Goal: Task Accomplishment & Management: Manage account settings

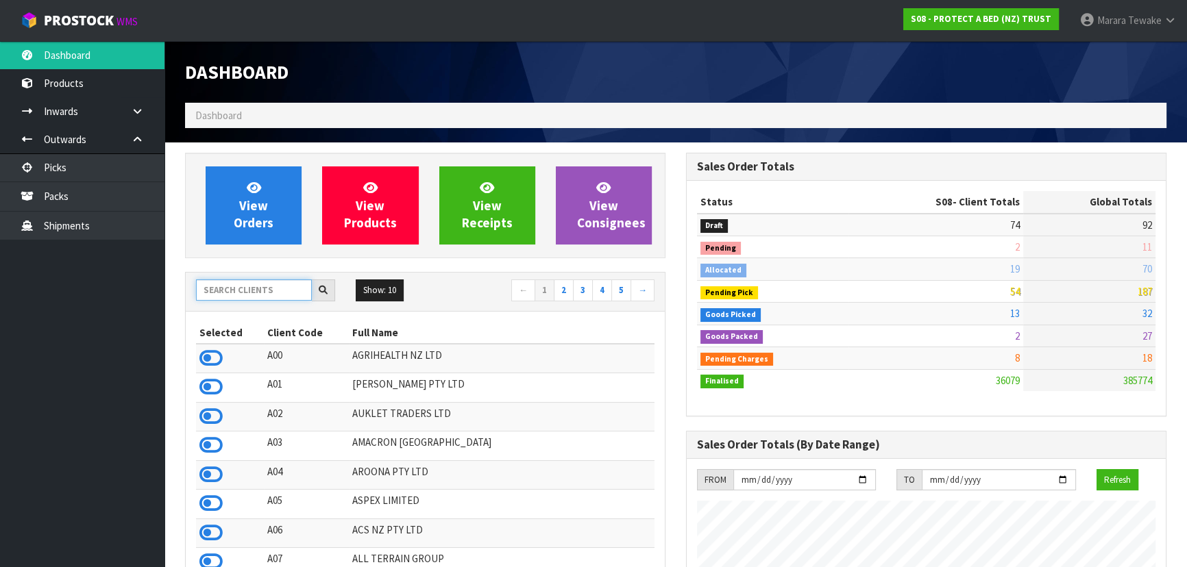
click at [254, 297] on input "text" at bounding box center [254, 290] width 116 height 21
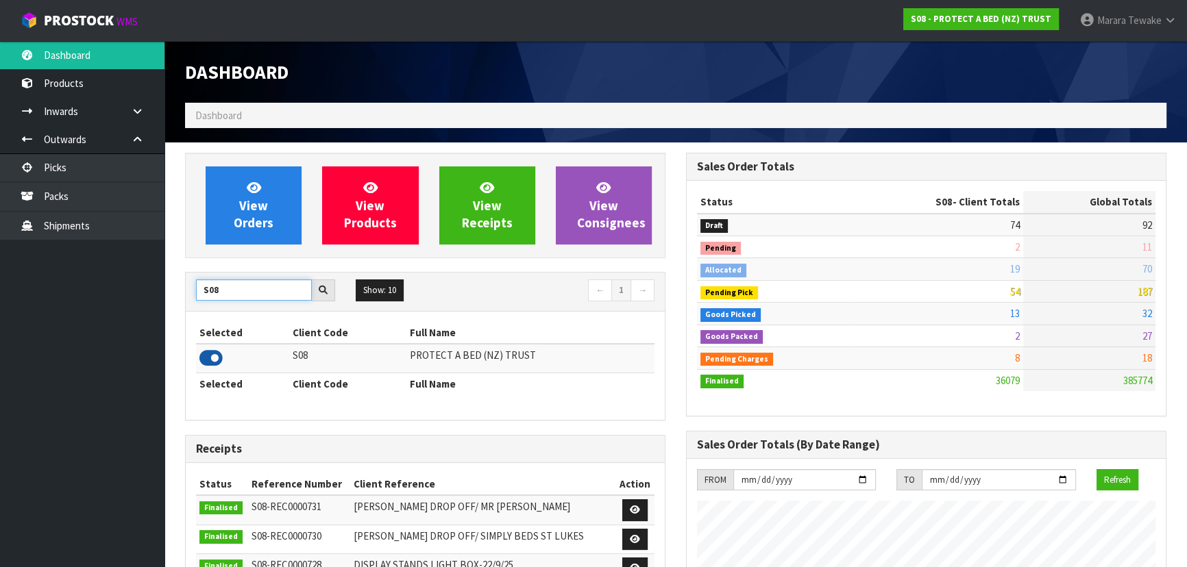
type input "S08"
click at [206, 349] on icon at bounding box center [210, 358] width 23 height 21
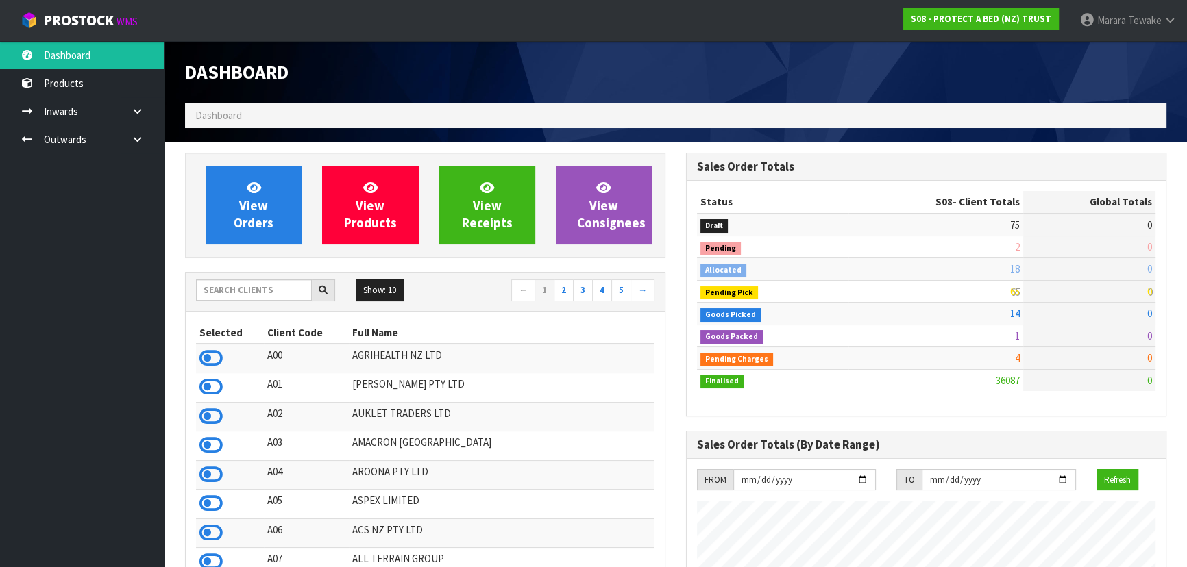
scroll to position [1036, 500]
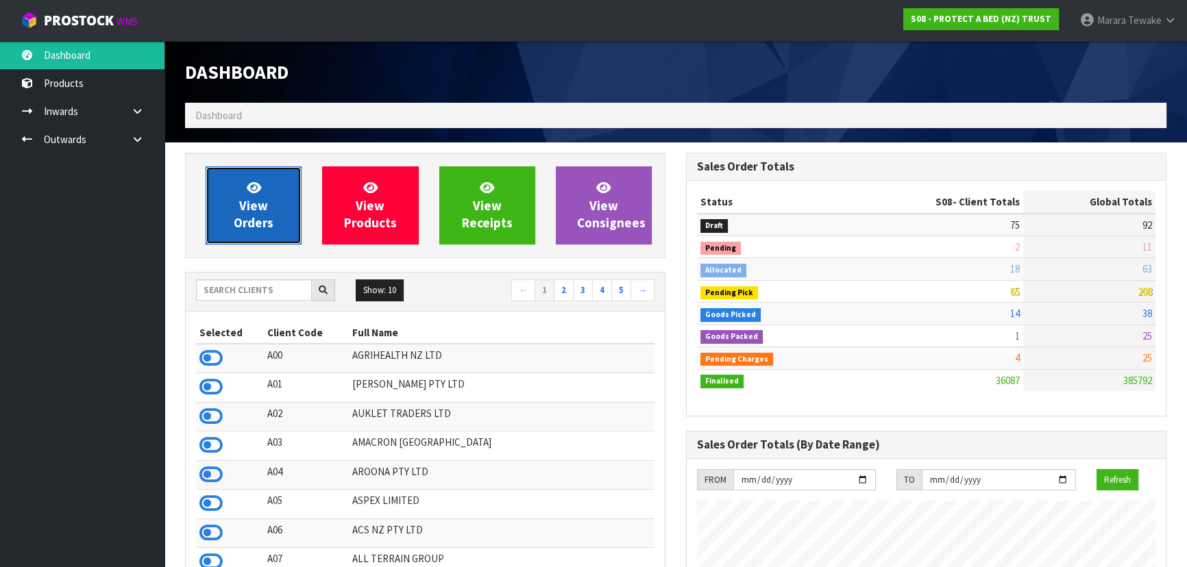
click at [234, 214] on span "View Orders" at bounding box center [254, 205] width 40 height 51
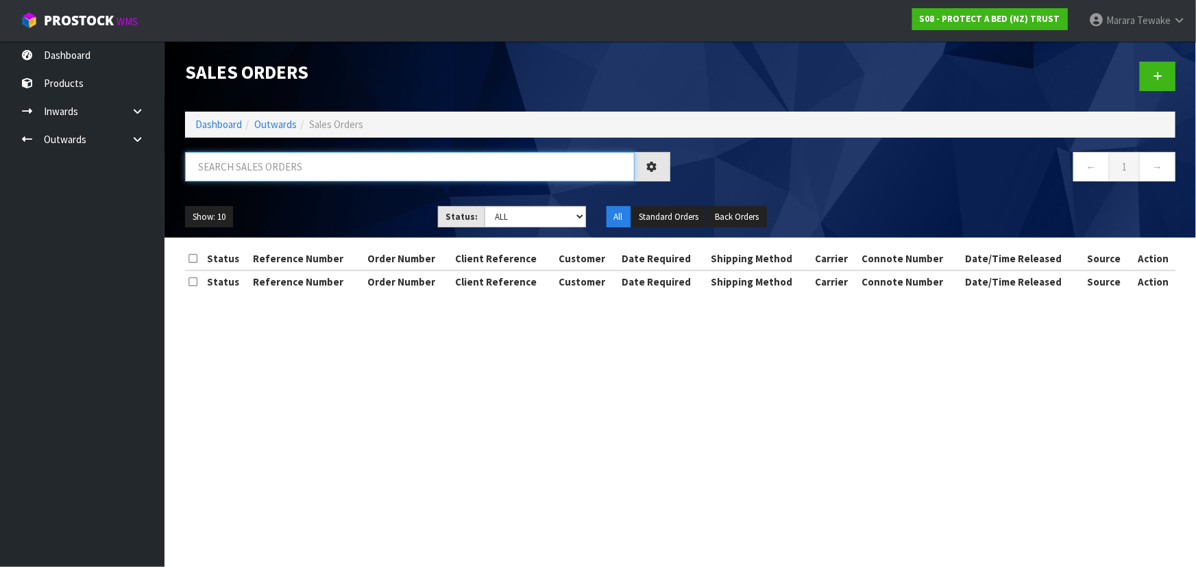
click at [299, 173] on input "text" at bounding box center [410, 166] width 450 height 29
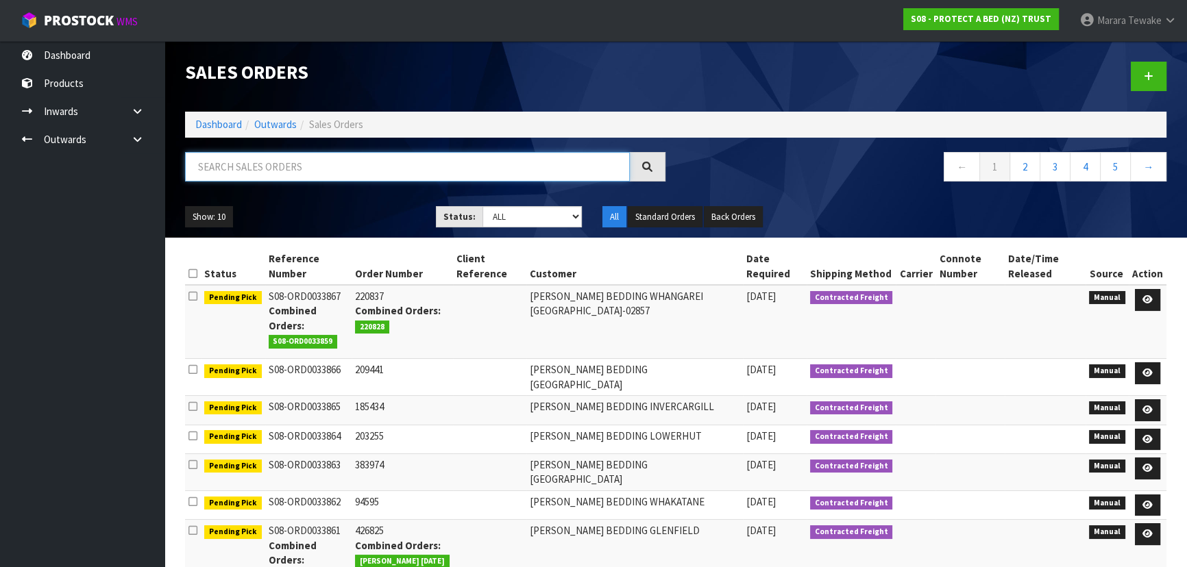
click at [212, 173] on input "text" at bounding box center [407, 166] width 445 height 29
type input "JOB-0416960"
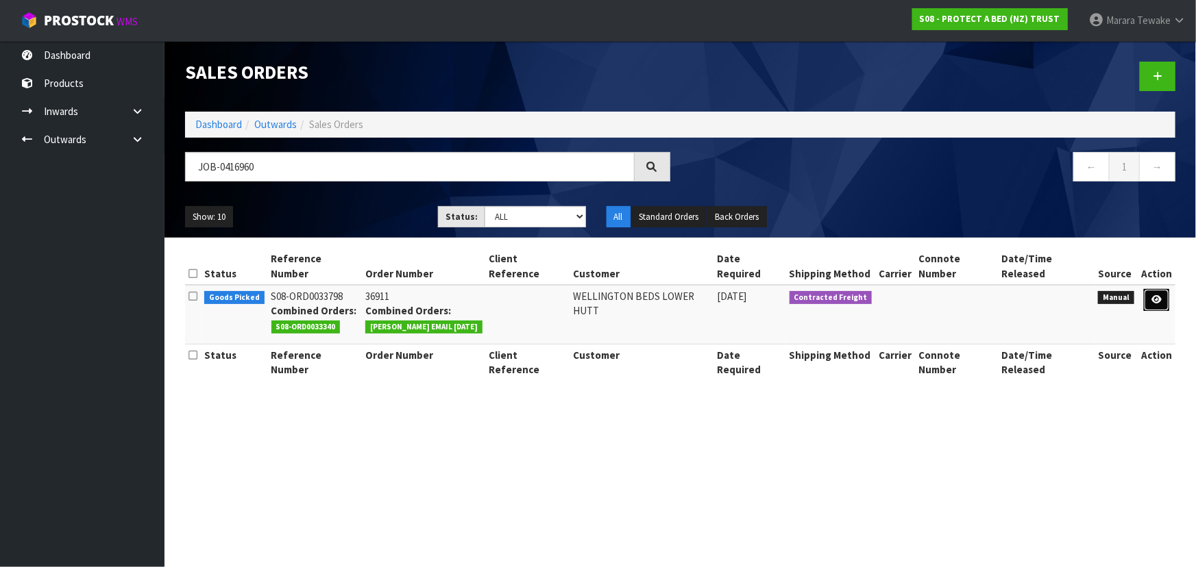
click at [1163, 289] on link at bounding box center [1156, 300] width 25 height 22
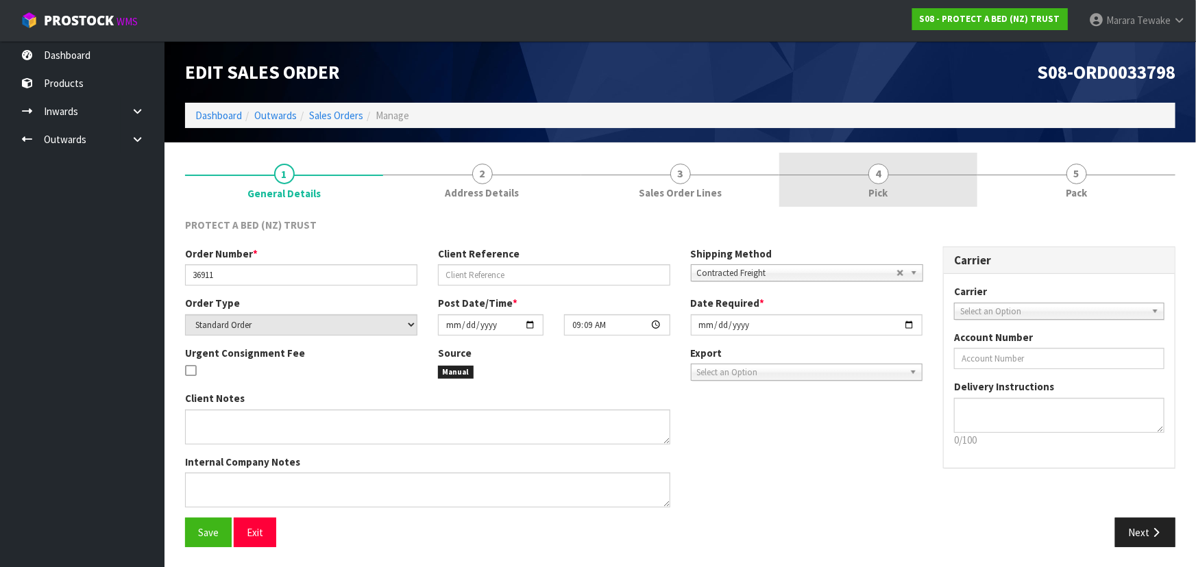
click at [849, 206] on link "4 Pick" at bounding box center [878, 180] width 198 height 54
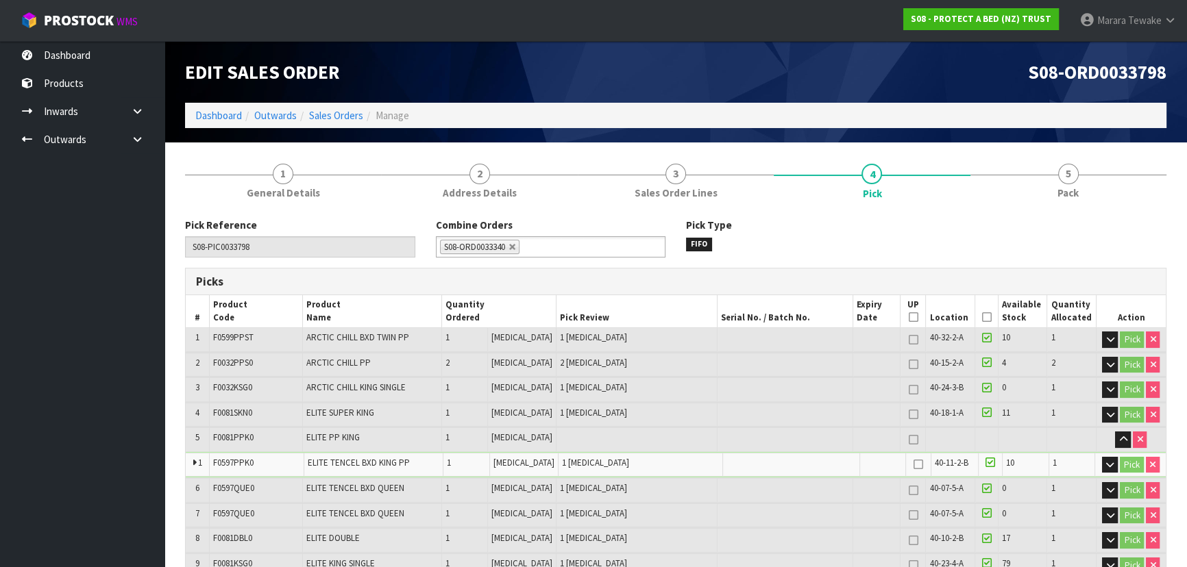
click at [981, 317] on icon at bounding box center [986, 317] width 10 height 1
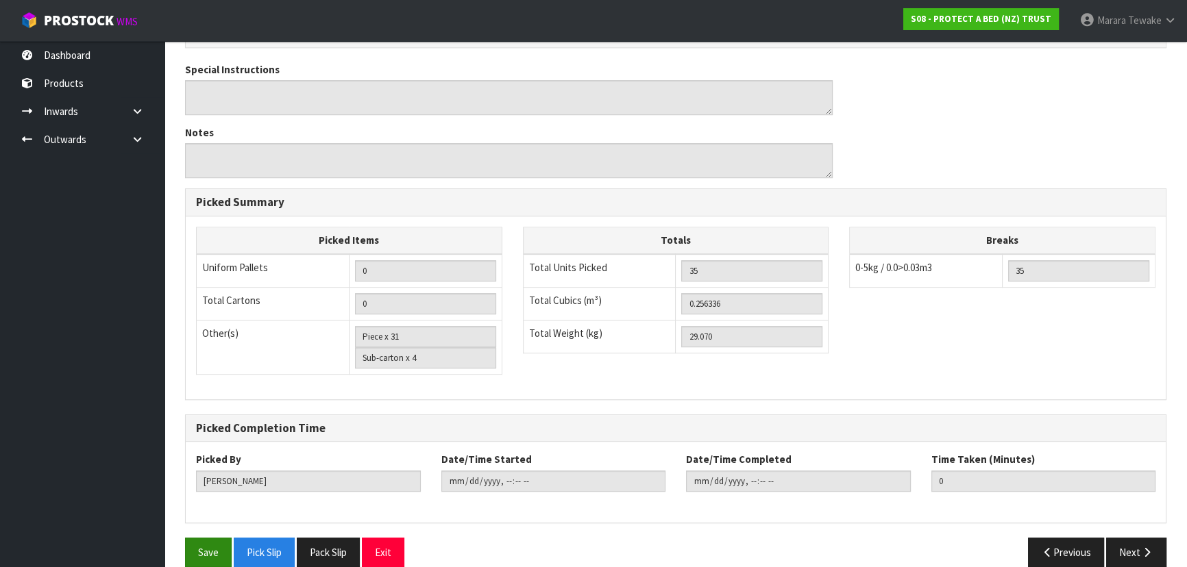
scroll to position [883, 0]
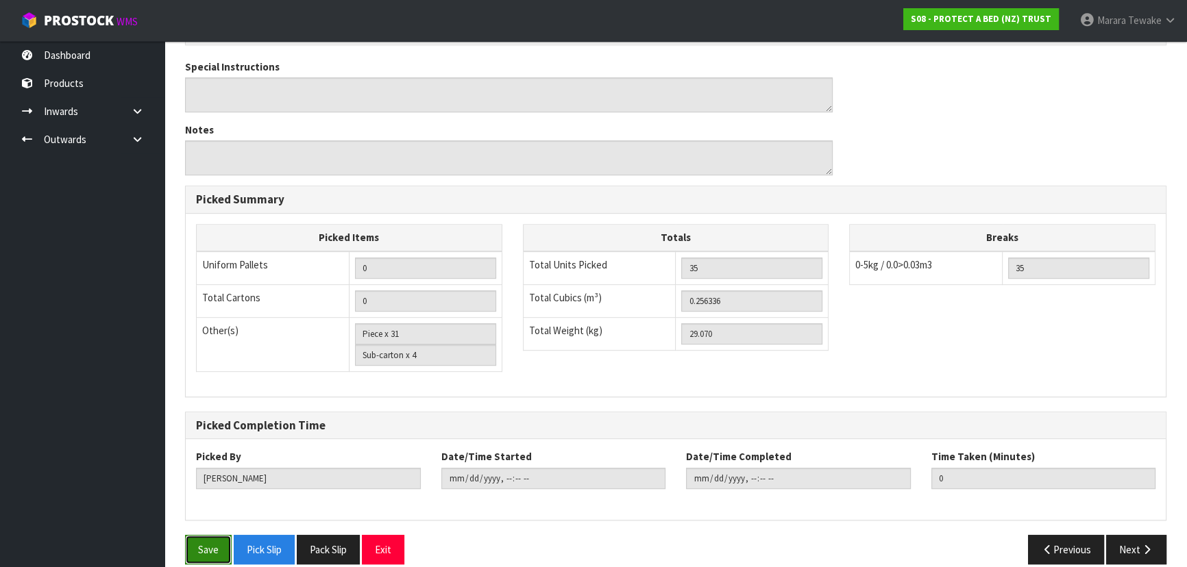
click at [203, 535] on button "Save" at bounding box center [208, 549] width 47 height 29
click at [215, 535] on button "Save" at bounding box center [208, 549] width 47 height 29
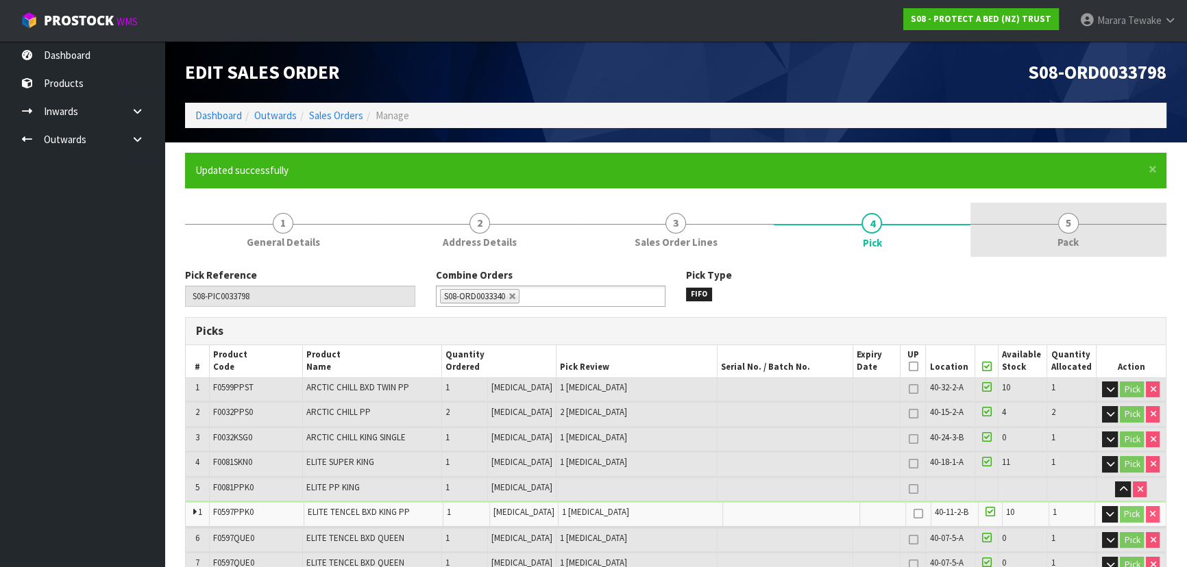
type input "2025-10-15T10:28:23"
drag, startPoint x: 1078, startPoint y: 236, endPoint x: 1055, endPoint y: 240, distance: 22.9
click at [1076, 234] on link "5 Pack" at bounding box center [1068, 230] width 196 height 54
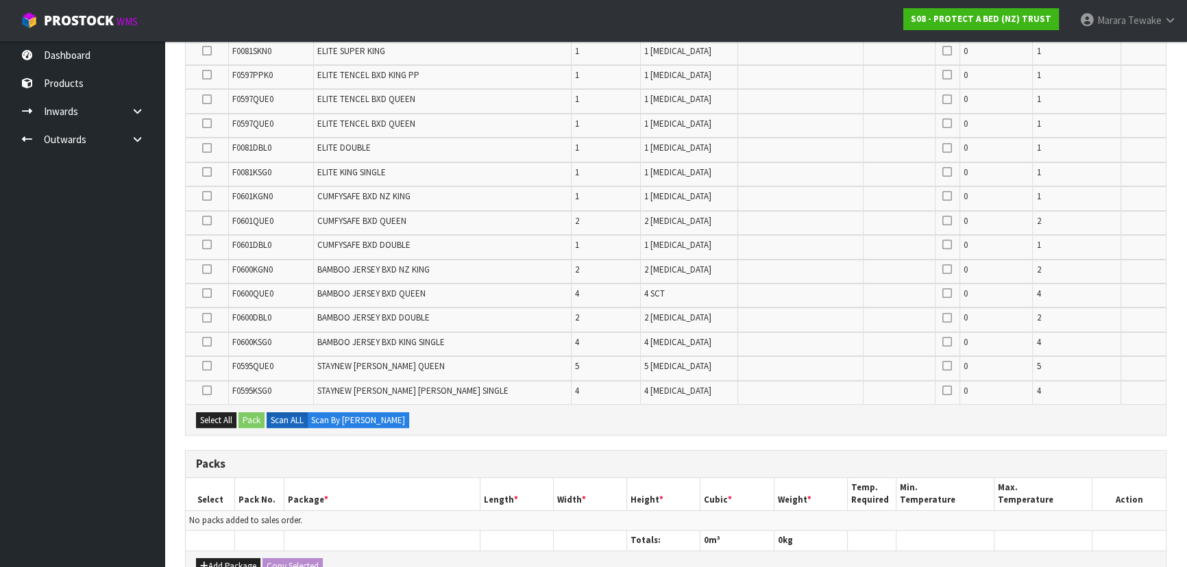
scroll to position [561, 0]
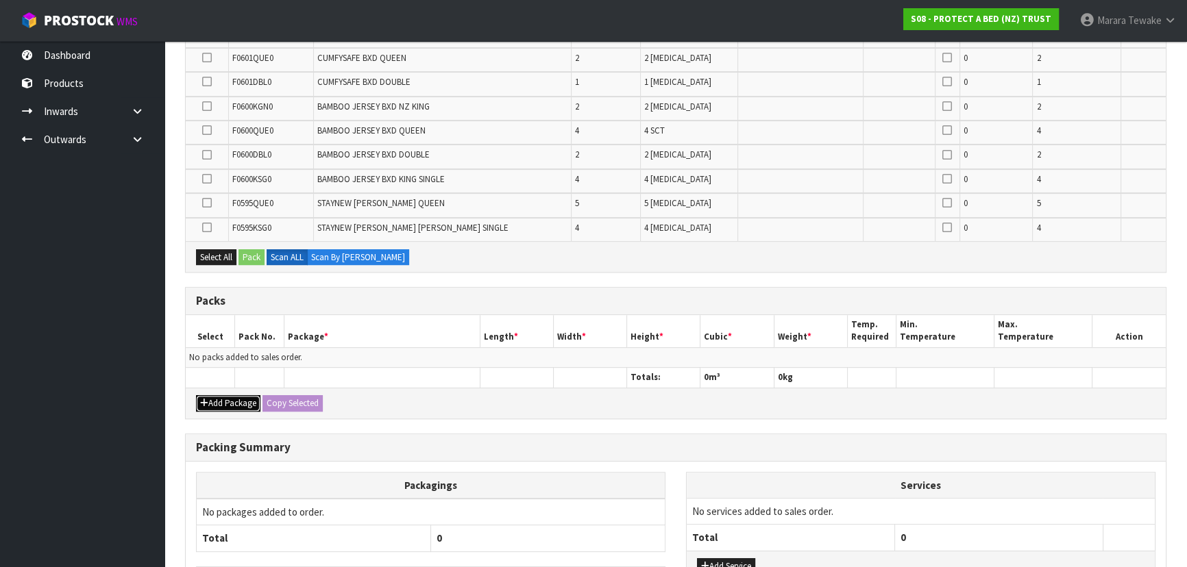
click at [243, 395] on button "Add Package" at bounding box center [228, 403] width 64 height 16
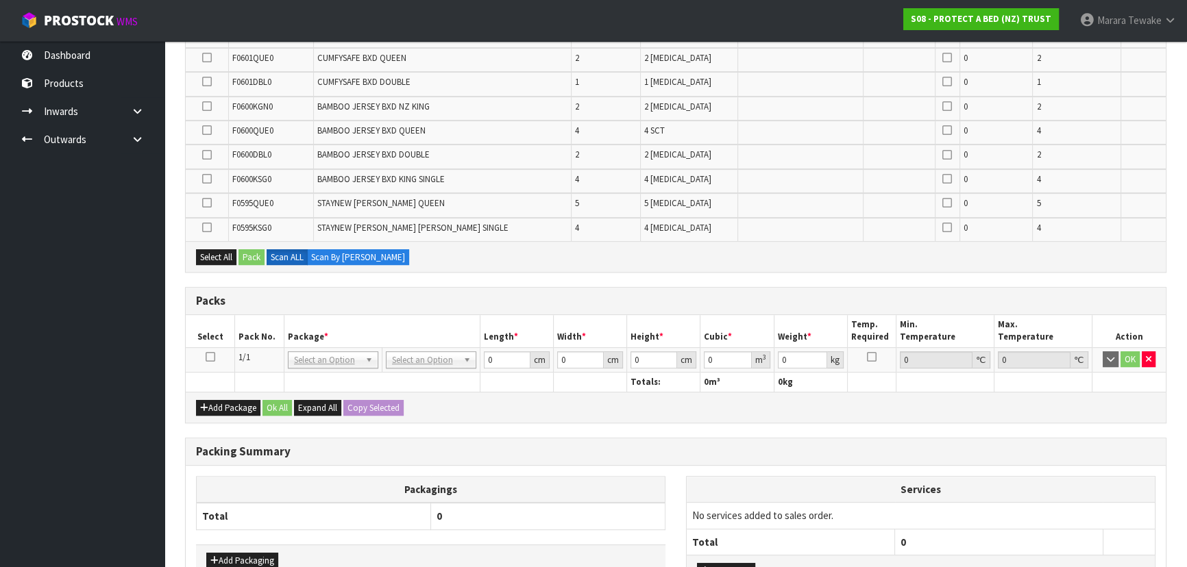
click at [209, 357] on icon at bounding box center [211, 357] width 10 height 1
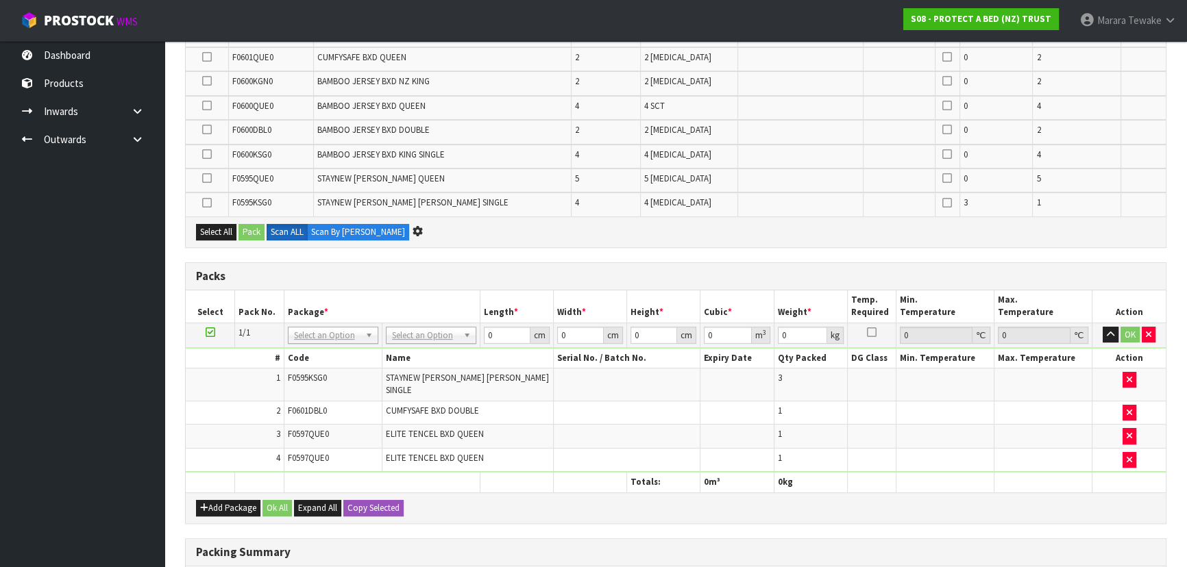
scroll to position [0, 0]
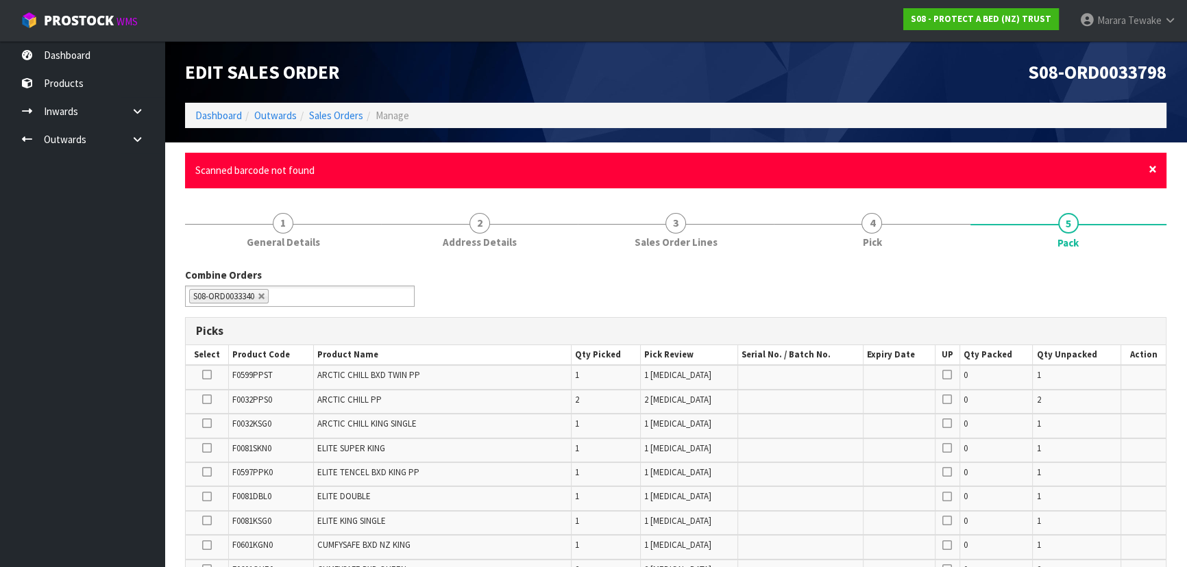
click at [1152, 168] on span "×" at bounding box center [1153, 169] width 8 height 19
click at [1153, 171] on span "×" at bounding box center [1153, 169] width 8 height 19
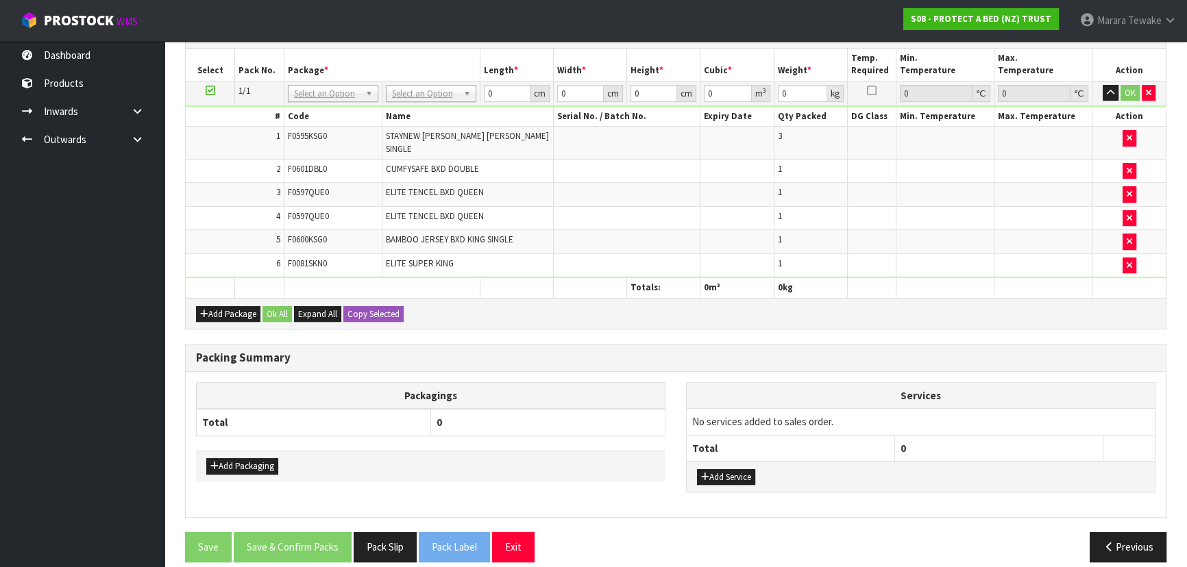
scroll to position [657, 0]
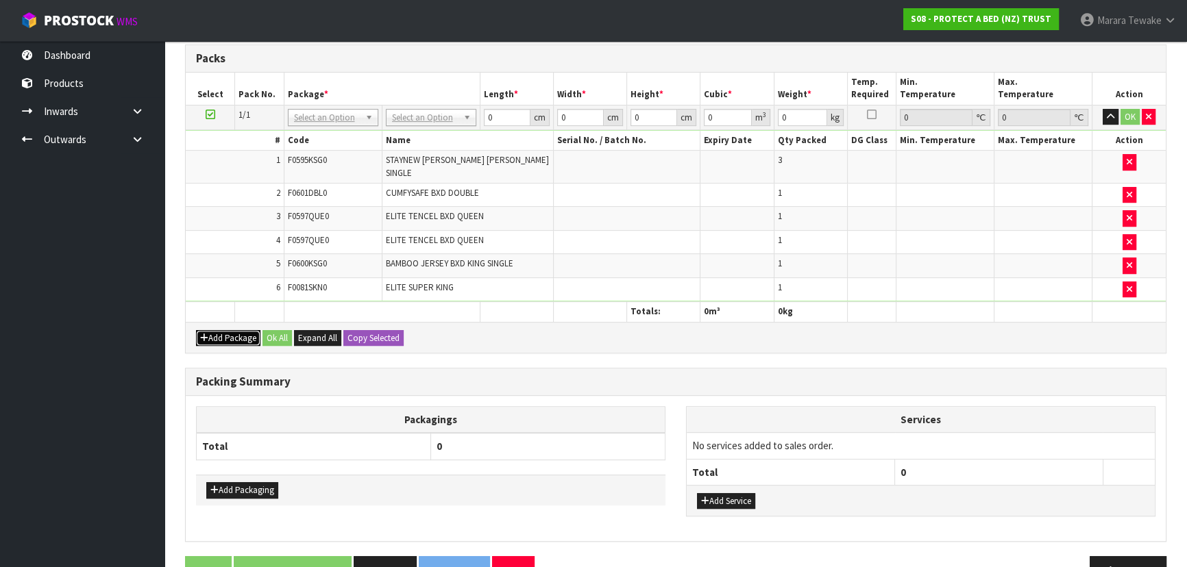
click at [223, 330] on button "Add Package" at bounding box center [228, 338] width 64 height 16
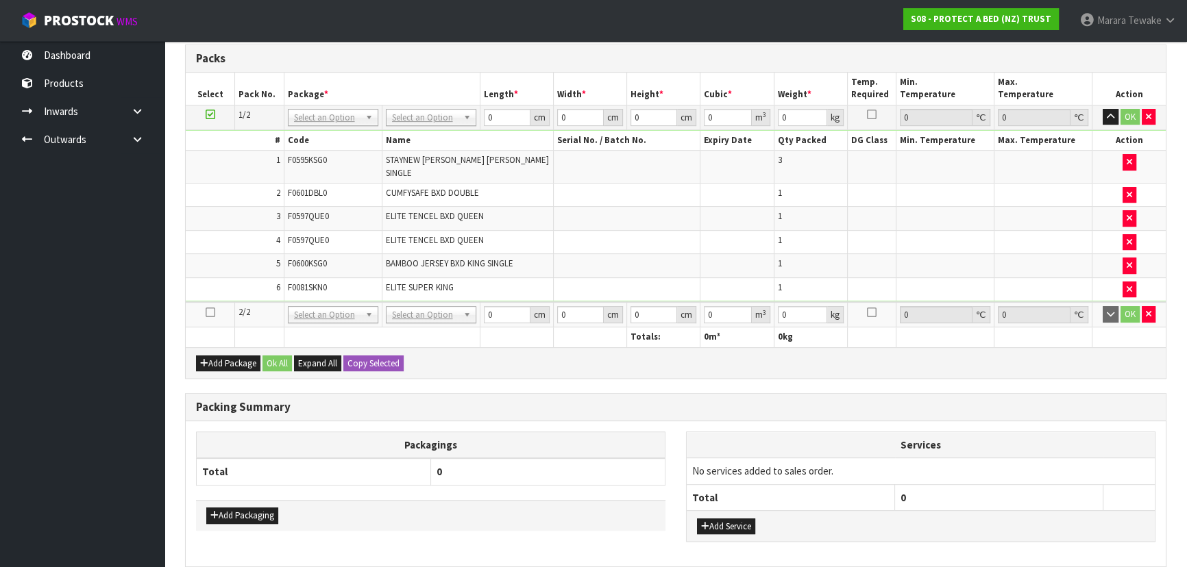
click at [207, 313] on icon at bounding box center [211, 313] width 10 height 1
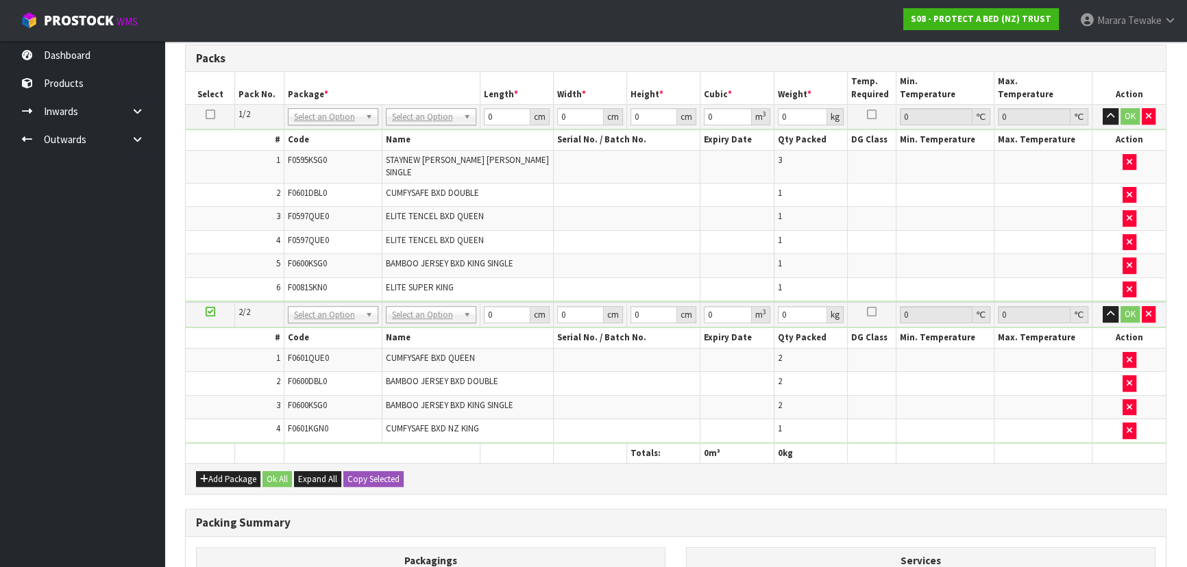
scroll to position [560, 0]
click at [219, 471] on button "Add Package" at bounding box center [228, 479] width 64 height 16
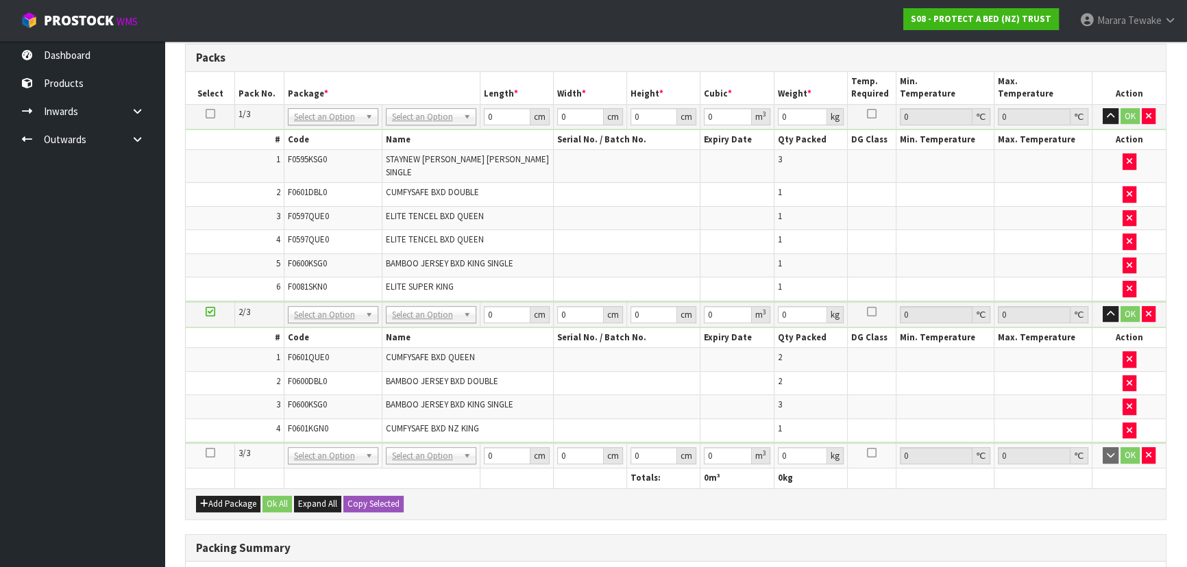
click at [209, 453] on icon at bounding box center [211, 453] width 10 height 1
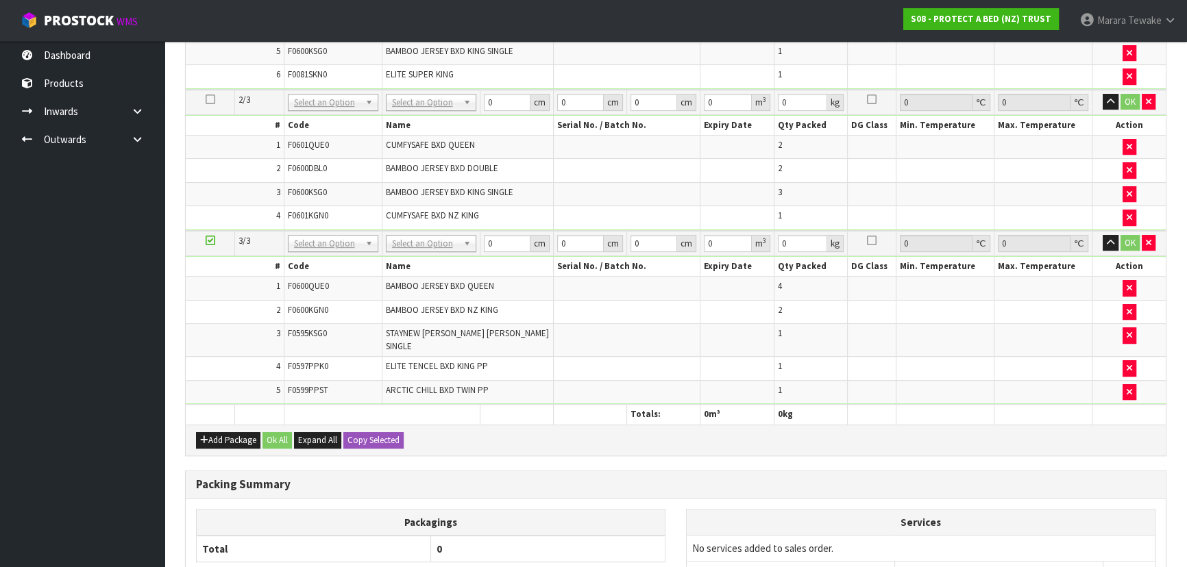
scroll to position [767, 0]
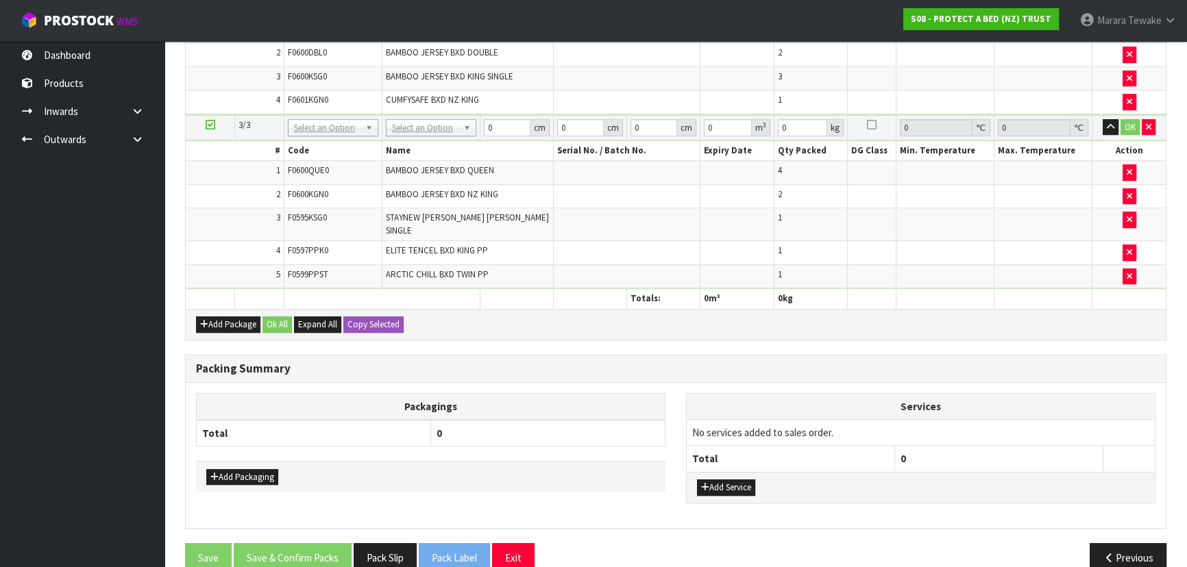
click at [218, 309] on div "Add Package Ok All Expand All Copy Selected" at bounding box center [676, 324] width 980 height 31
click at [219, 317] on button "Add Package" at bounding box center [228, 325] width 64 height 16
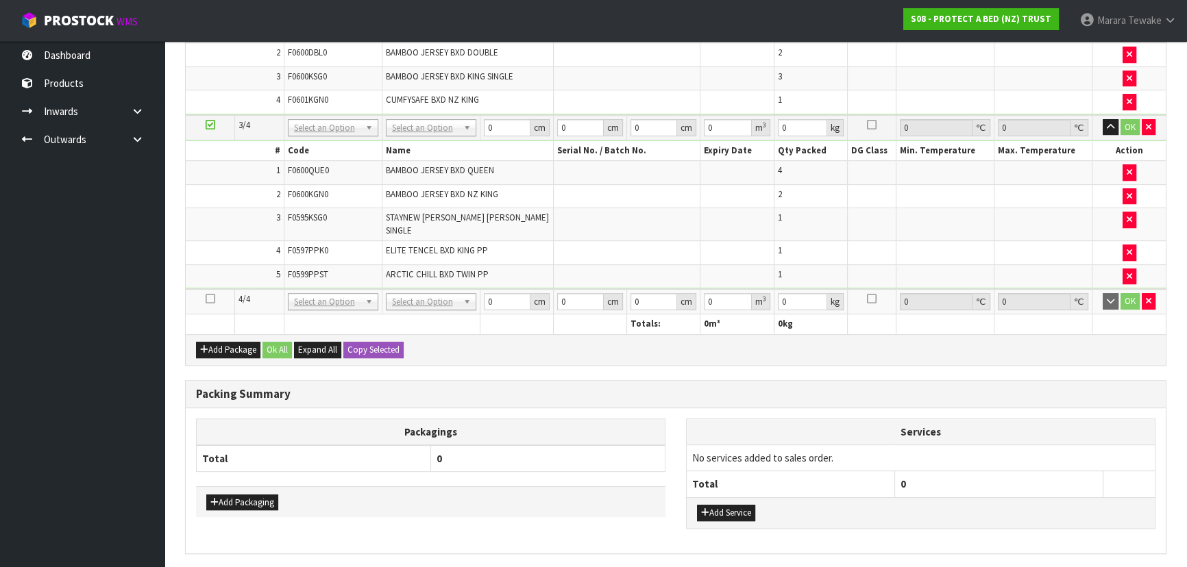
click at [208, 299] on icon at bounding box center [211, 299] width 10 height 1
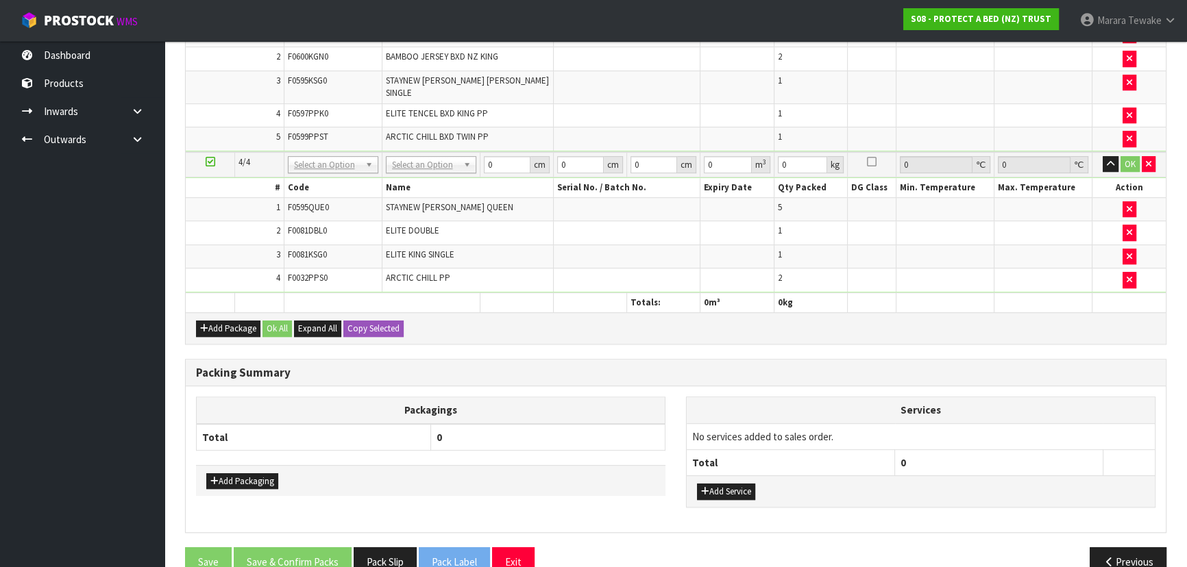
scroll to position [811, 0]
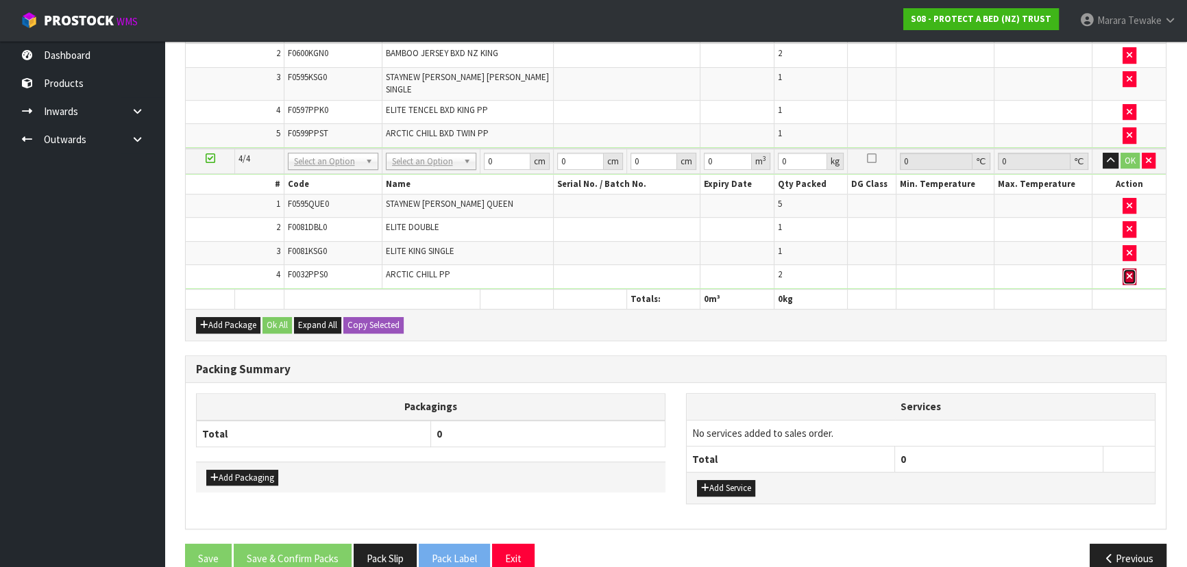
click at [1131, 269] on button "button" at bounding box center [1130, 277] width 14 height 16
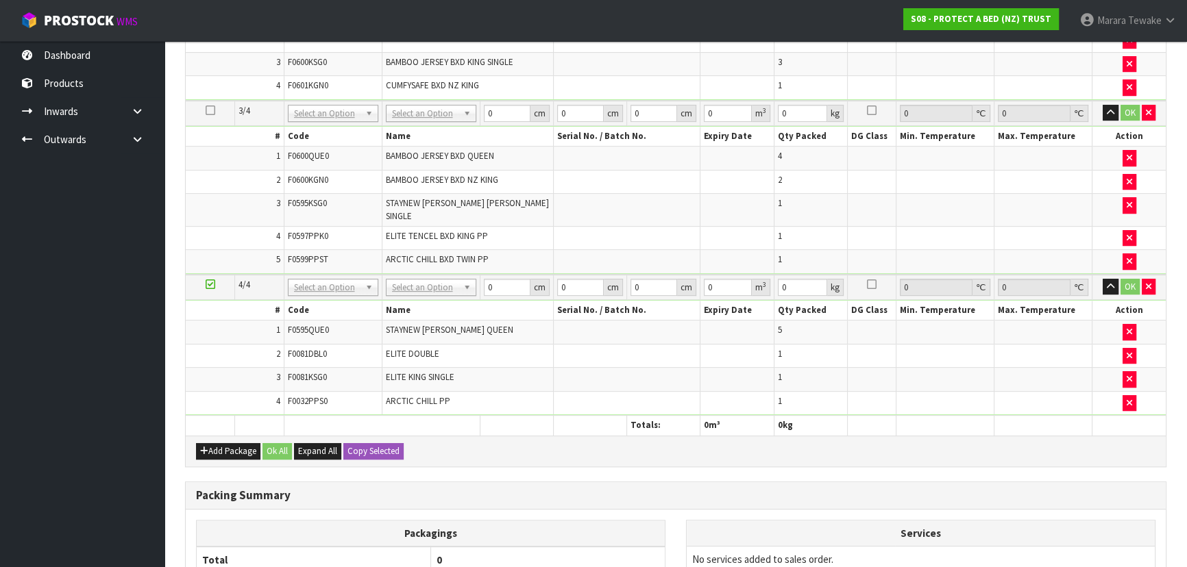
scroll to position [710, 0]
drag, startPoint x: 229, startPoint y: 423, endPoint x: 226, endPoint y: 415, distance: 8.7
click at [229, 442] on button "Add Package" at bounding box center [228, 450] width 64 height 16
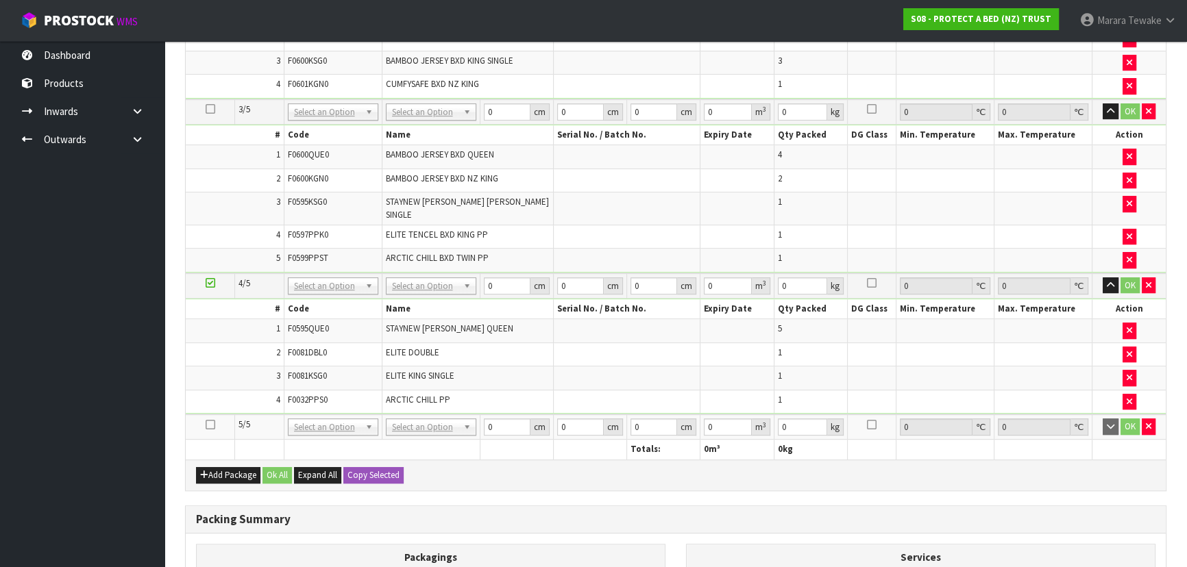
drag, startPoint x: 212, startPoint y: 397, endPoint x: 196, endPoint y: 397, distance: 15.8
click at [206, 425] on icon at bounding box center [211, 425] width 10 height 1
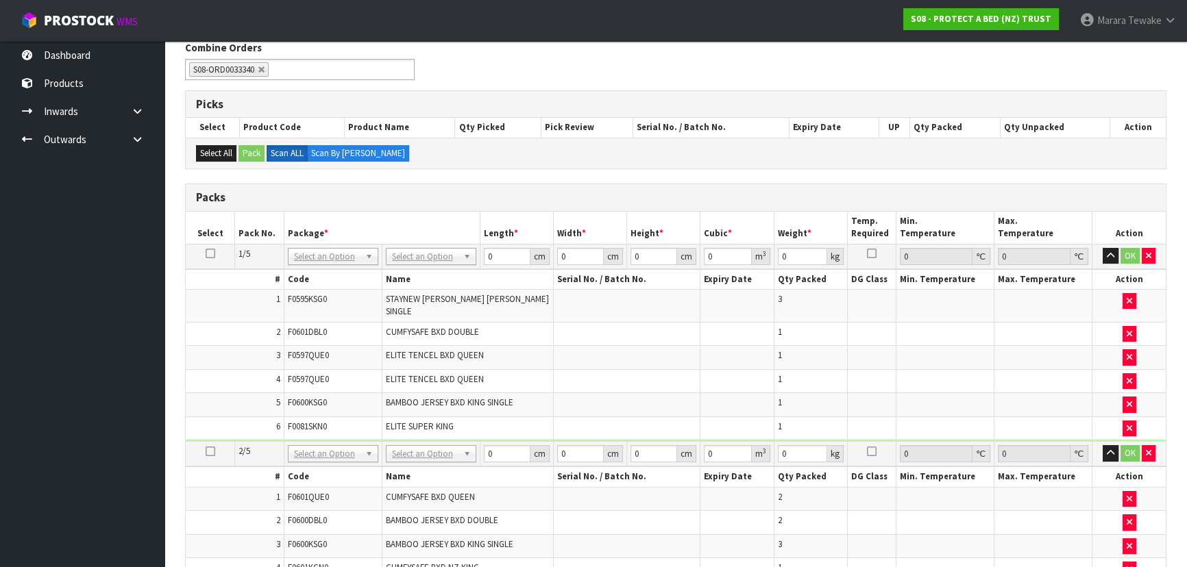
scroll to position [163, 0]
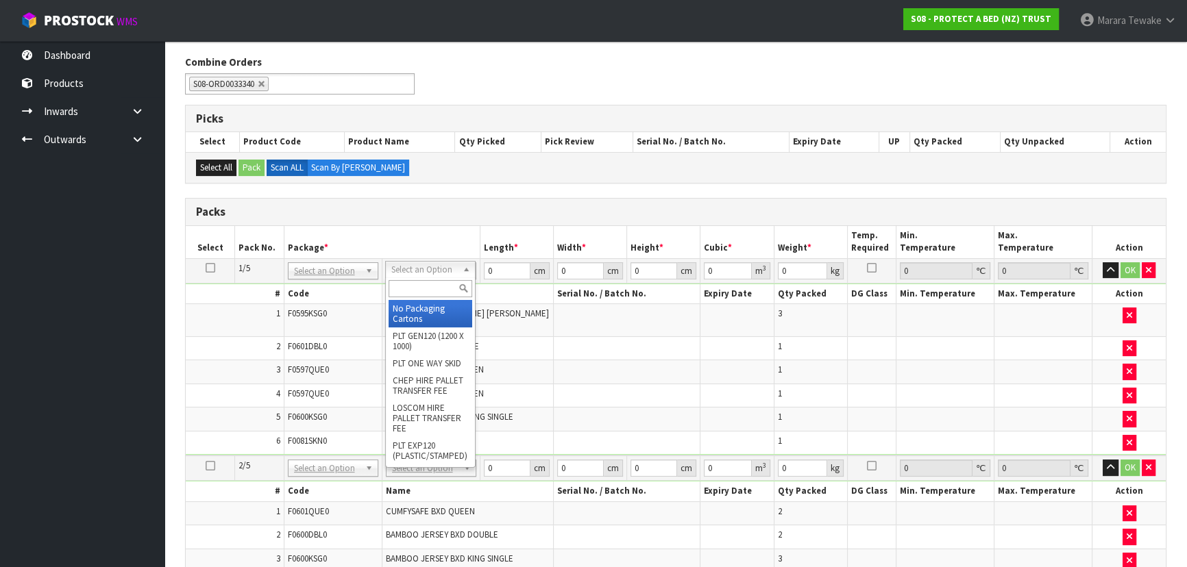
click at [438, 284] on input "text" at bounding box center [431, 288] width 84 height 17
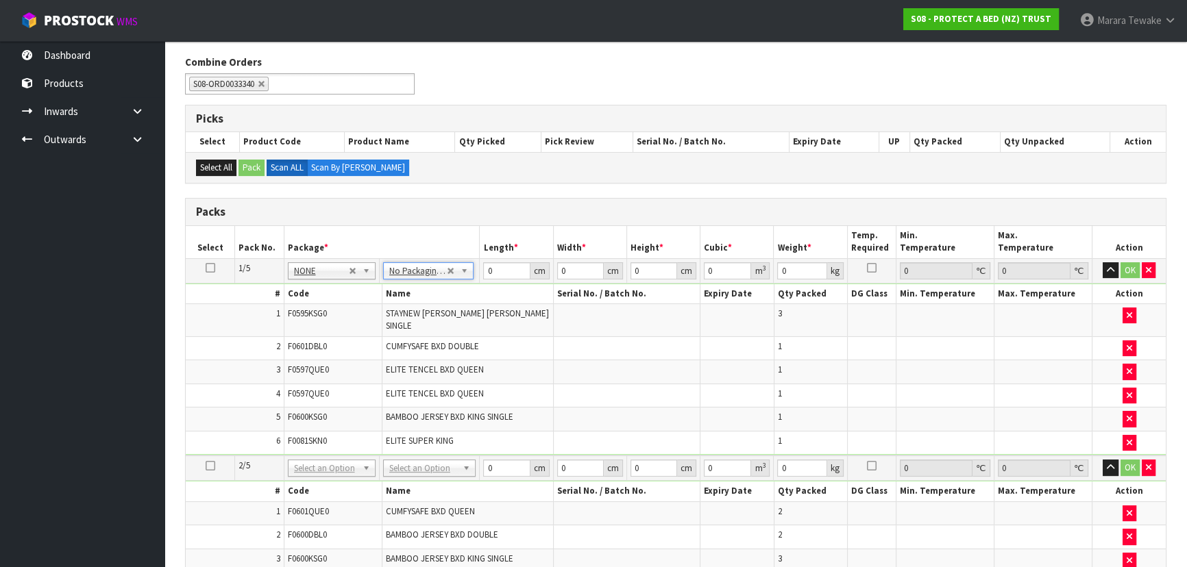
click at [210, 269] on icon at bounding box center [211, 268] width 10 height 1
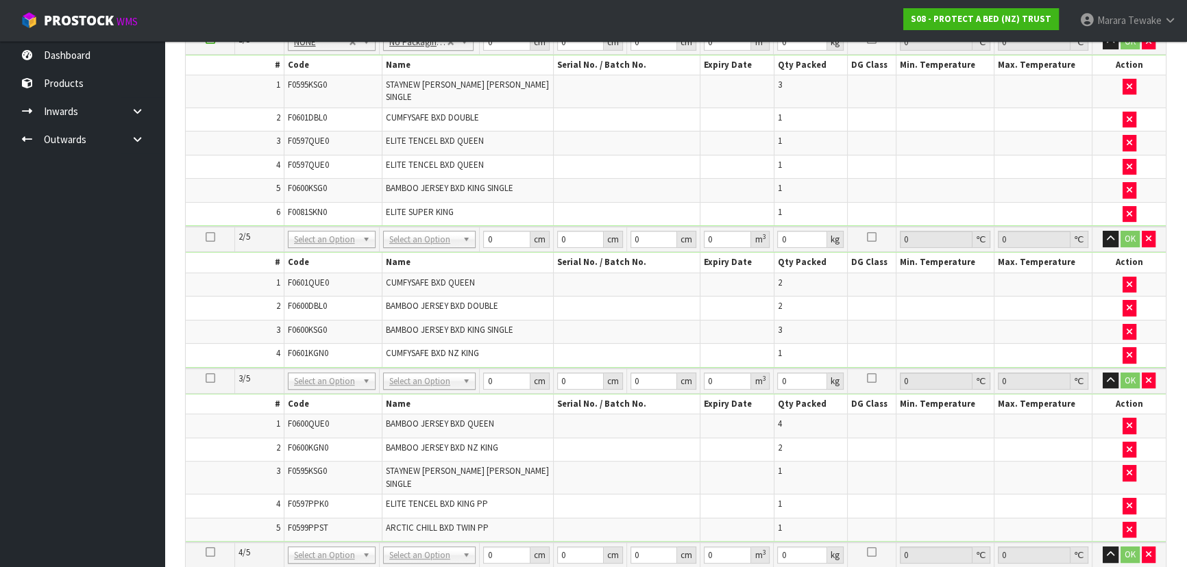
scroll to position [661, 0]
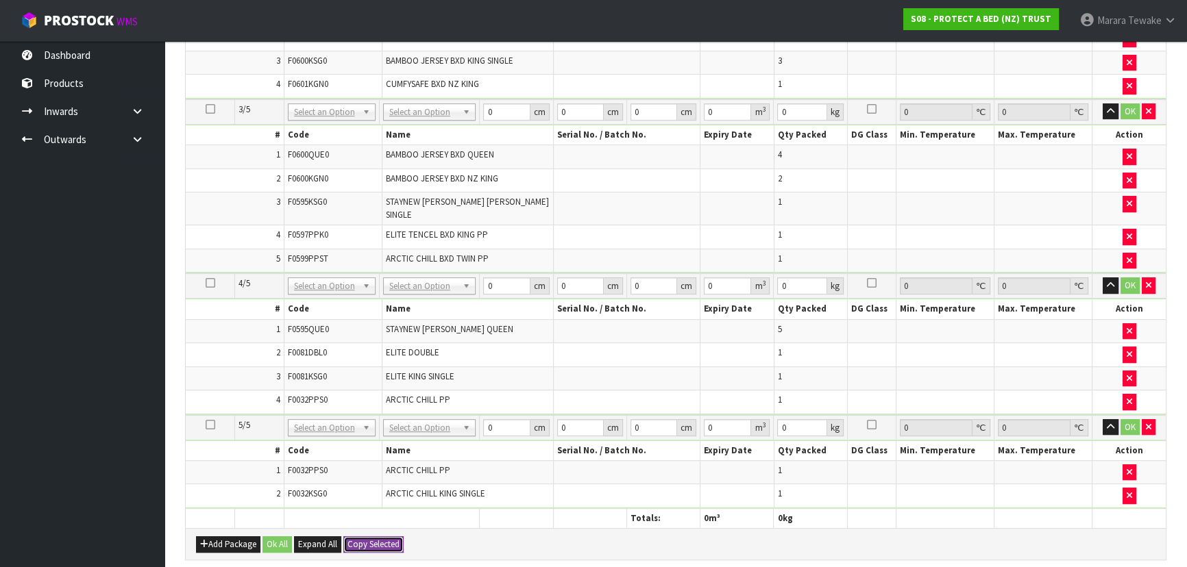
click at [370, 537] on button "Copy Selected" at bounding box center [373, 545] width 60 height 16
click at [370, 539] on span "Confirm" at bounding box center [362, 545] width 30 height 12
type input "5"
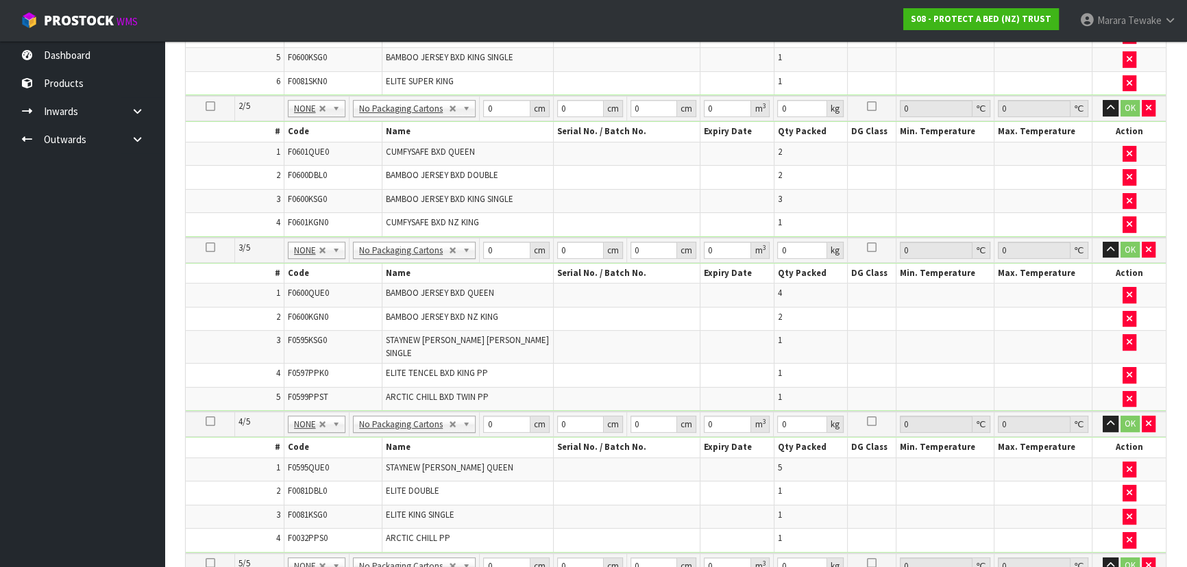
scroll to position [288, 0]
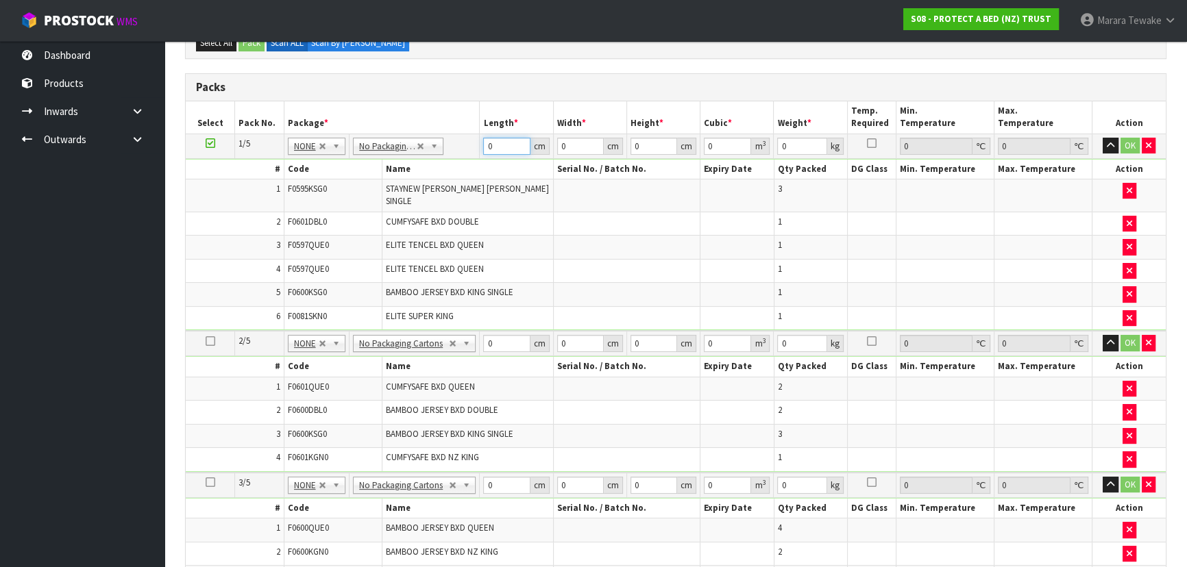
drag, startPoint x: 495, startPoint y: 144, endPoint x: 477, endPoint y: 114, distance: 34.8
click at [474, 137] on tr "1/5 NONE 007-001 007-002 007-004 007-009 007-013 007-014 007-015 007-017 007-01…" at bounding box center [676, 146] width 980 height 25
type input "58"
type input "41"
type input "3"
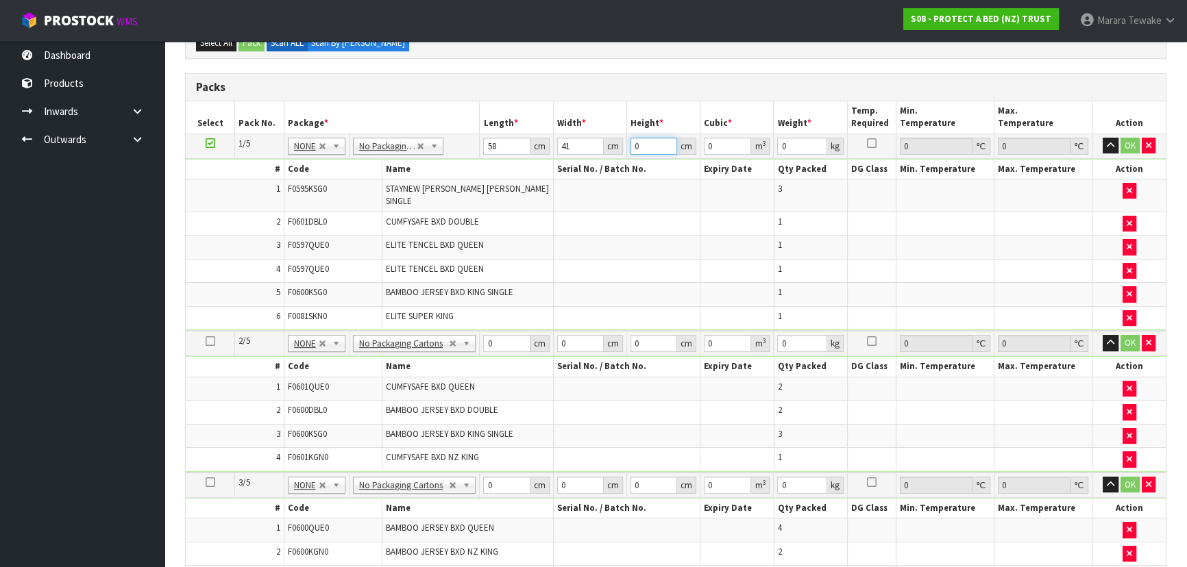
type input "0.007134"
type input "32"
type input "0.076096"
type input "32"
type input "9"
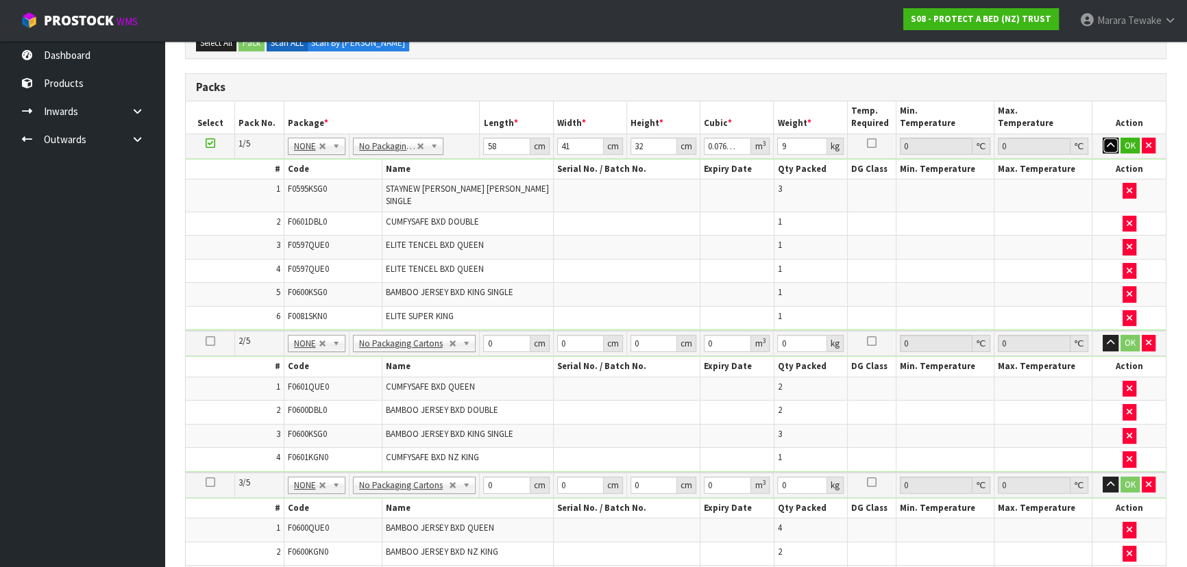
click at [1103, 138] on button "button" at bounding box center [1111, 146] width 16 height 16
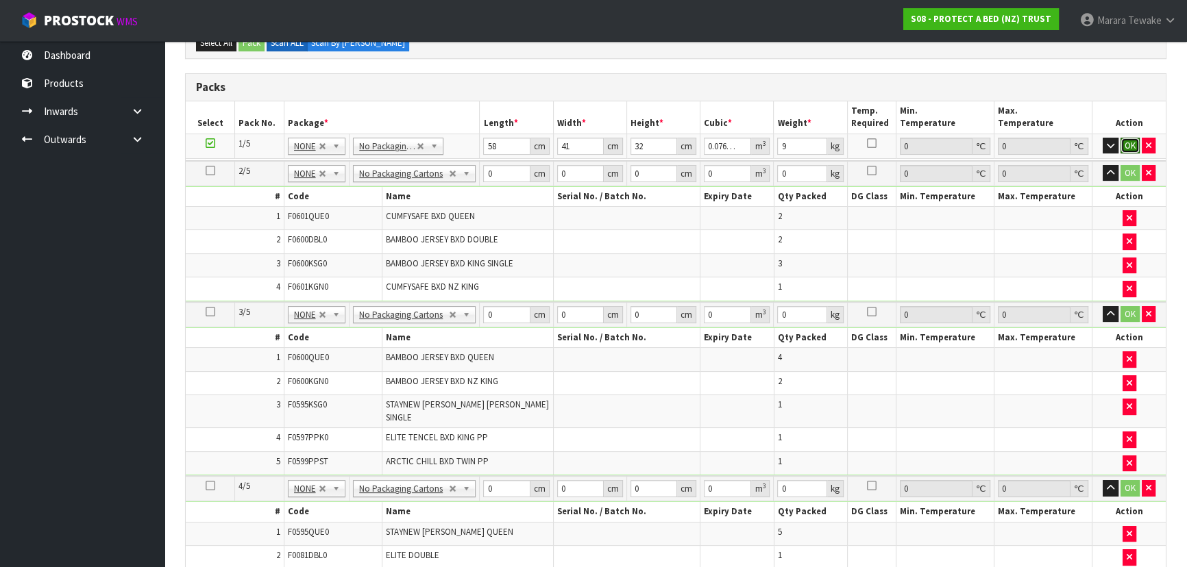
click button "OK" at bounding box center [1130, 146] width 19 height 16
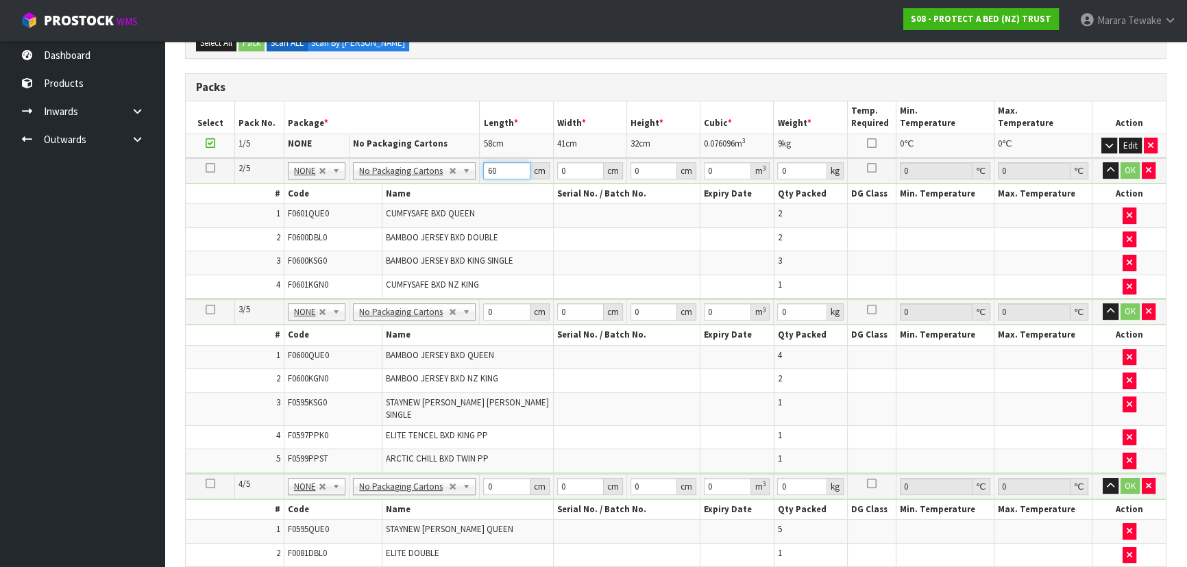
type input "60"
type input "42"
type input "3"
type input "0.00756"
type input "34"
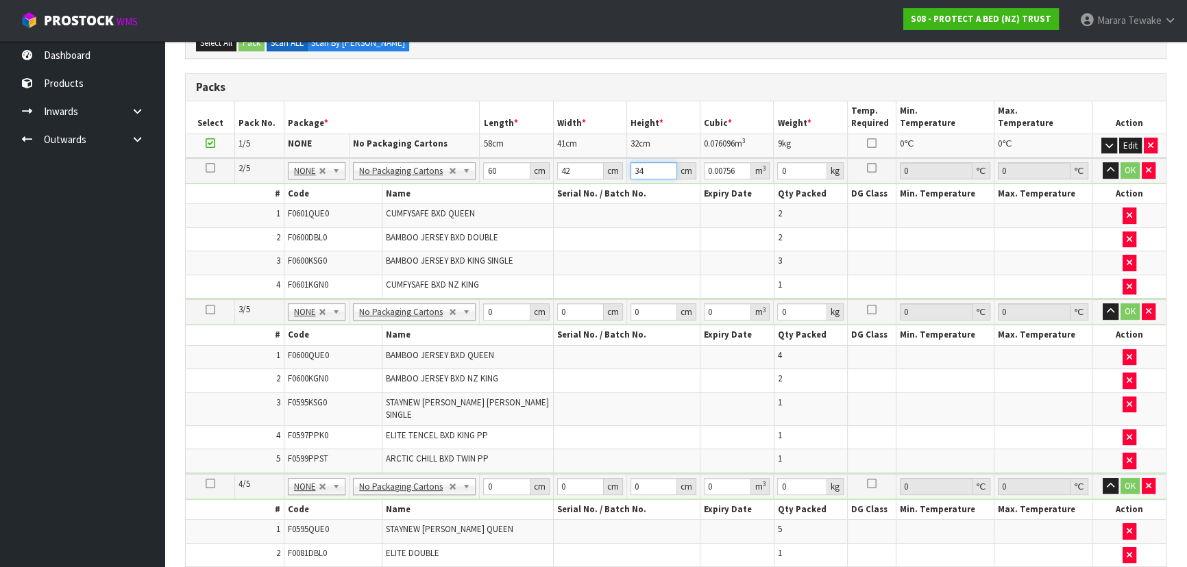
type input "0.08568"
type input "34"
type input "8"
click at [1103, 162] on button "button" at bounding box center [1111, 170] width 16 height 16
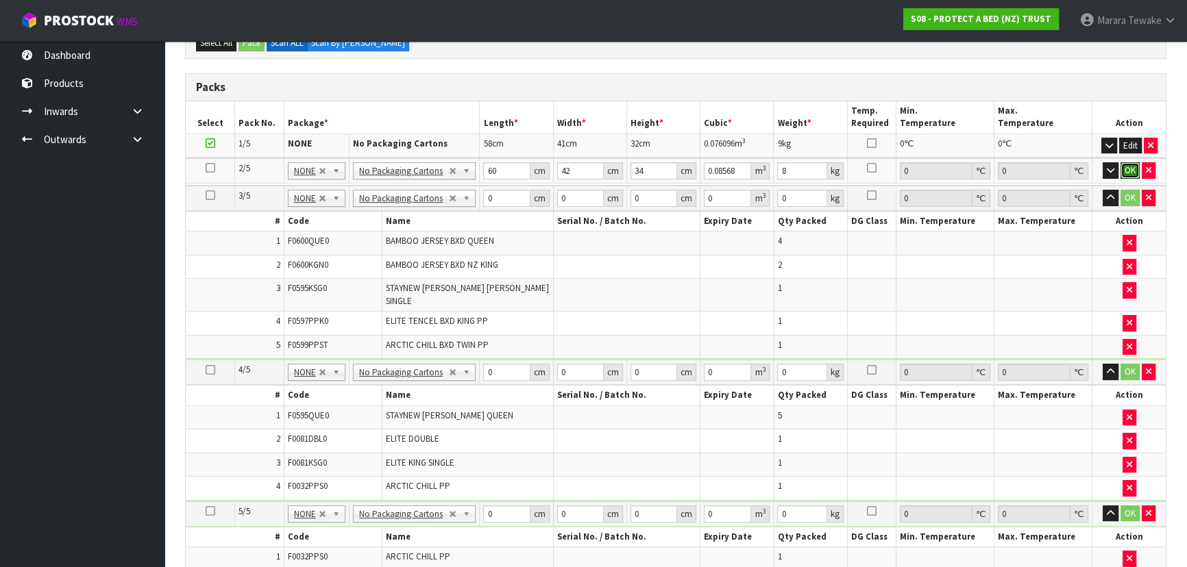
click button "OK" at bounding box center [1130, 170] width 19 height 16
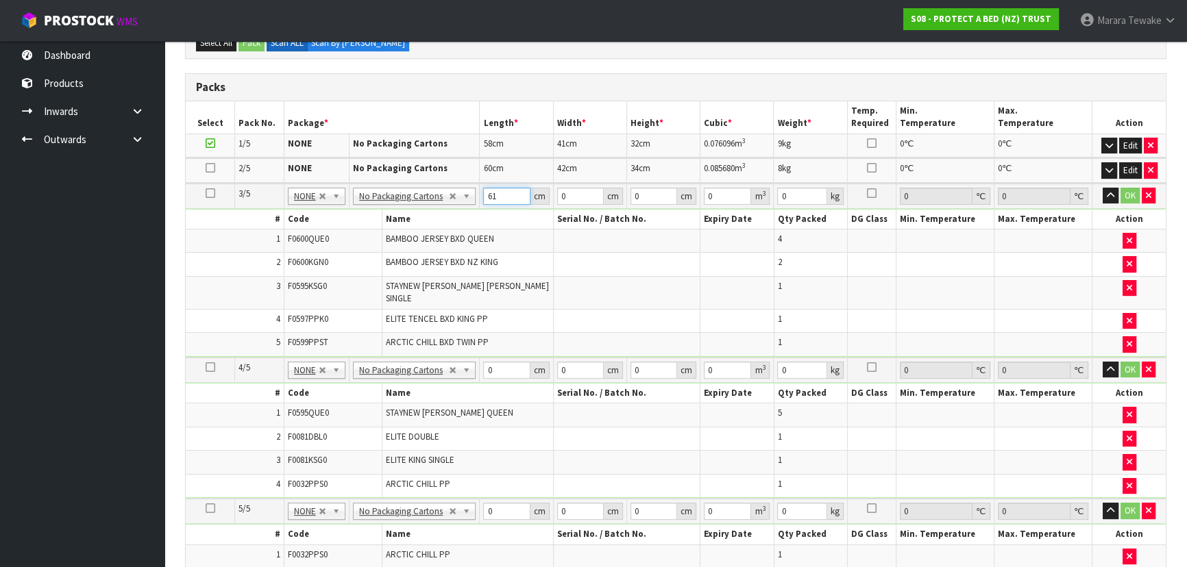
type input "61"
type input "42"
type input "3"
type input "0.007686"
type input "33"
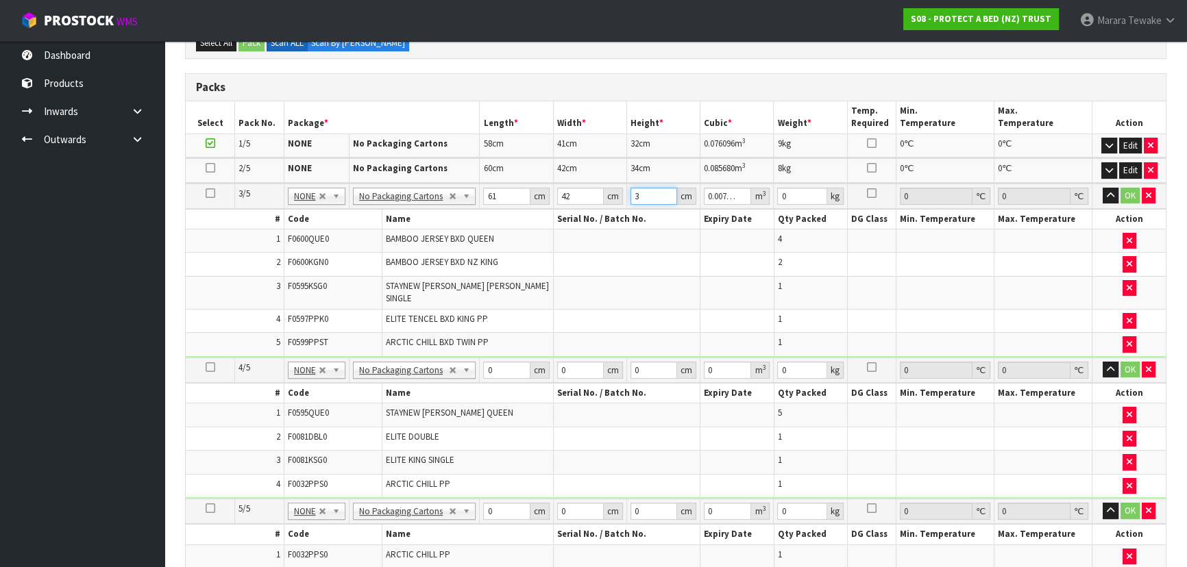
type input "0.084546"
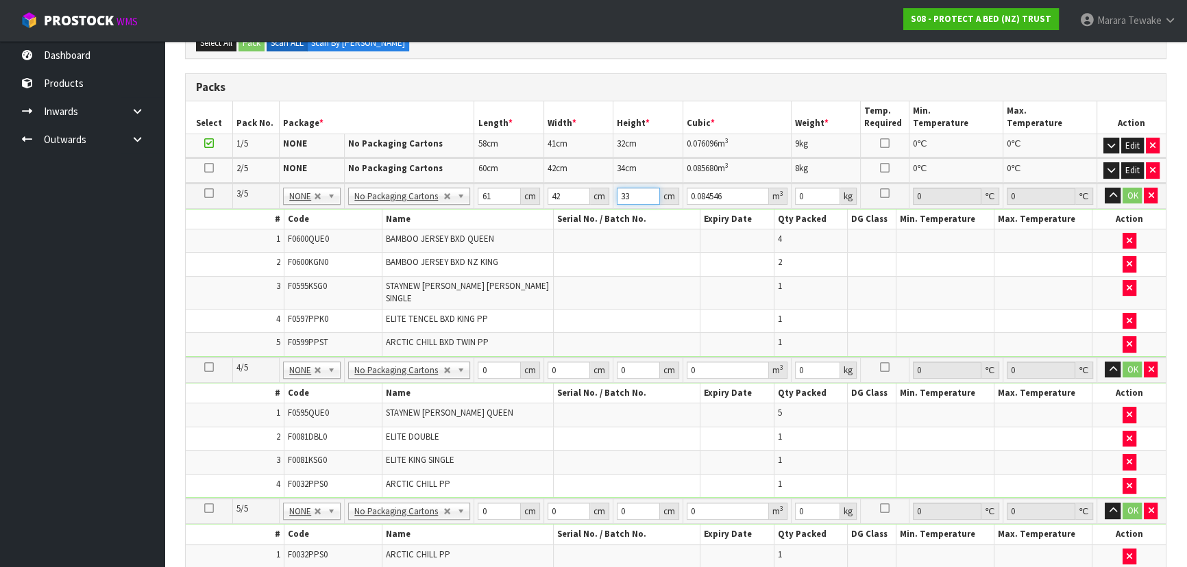
type input "33"
type input "8"
click at [1105, 188] on button "button" at bounding box center [1113, 196] width 16 height 16
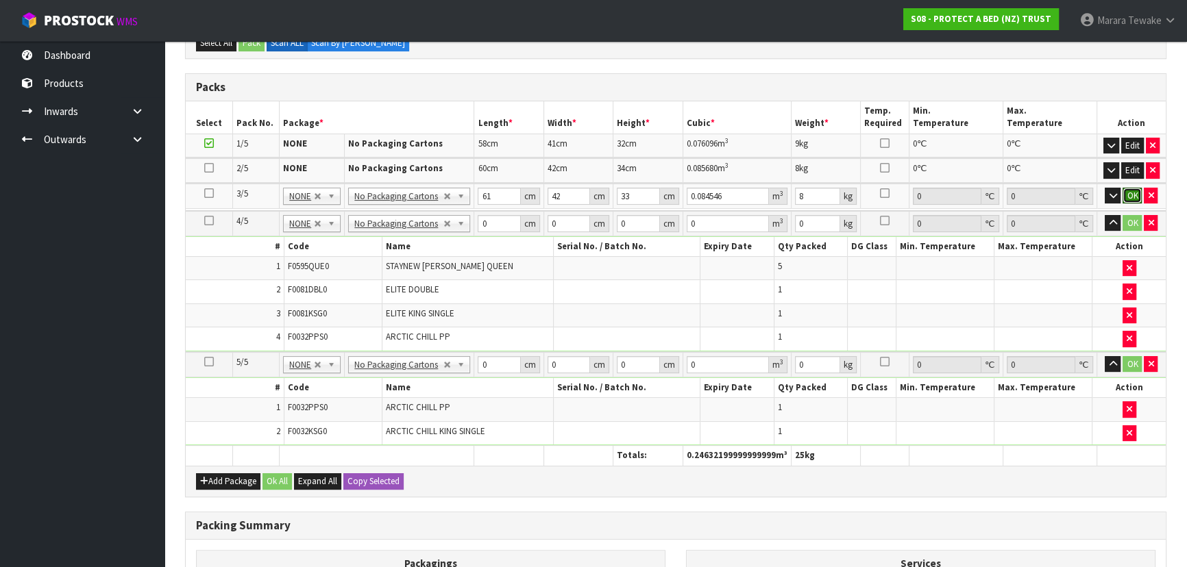
click button "OK" at bounding box center [1132, 196] width 19 height 16
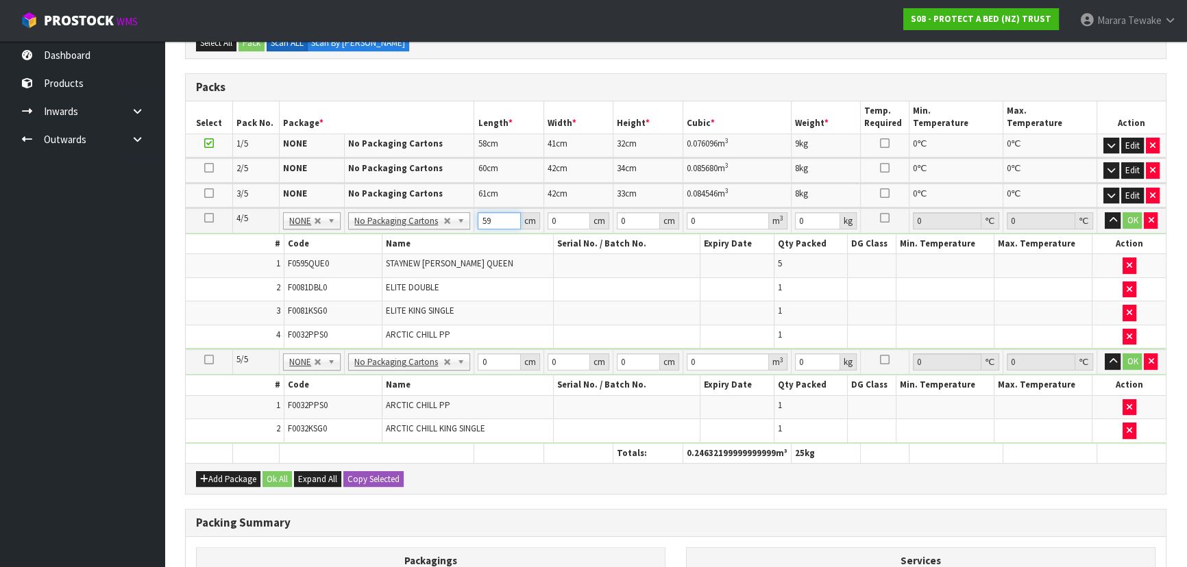
type input "59"
type input "40"
type input "3"
type input "0.00708"
type input "32"
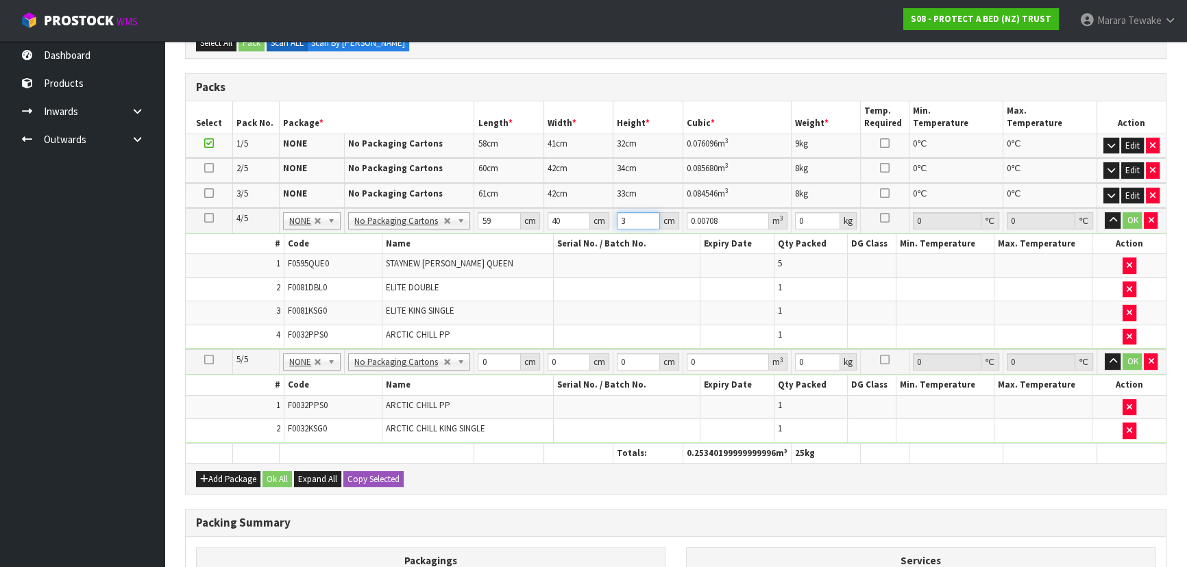
type input "0.07552"
type input "32"
type input "9"
click at [1105, 212] on button "button" at bounding box center [1113, 220] width 16 height 16
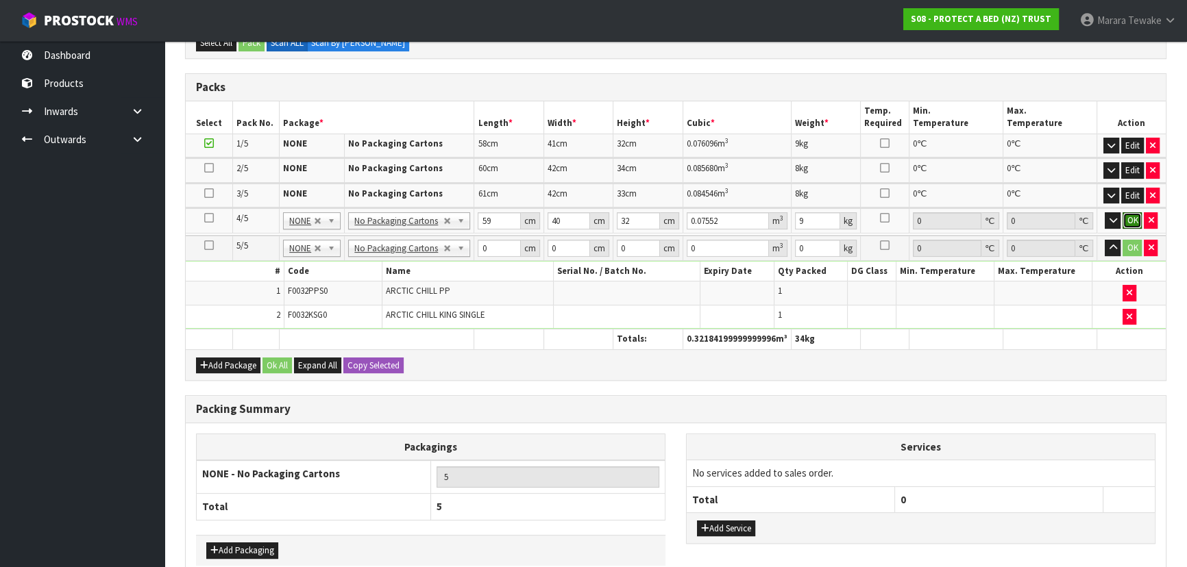
click button "OK" at bounding box center [1132, 220] width 19 height 16
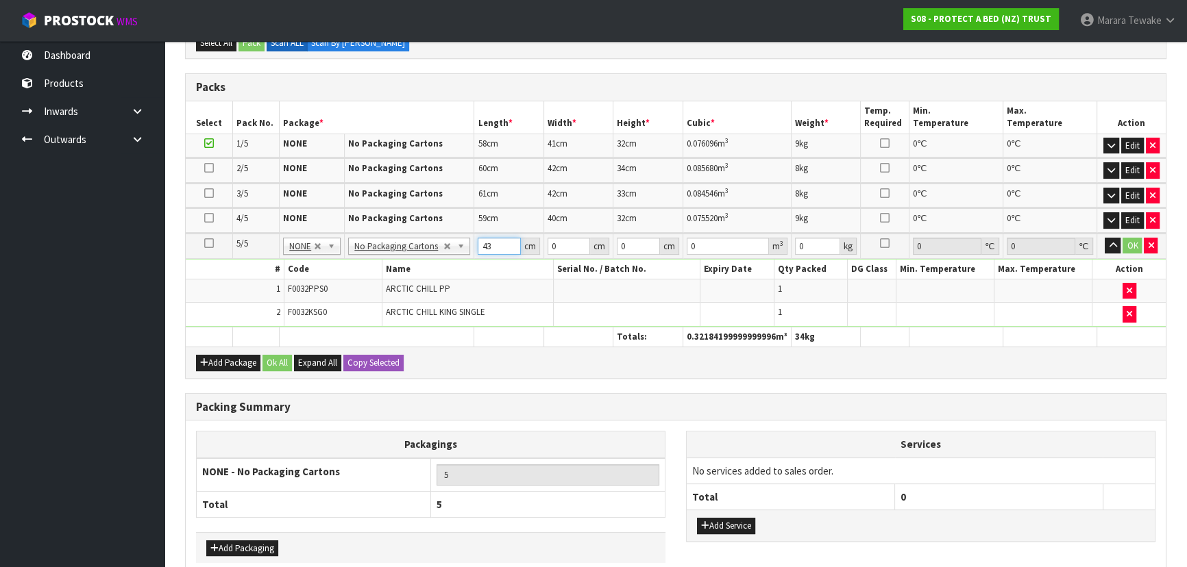
type input "43"
type input "35"
type input "1"
type input "0.001505"
type input "13"
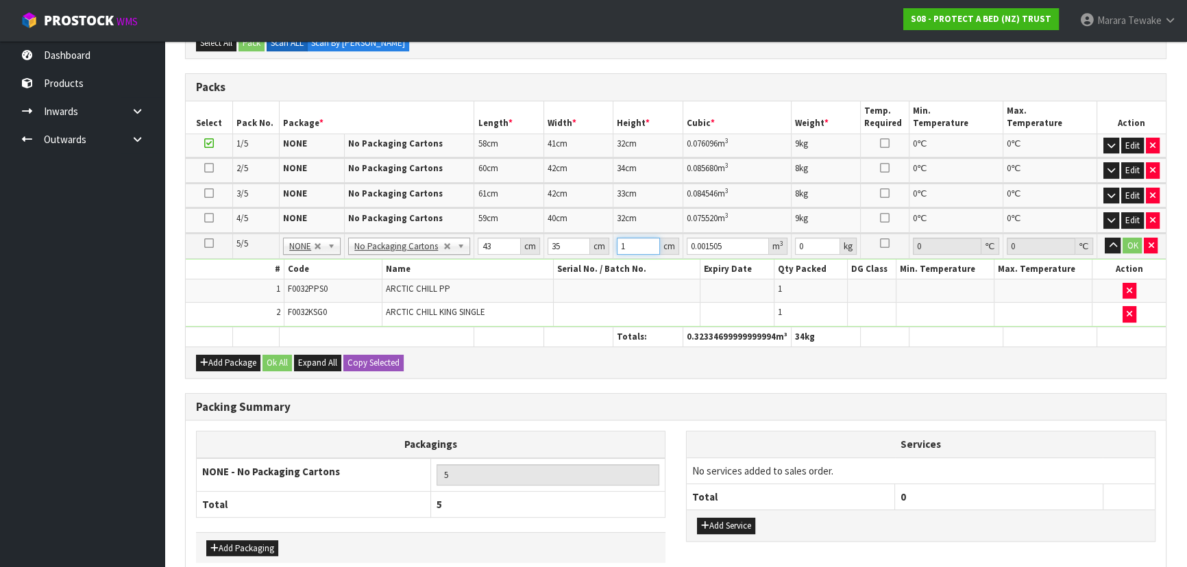
type input "0.019565"
type input "13"
type input "2"
click at [1105, 238] on button "button" at bounding box center [1113, 246] width 16 height 16
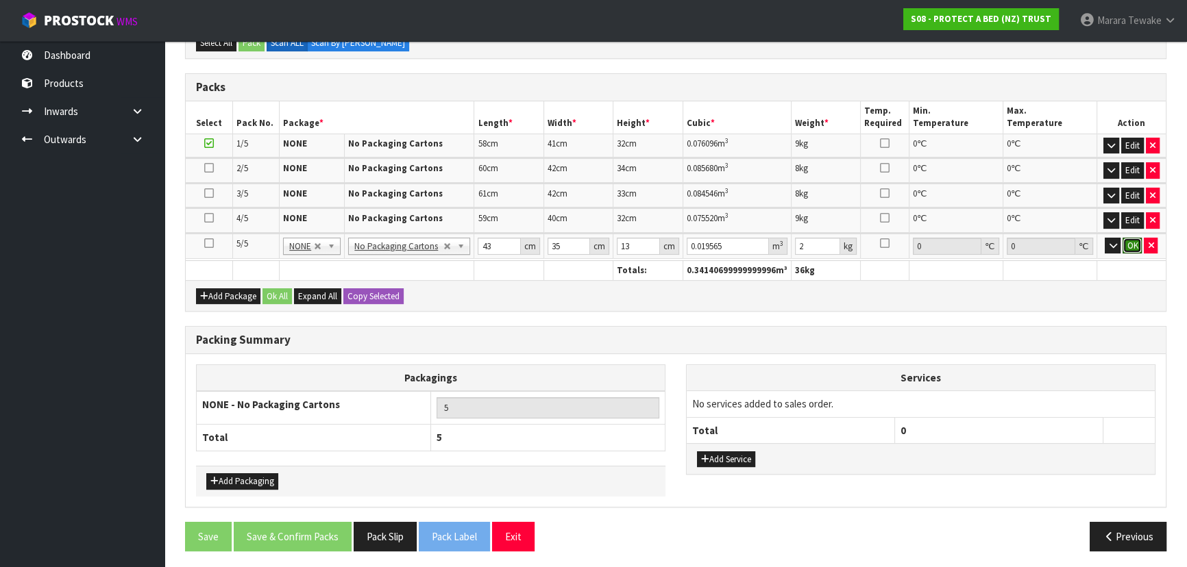
click button "OK" at bounding box center [1132, 246] width 19 height 16
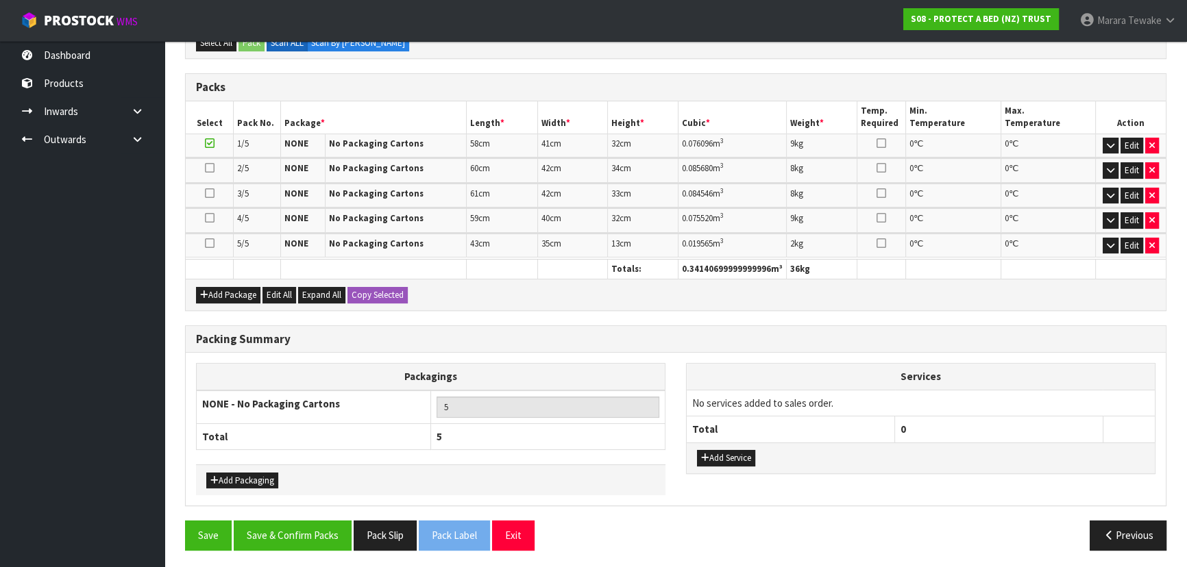
scroll to position [286, 0]
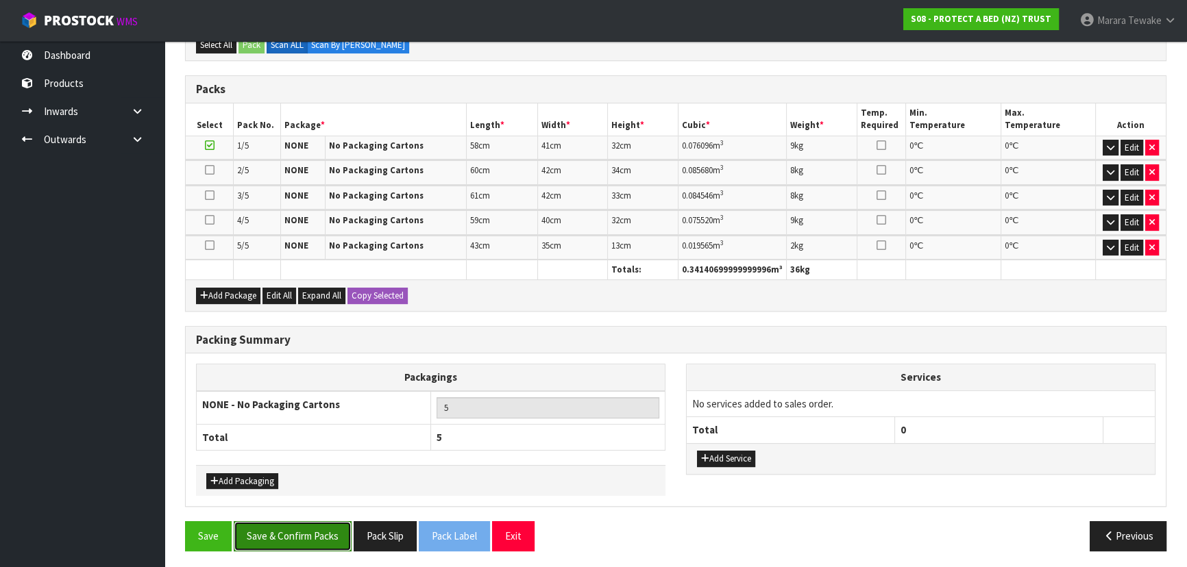
click at [295, 533] on button "Save & Confirm Packs" at bounding box center [293, 536] width 118 height 29
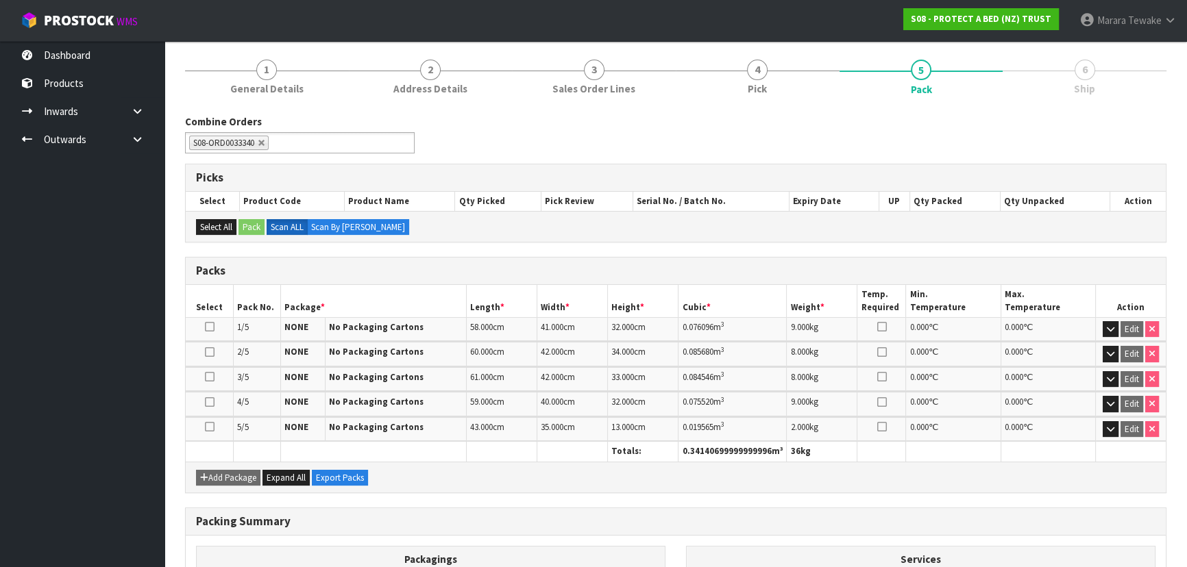
scroll to position [305, 0]
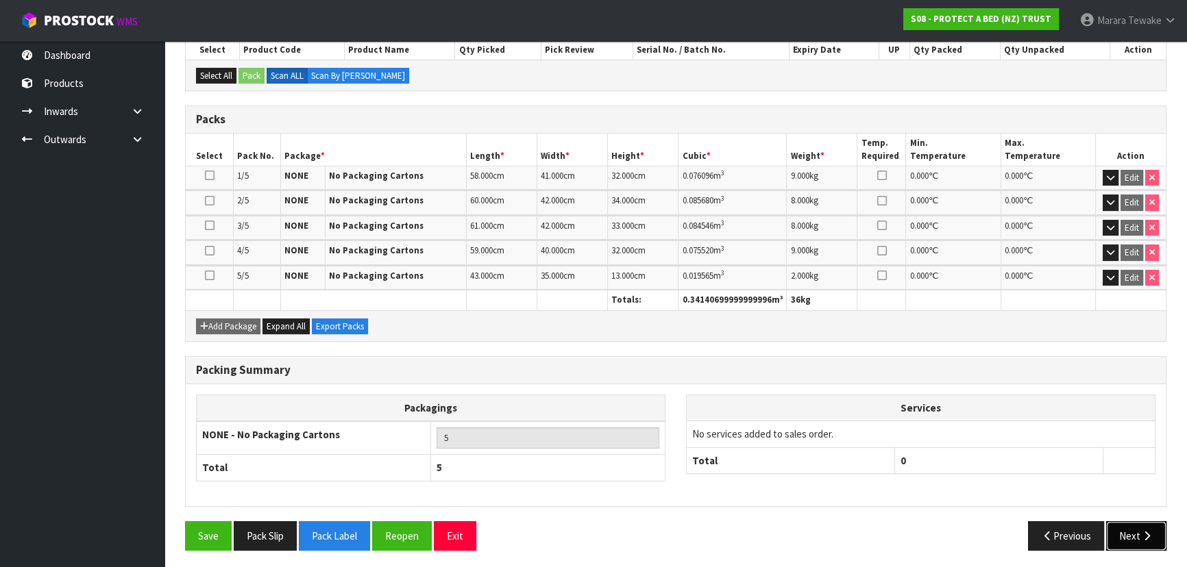
drag, startPoint x: 1134, startPoint y: 537, endPoint x: 993, endPoint y: 544, distance: 141.4
click at [1129, 537] on button "Next" at bounding box center [1136, 536] width 60 height 29
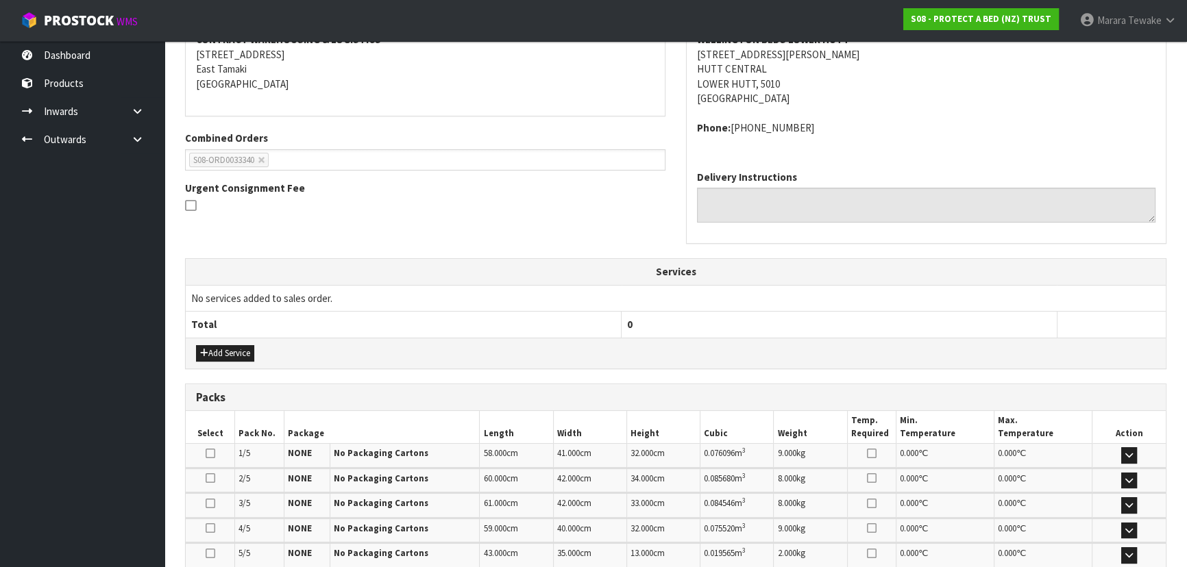
scroll to position [374, 0]
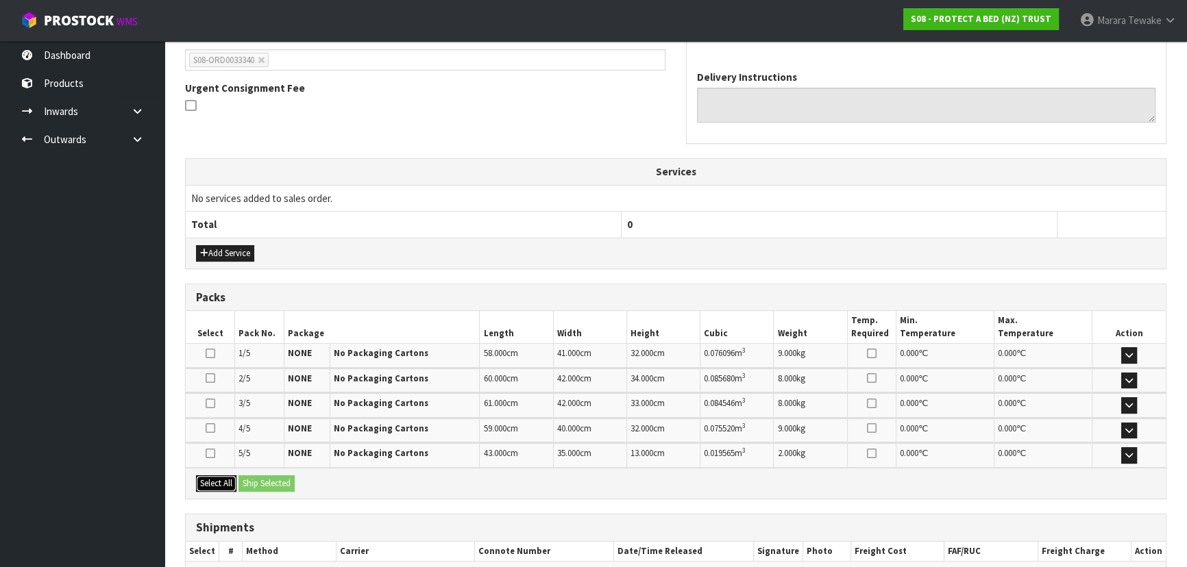
drag, startPoint x: 225, startPoint y: 479, endPoint x: 265, endPoint y: 478, distance: 39.8
click at [225, 478] on button "Select All" at bounding box center [216, 484] width 40 height 16
click at [265, 478] on button "Ship Selected" at bounding box center [266, 484] width 56 height 16
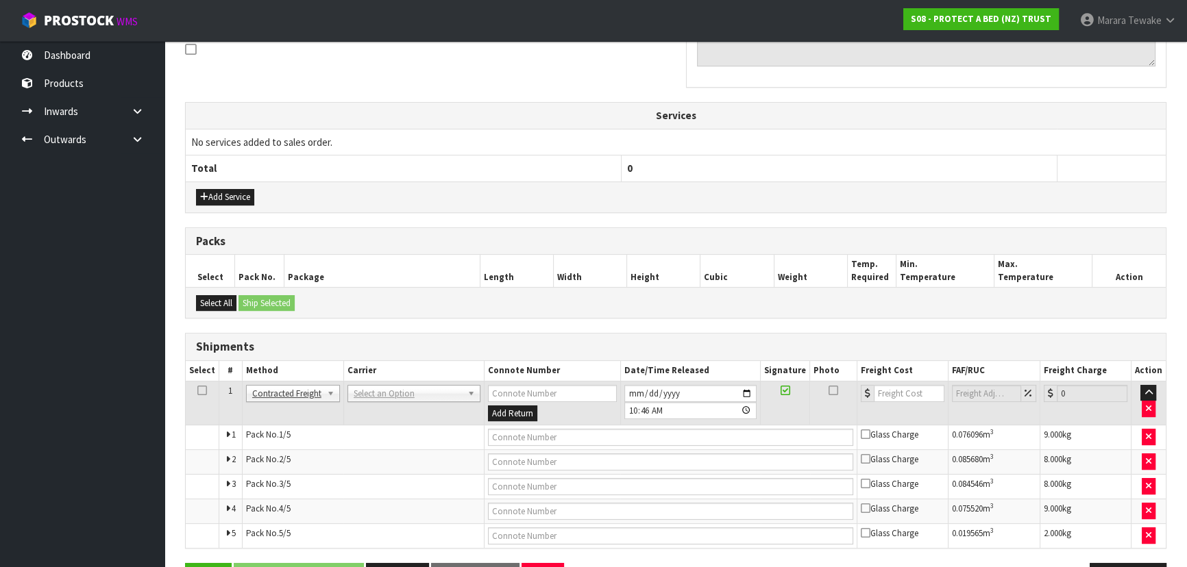
scroll to position [473, 0]
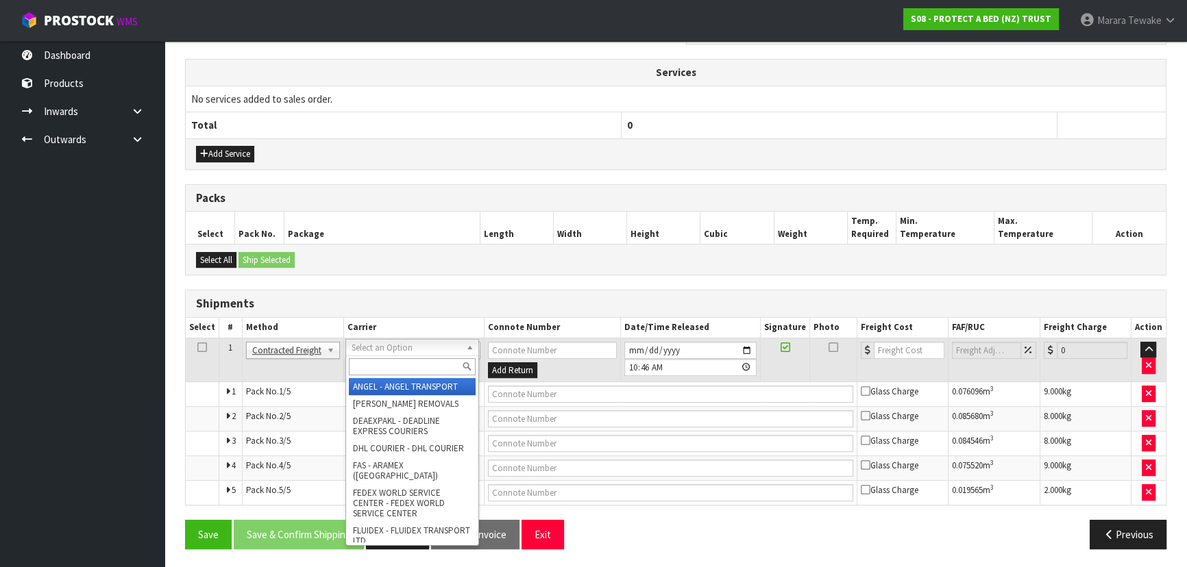
click at [376, 363] on input "text" at bounding box center [412, 366] width 127 height 17
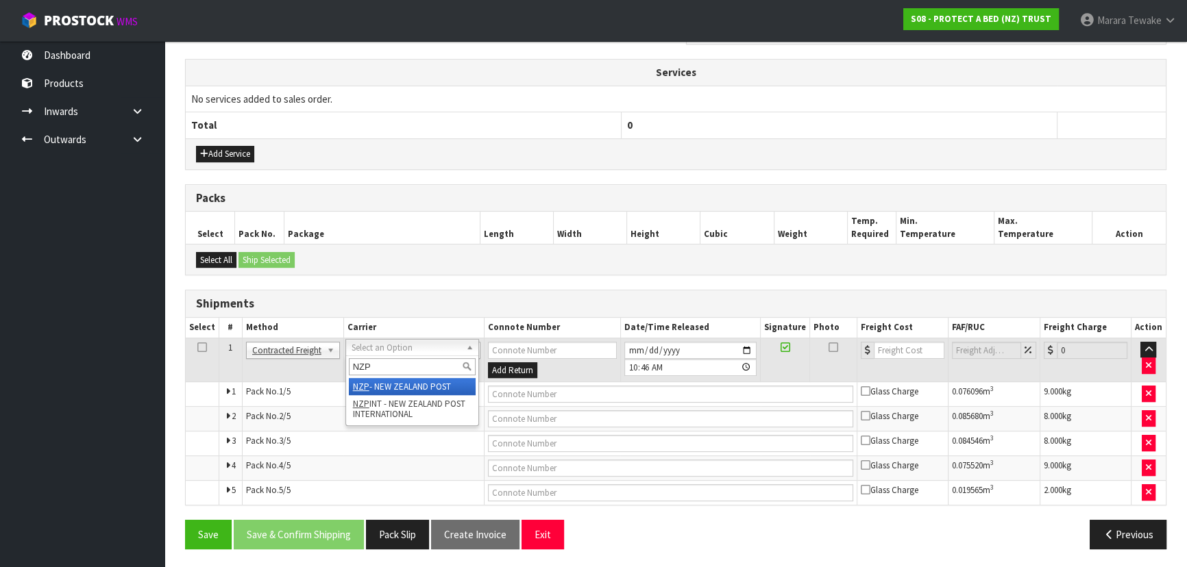
type input "NZP"
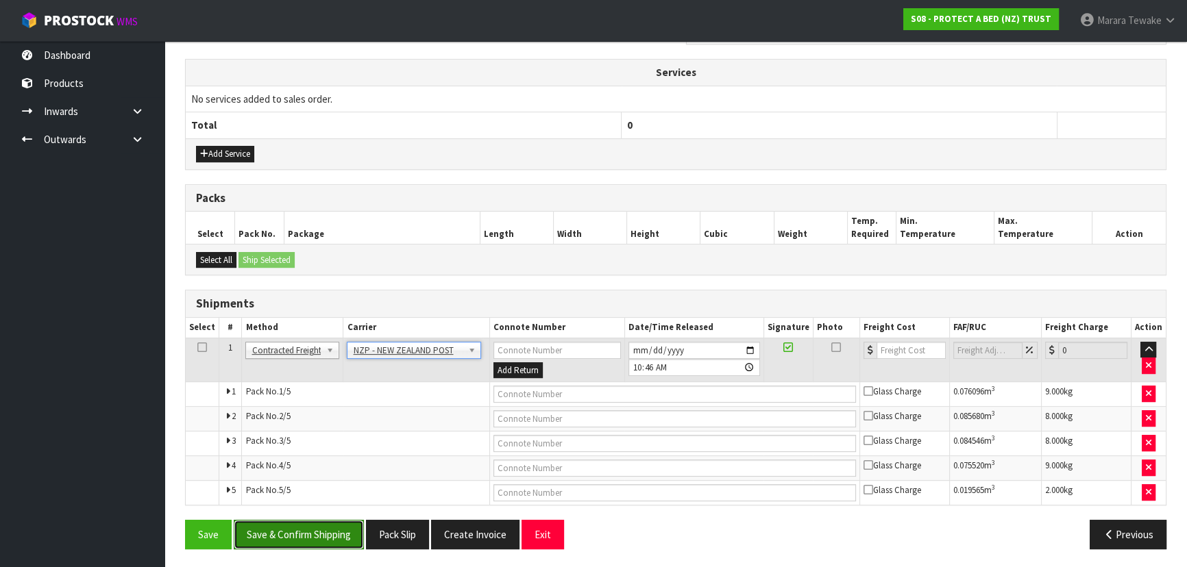
click at [347, 530] on button "Save & Confirm Shipping" at bounding box center [299, 534] width 130 height 29
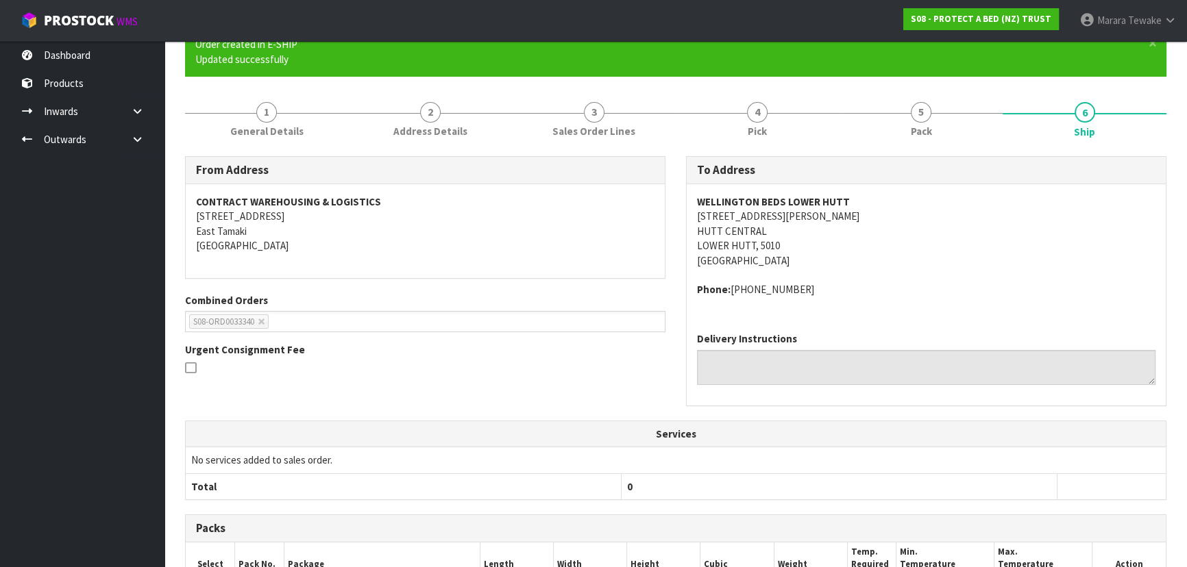
scroll to position [449, 0]
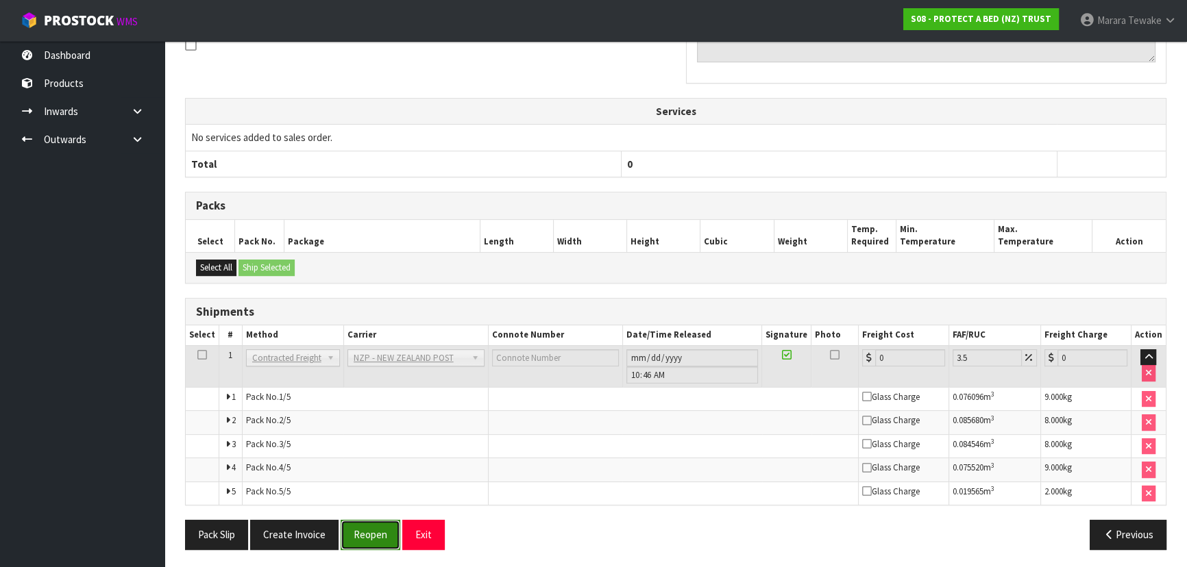
click at [376, 528] on button "Reopen" at bounding box center [371, 534] width 60 height 29
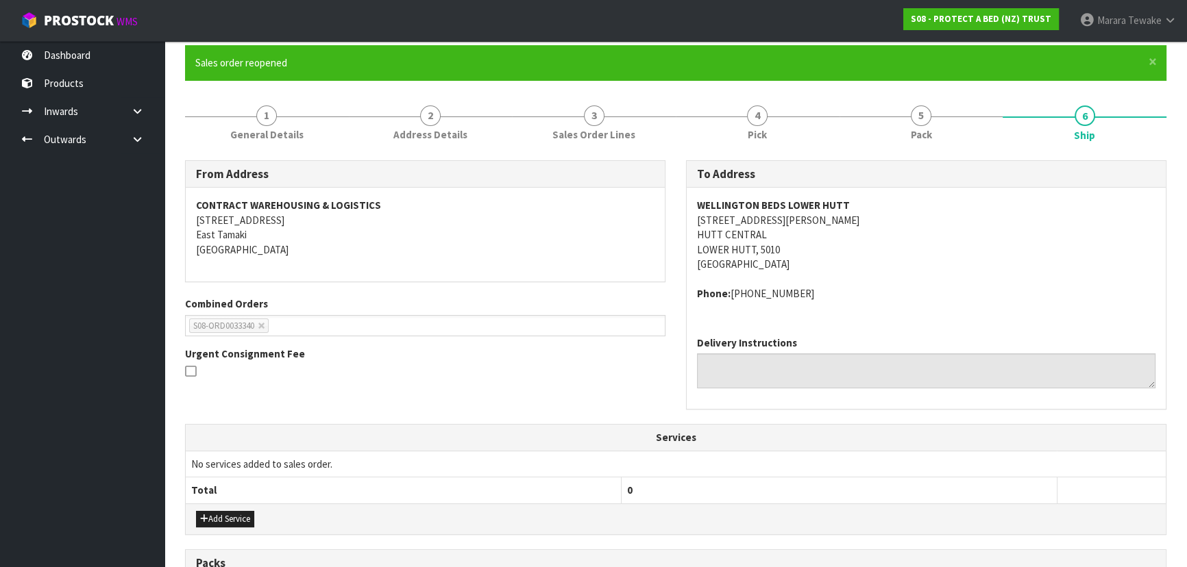
scroll to position [473, 0]
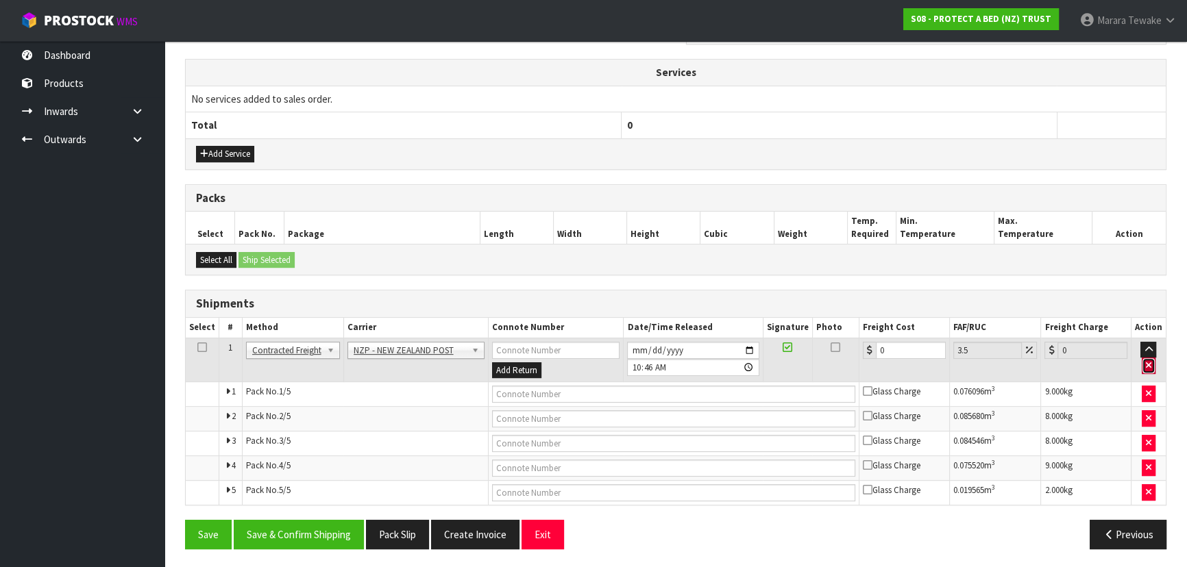
click at [1151, 362] on icon "button" at bounding box center [1148, 365] width 5 height 9
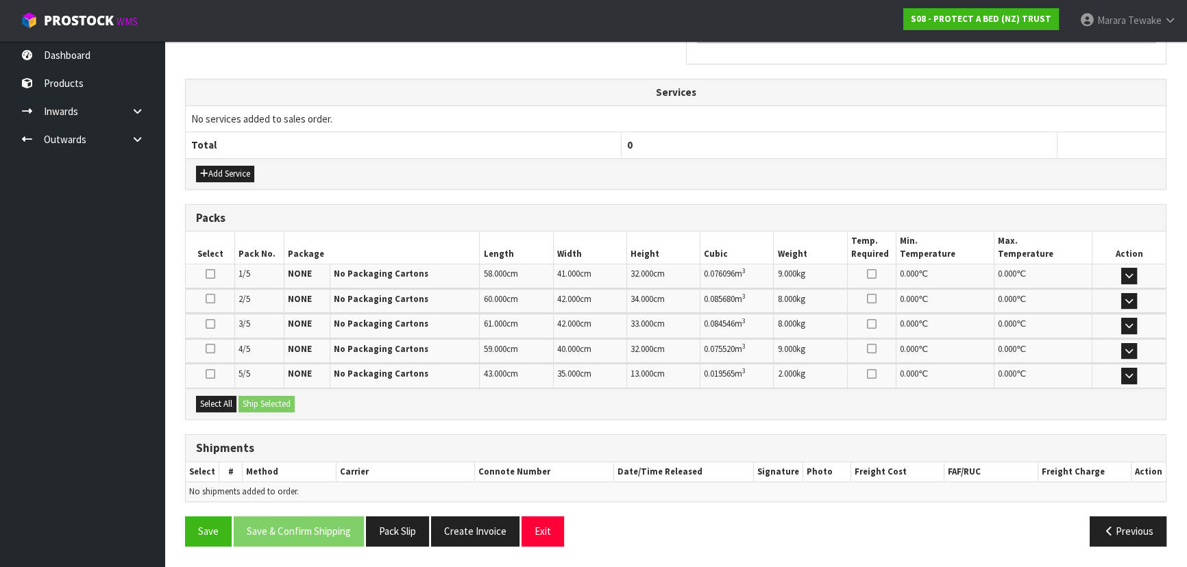
scroll to position [449, 0]
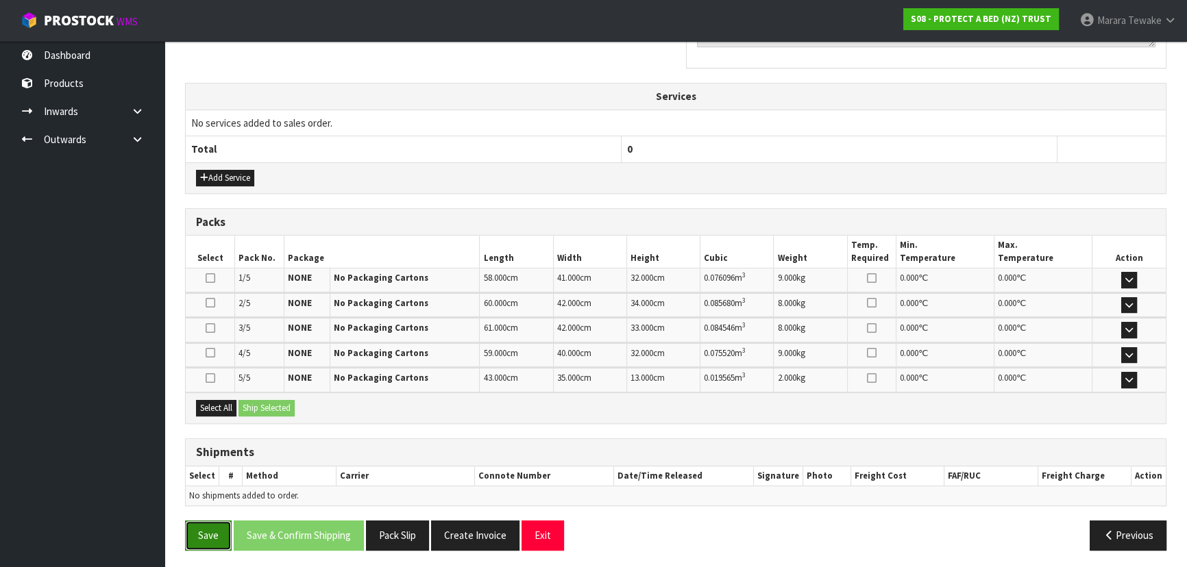
click at [216, 533] on button "Save" at bounding box center [208, 535] width 47 height 29
drag, startPoint x: 93, startPoint y: 52, endPoint x: 100, endPoint y: 58, distance: 9.7
click at [93, 52] on link "Dashboard" at bounding box center [82, 55] width 164 height 28
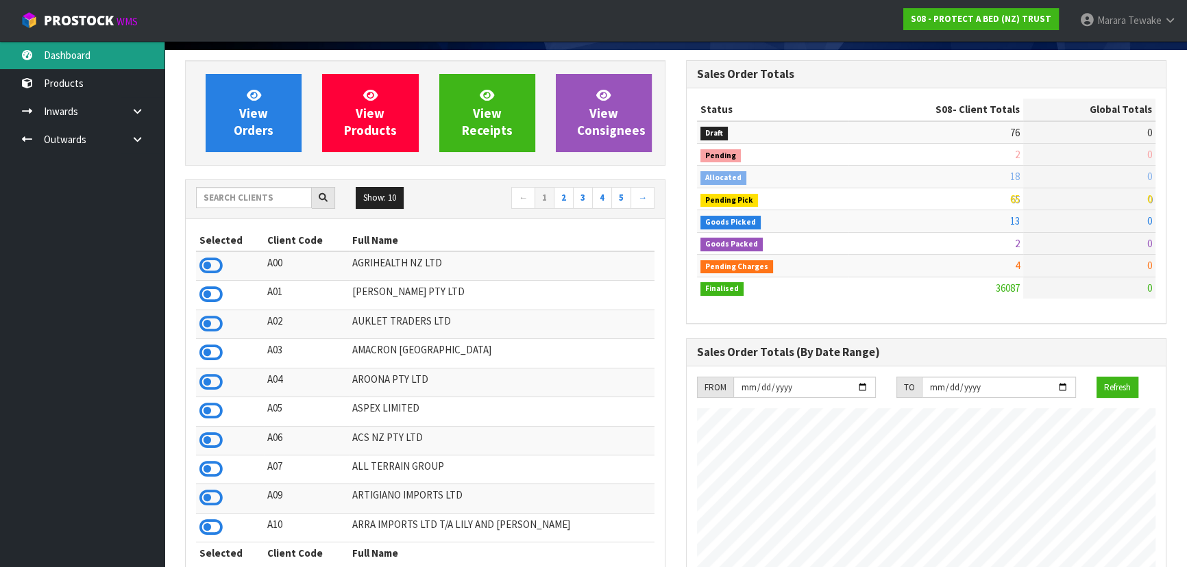
scroll to position [75, 0]
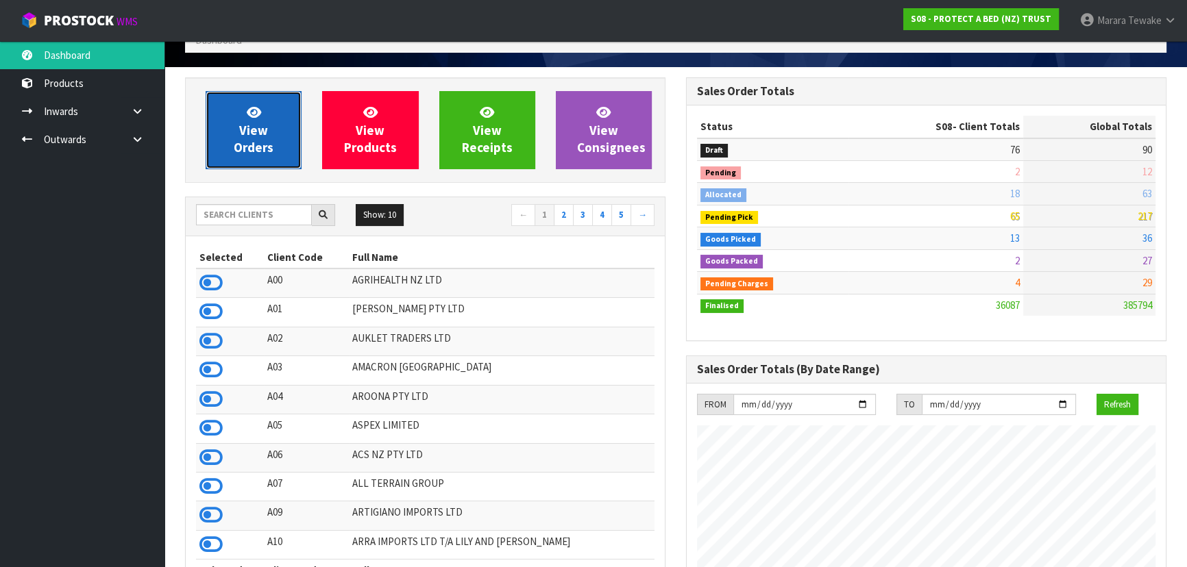
click at [238, 147] on span "View Orders" at bounding box center [254, 129] width 40 height 51
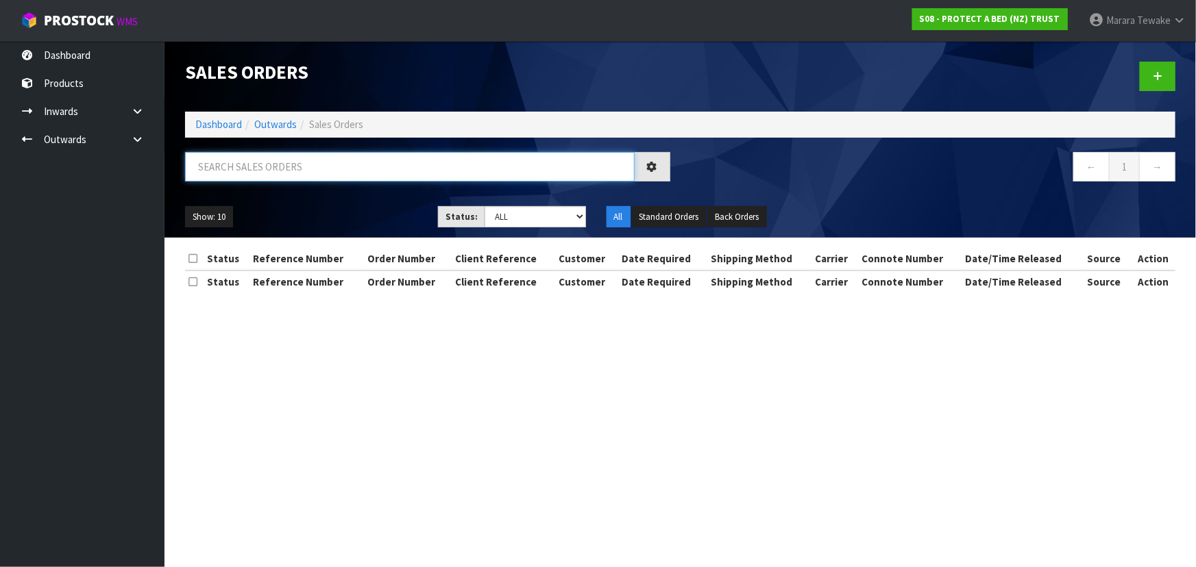
click at [249, 169] on input "text" at bounding box center [410, 166] width 450 height 29
type input "JOB-0416967"
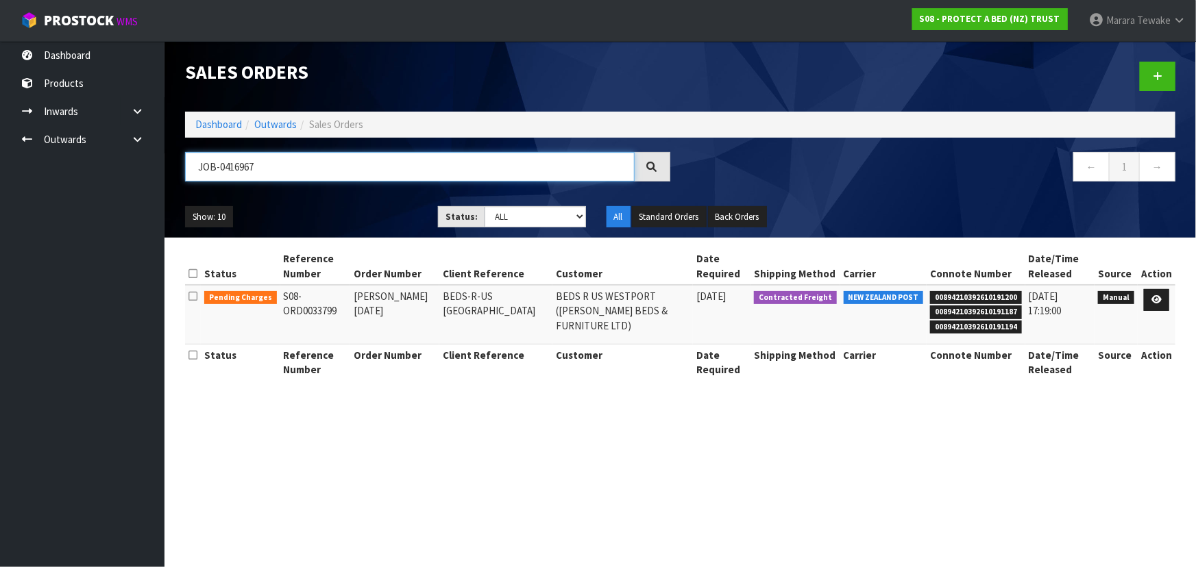
drag, startPoint x: 282, startPoint y: 163, endPoint x: 181, endPoint y: 164, distance: 100.7
click at [181, 164] on div "JOB-0416967" at bounding box center [428, 172] width 506 height 40
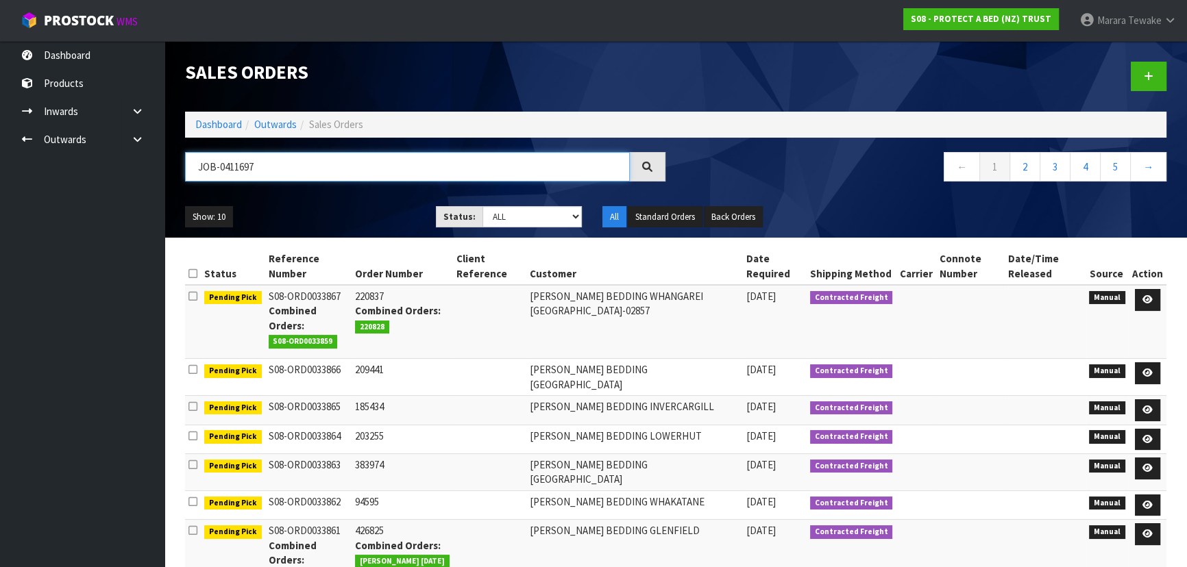
type input "JOB-0411697"
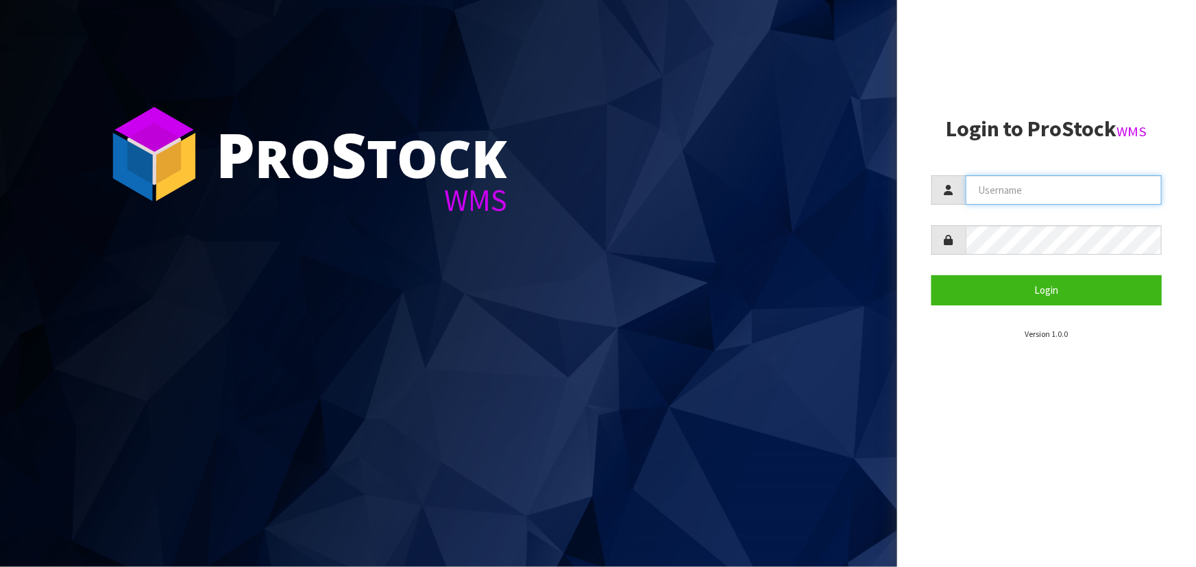
click at [1013, 188] on input "text" at bounding box center [1064, 189] width 196 height 29
type input "MARARA"
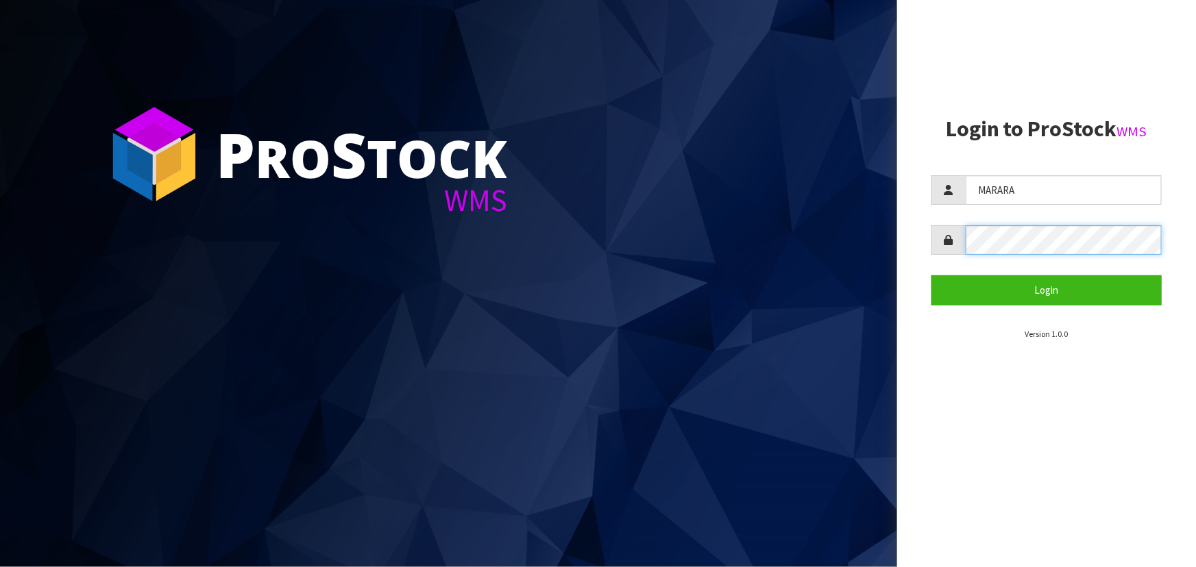
click at [931, 276] on button "Login" at bounding box center [1046, 290] width 230 height 29
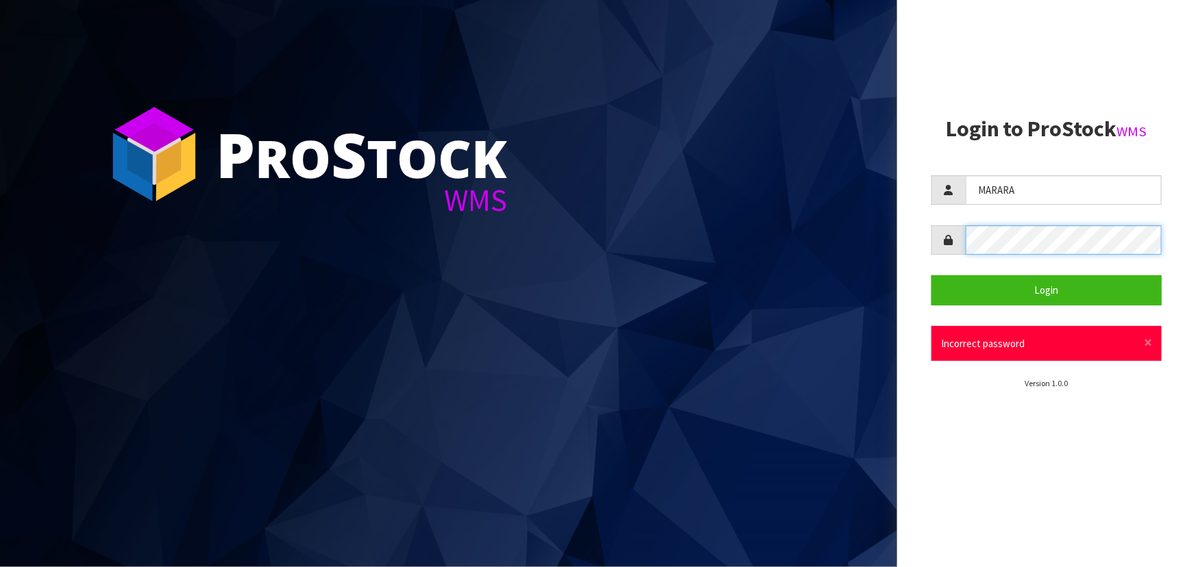
click at [960, 241] on div at bounding box center [1046, 239] width 230 height 29
click at [931, 276] on button "Login" at bounding box center [1046, 290] width 230 height 29
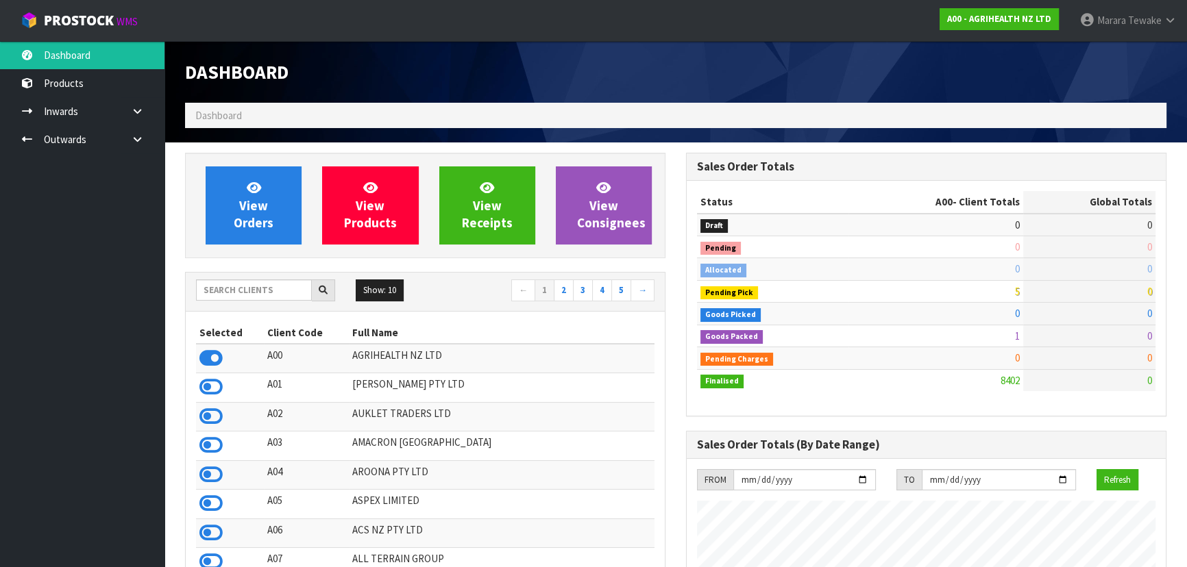
scroll to position [1036, 500]
click at [249, 283] on input "text" at bounding box center [254, 290] width 116 height 21
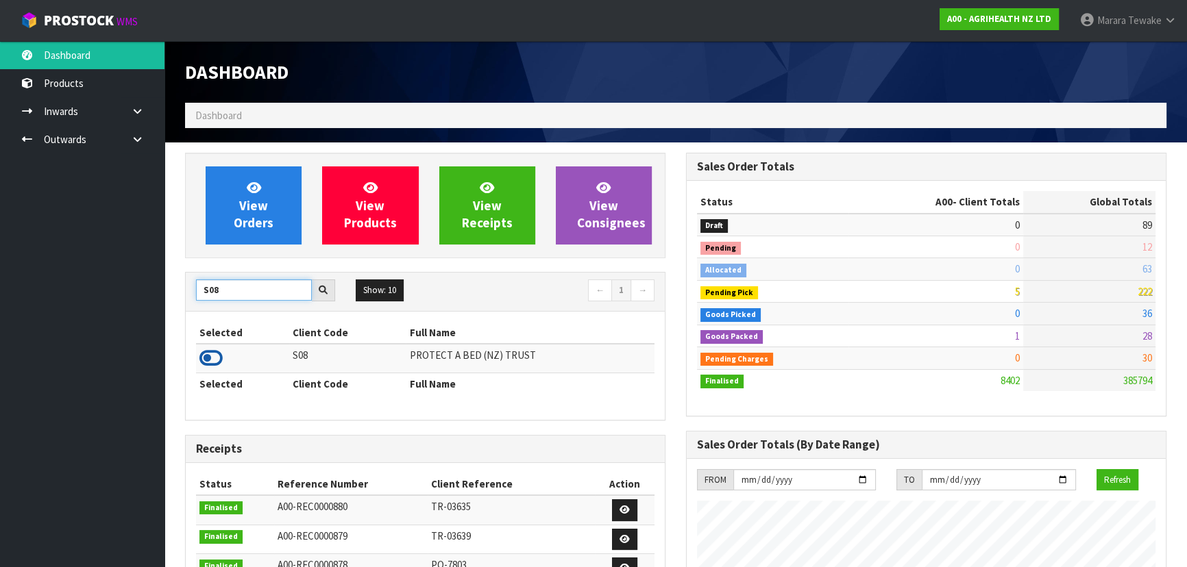
type input "S08"
click at [208, 355] on icon at bounding box center [210, 358] width 23 height 21
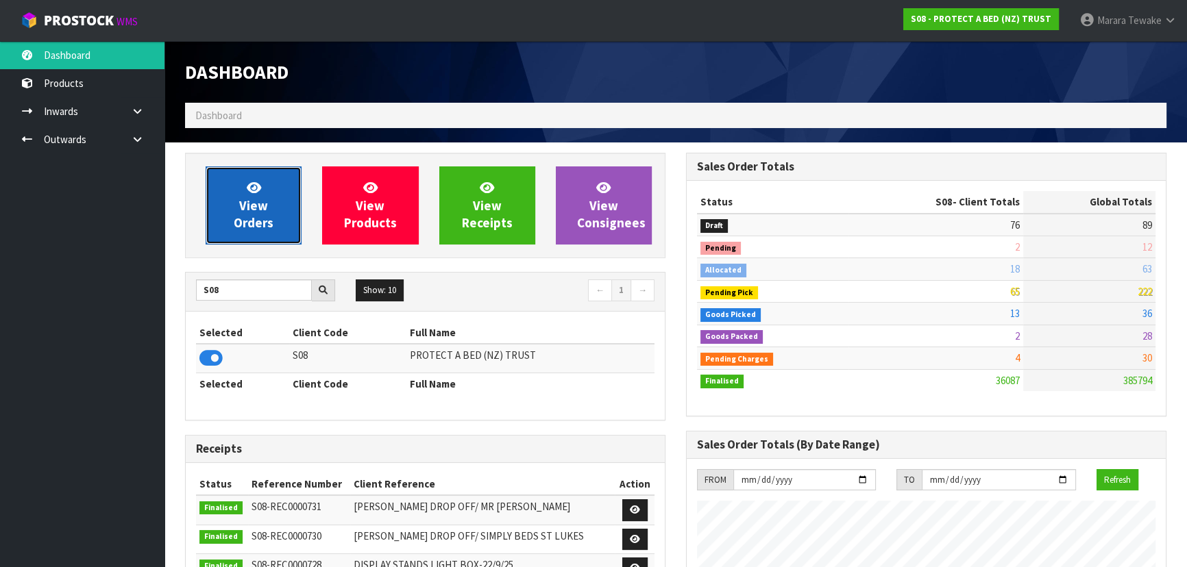
click at [263, 197] on span "View Orders" at bounding box center [254, 205] width 40 height 51
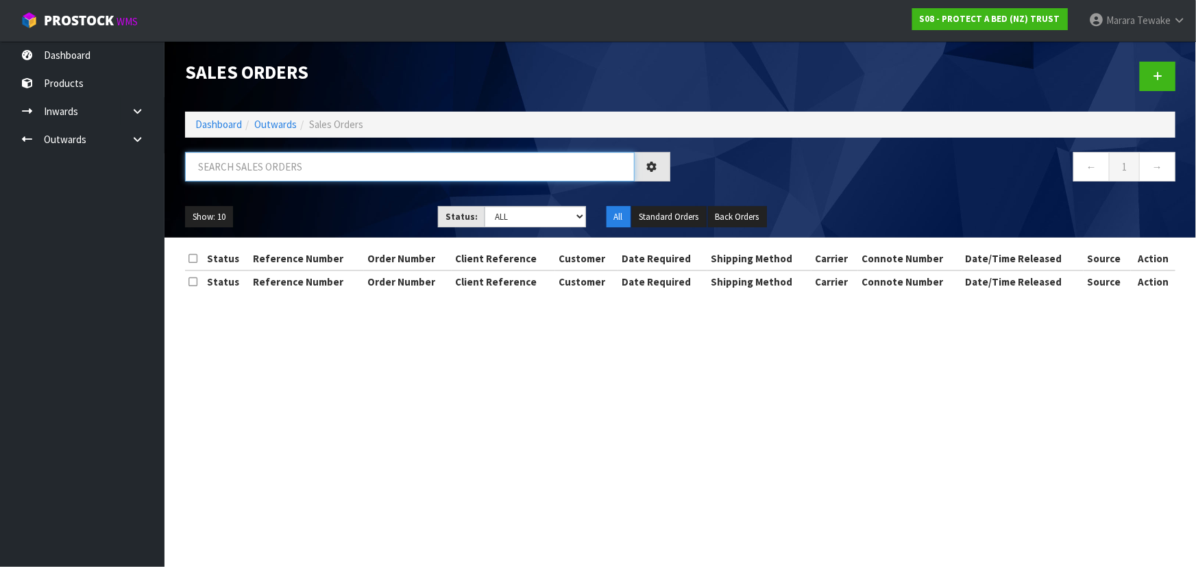
click at [230, 152] on input "text" at bounding box center [410, 166] width 450 height 29
type input "JOB-0411697"
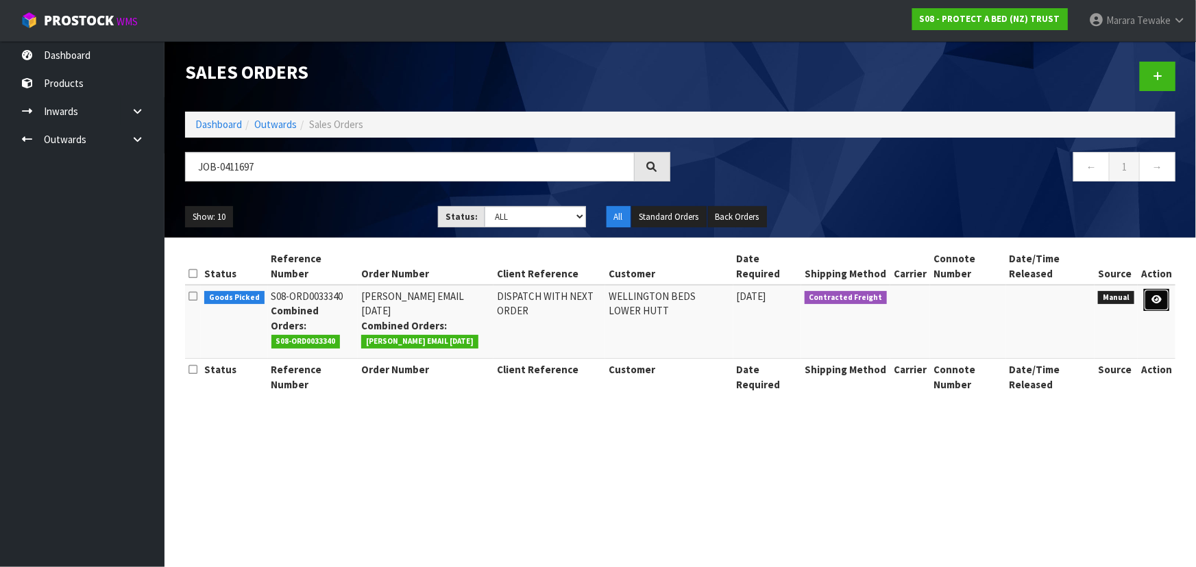
click at [1158, 299] on icon at bounding box center [1156, 299] width 10 height 9
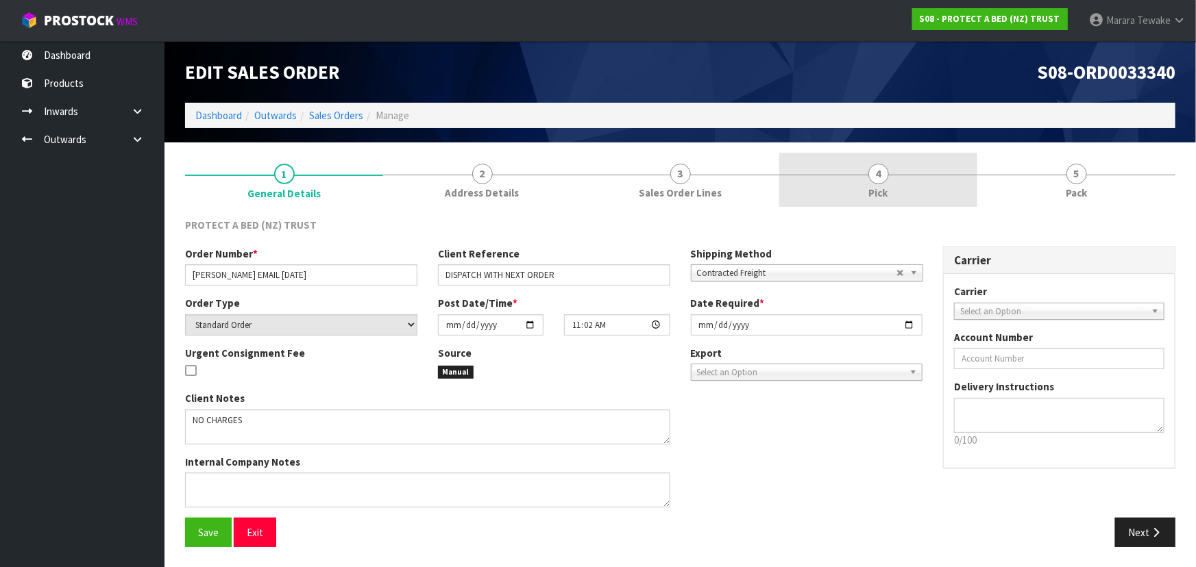
click at [877, 194] on span "Pick" at bounding box center [878, 193] width 19 height 14
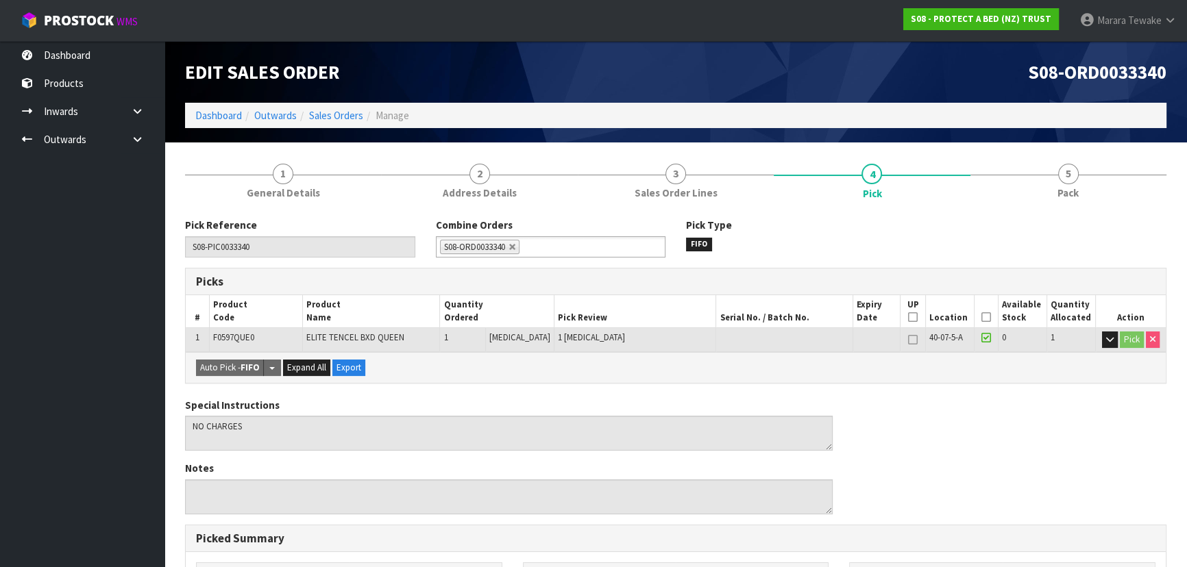
click at [981, 317] on icon at bounding box center [986, 317] width 10 height 1
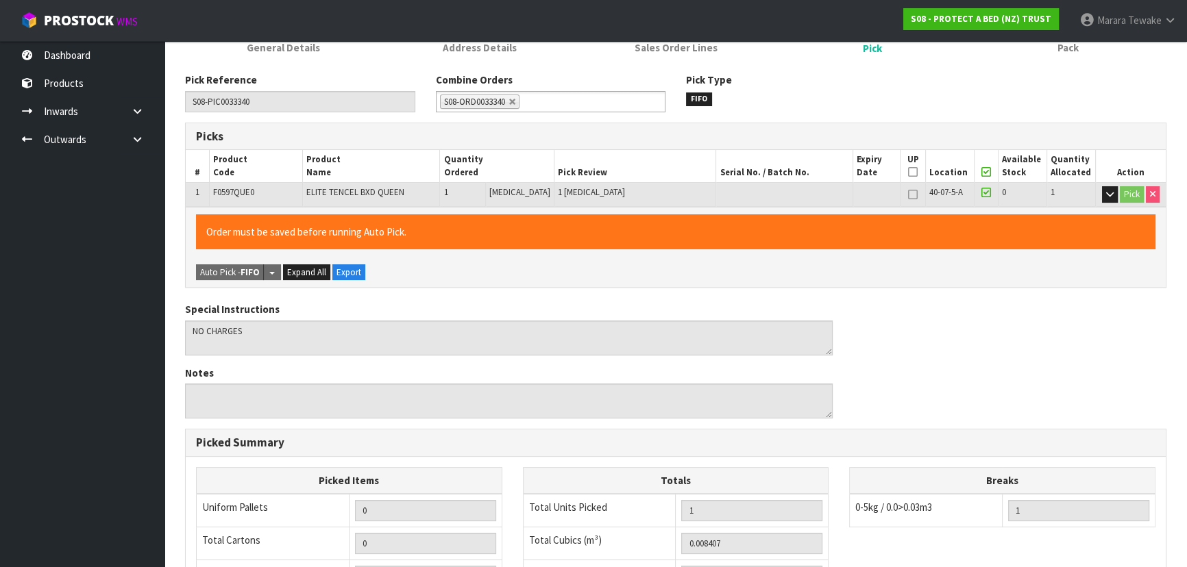
scroll to position [382, 0]
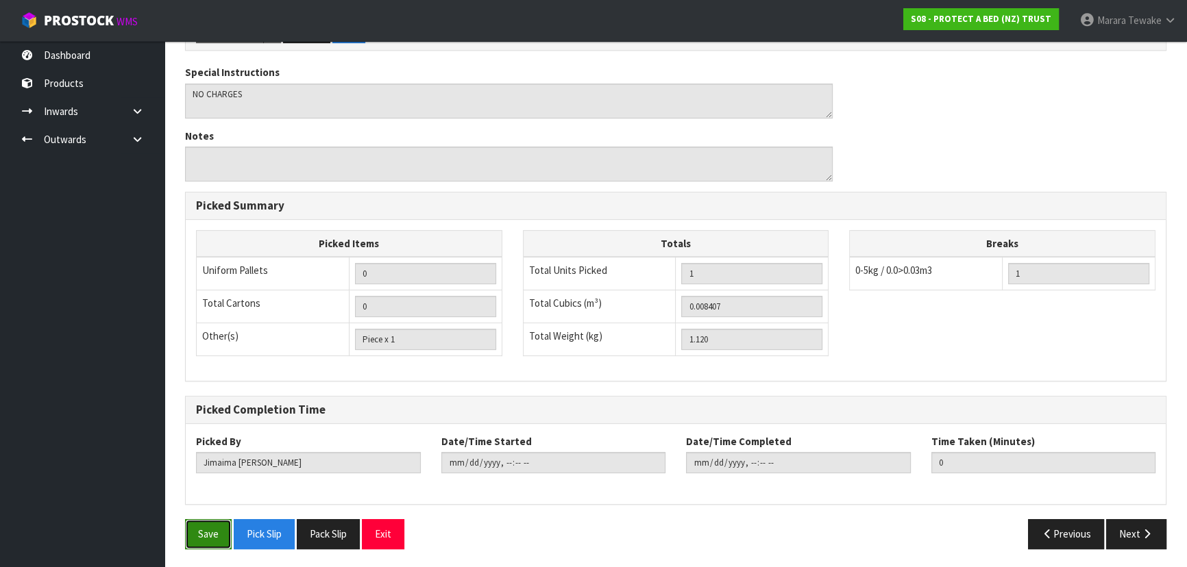
click at [219, 539] on button "Save" at bounding box center [208, 533] width 47 height 29
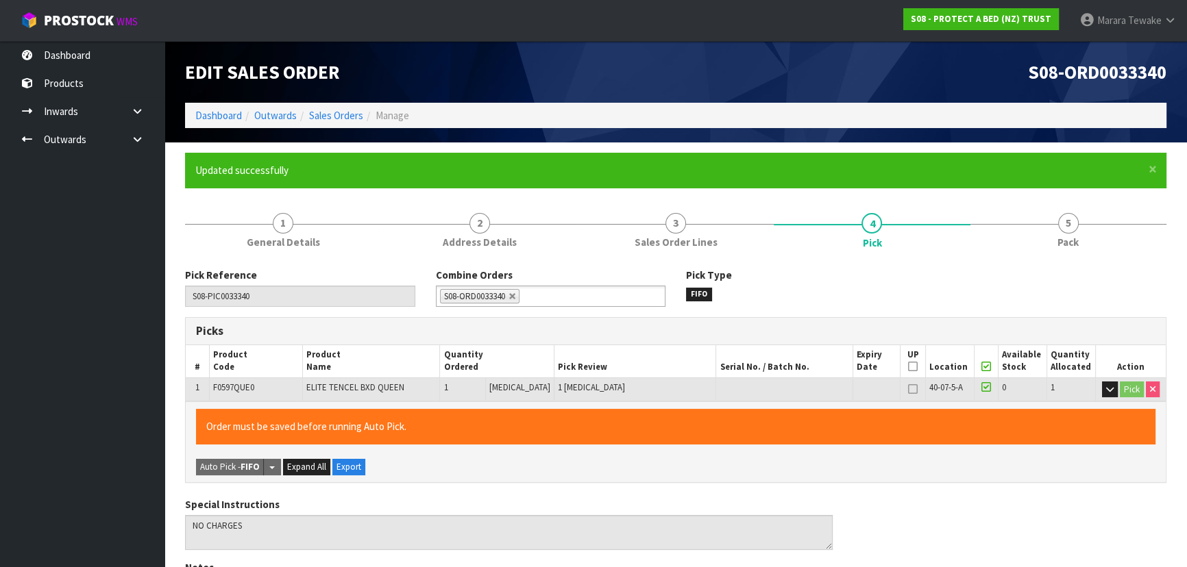
type input "Marara Tewake"
type input "2025-10-15T11:03:40"
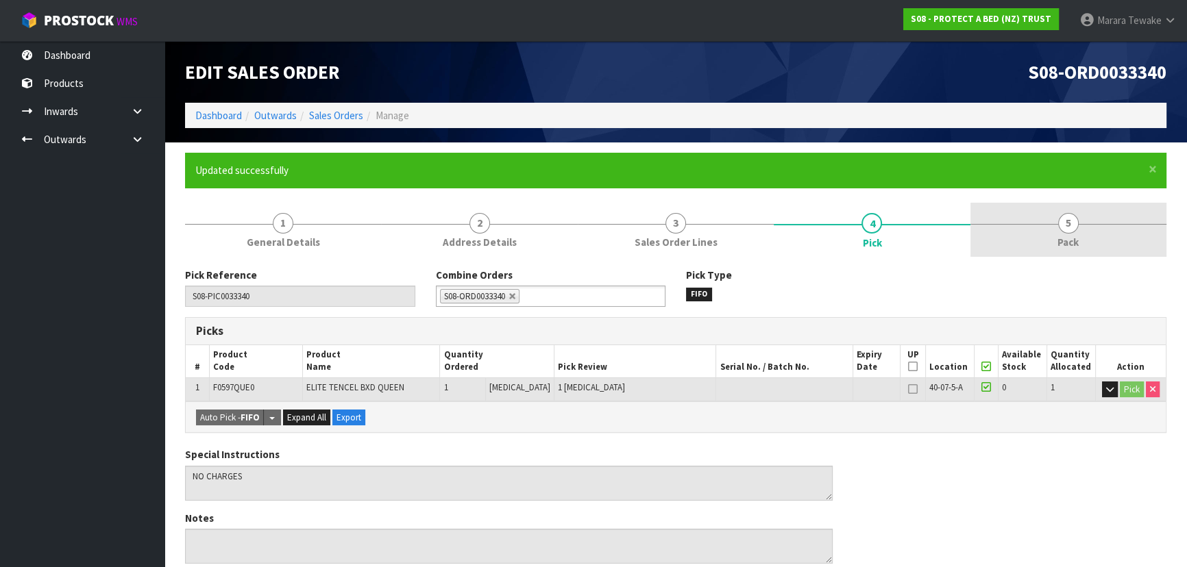
click at [1080, 233] on link "5 Pack" at bounding box center [1068, 230] width 196 height 54
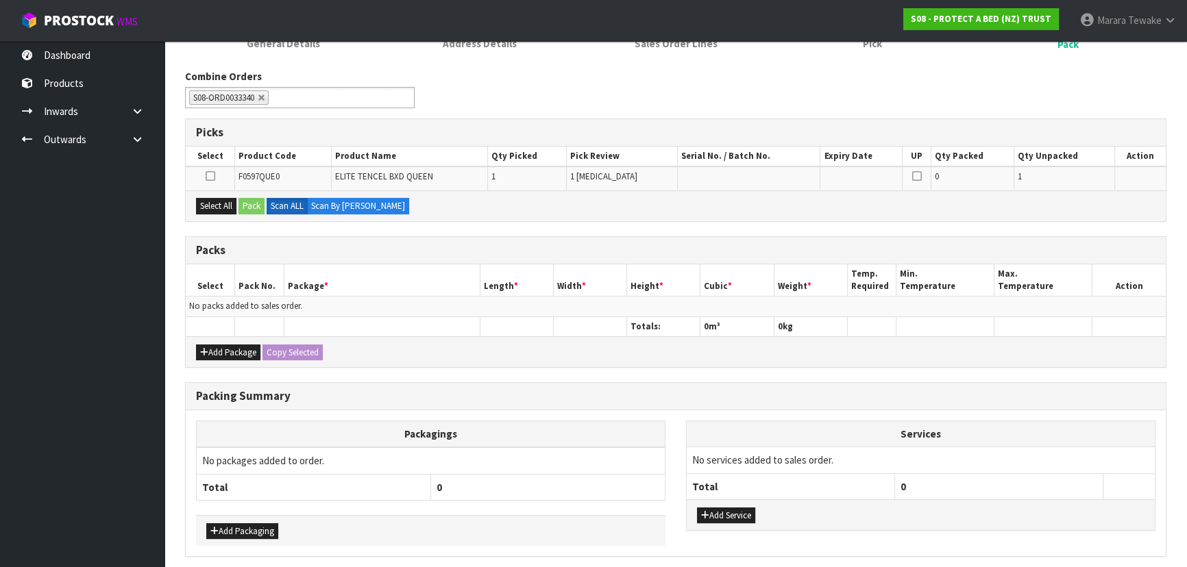
scroll to position [249, 0]
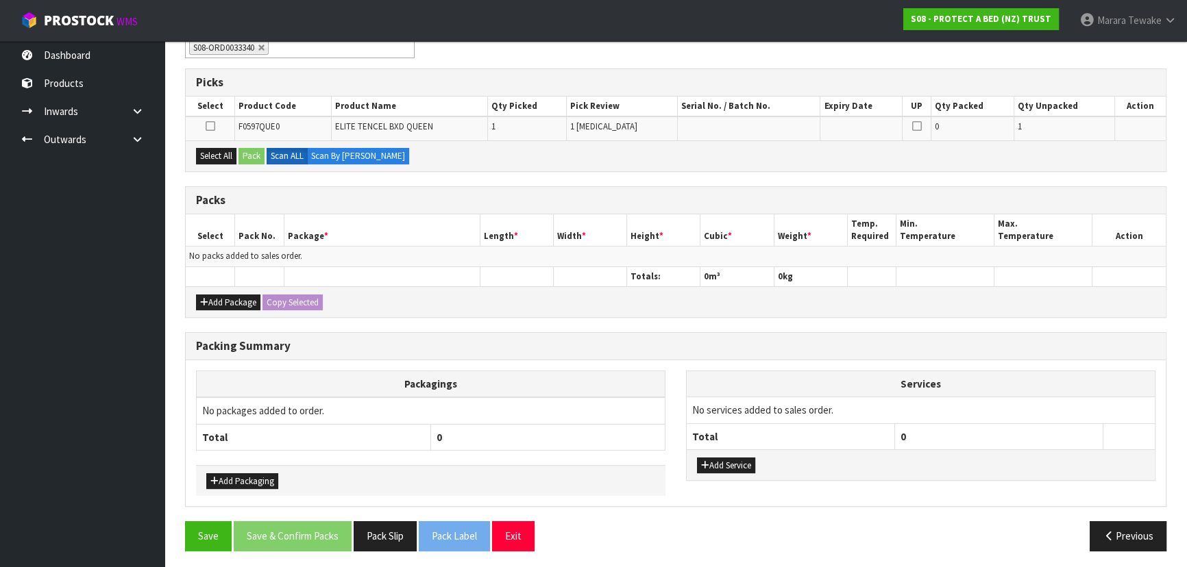
click at [241, 291] on div "Add Package Copy Selected" at bounding box center [676, 301] width 980 height 31
click at [240, 305] on button "Add Package" at bounding box center [228, 303] width 64 height 16
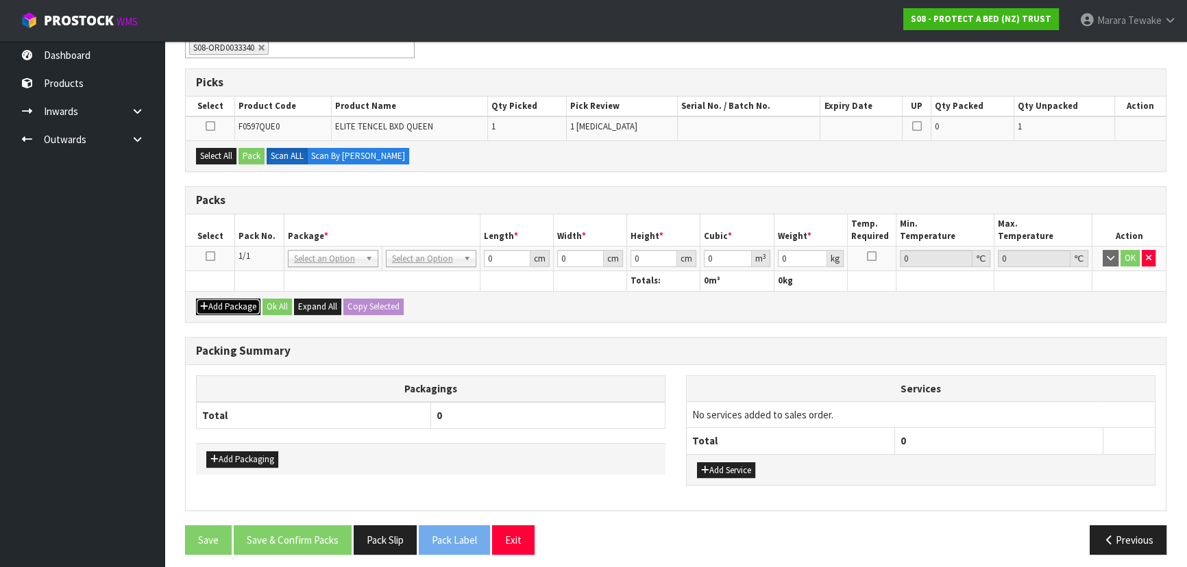
click at [240, 305] on button "Add Package" at bounding box center [228, 307] width 64 height 16
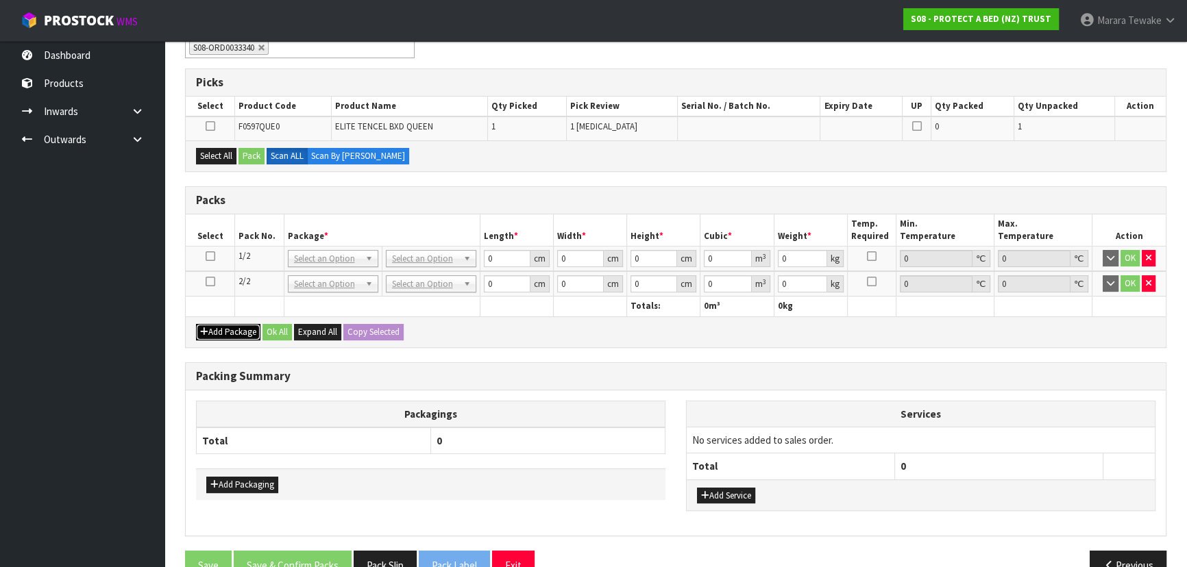
click at [239, 324] on button "Add Package" at bounding box center [228, 332] width 64 height 16
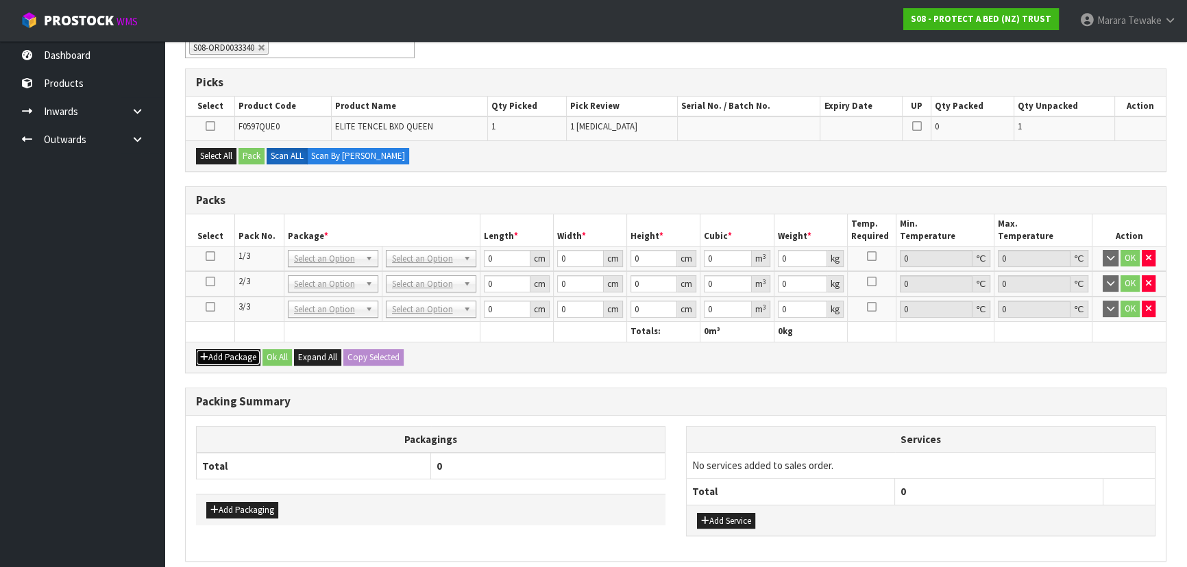
click at [240, 350] on button "Add Package" at bounding box center [228, 358] width 64 height 16
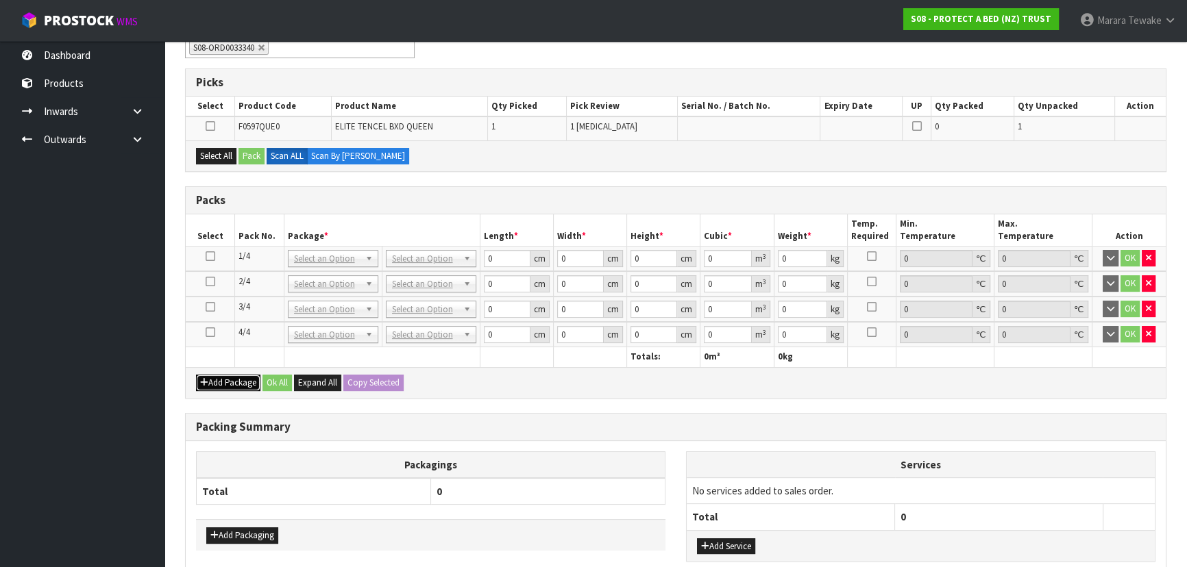
click at [230, 378] on button "Add Package" at bounding box center [228, 383] width 64 height 16
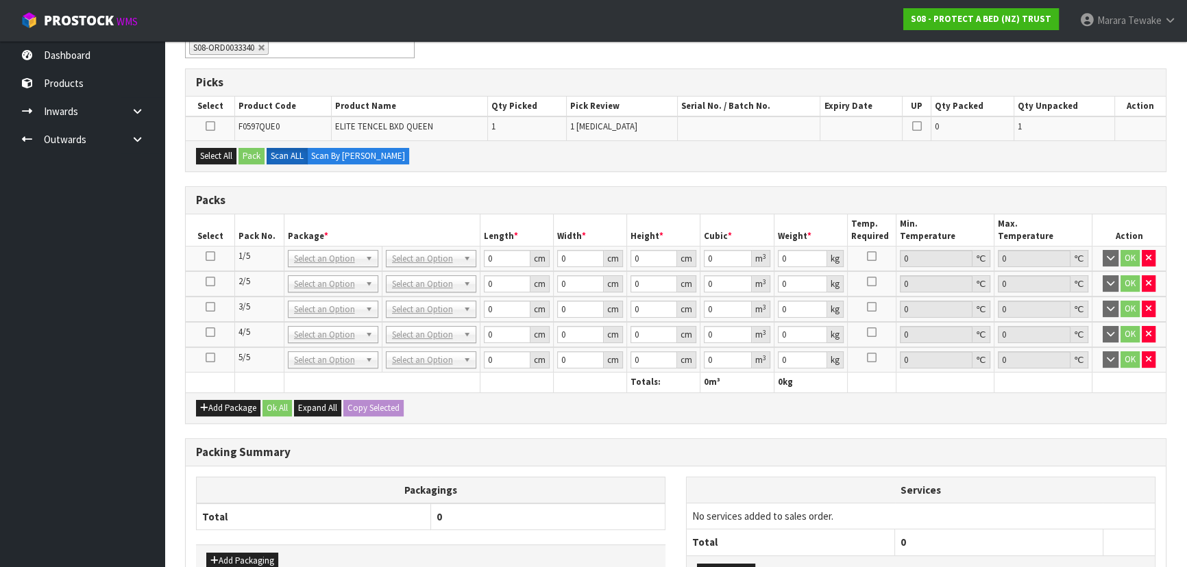
click at [209, 332] on icon at bounding box center [211, 332] width 10 height 1
drag, startPoint x: 228, startPoint y: 151, endPoint x: 246, endPoint y: 156, distance: 18.3
click at [232, 151] on button "Select All" at bounding box center [216, 156] width 40 height 16
click at [254, 157] on button "Pack" at bounding box center [251, 156] width 26 height 16
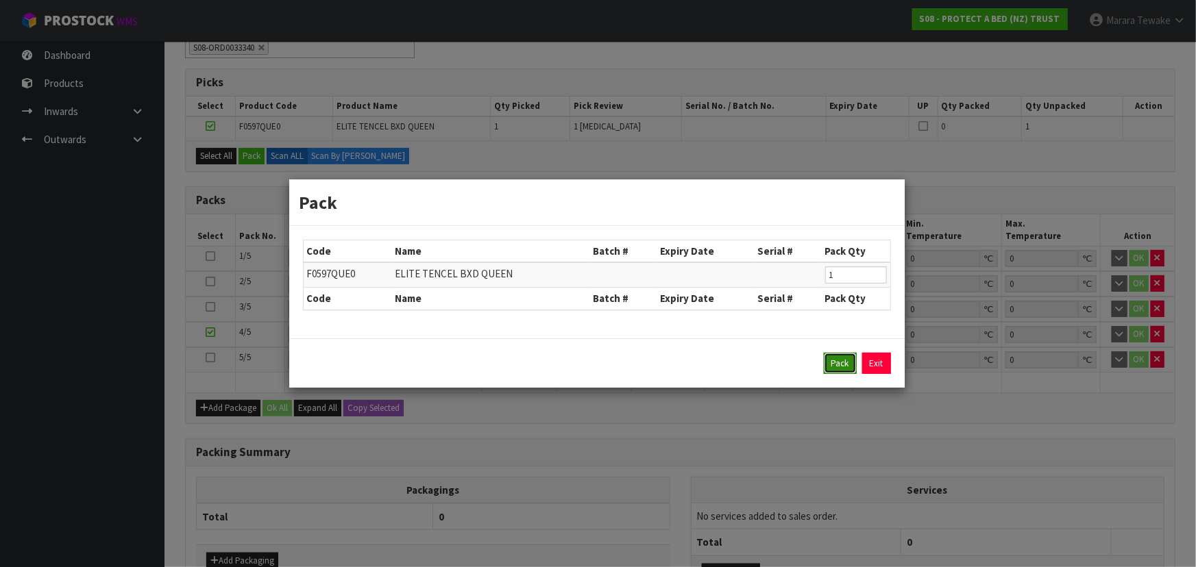
drag, startPoint x: 835, startPoint y: 362, endPoint x: 826, endPoint y: 359, distance: 9.3
click at [830, 360] on button "Pack" at bounding box center [840, 364] width 33 height 22
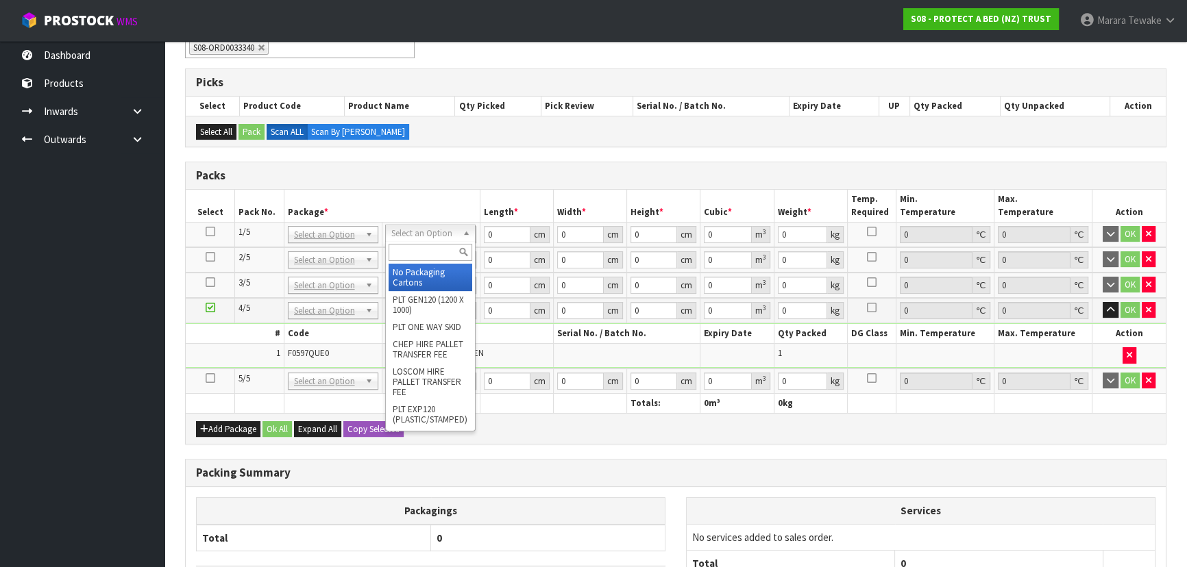
click at [408, 253] on input "text" at bounding box center [431, 252] width 84 height 17
type input "OC"
drag, startPoint x: 411, startPoint y: 277, endPoint x: 401, endPoint y: 274, distance: 10.6
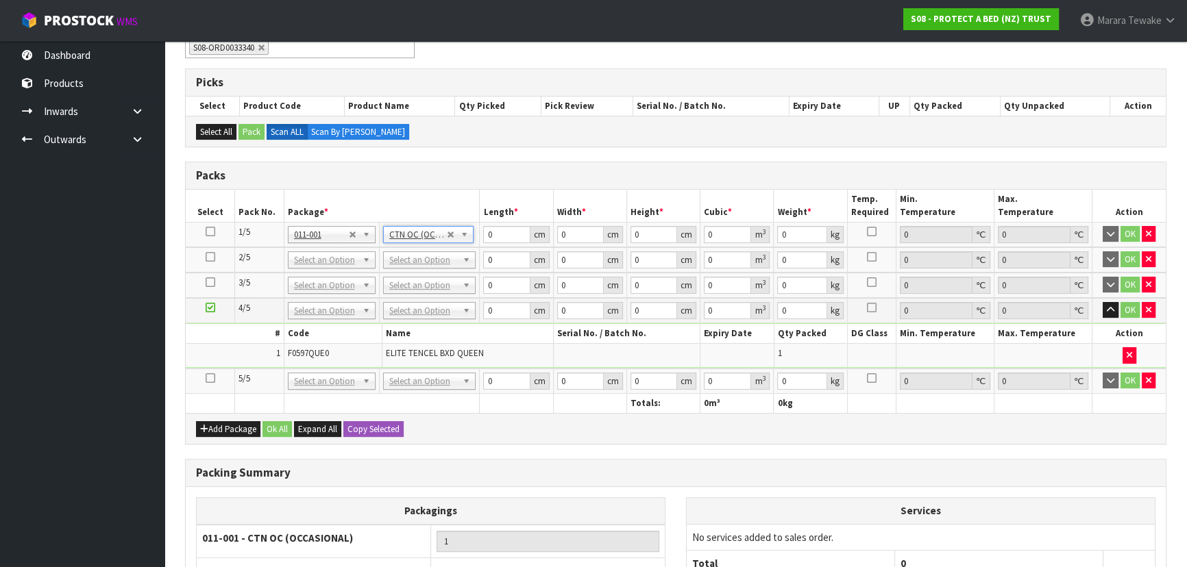
drag, startPoint x: 212, startPoint y: 228, endPoint x: 246, endPoint y: 278, distance: 60.6
click at [212, 232] on icon at bounding box center [211, 232] width 10 height 1
click at [384, 422] on button "Copy Selected" at bounding box center [373, 429] width 60 height 16
click at [384, 422] on button "Confirm Copy Selected" at bounding box center [388, 429] width 90 height 16
type input "5"
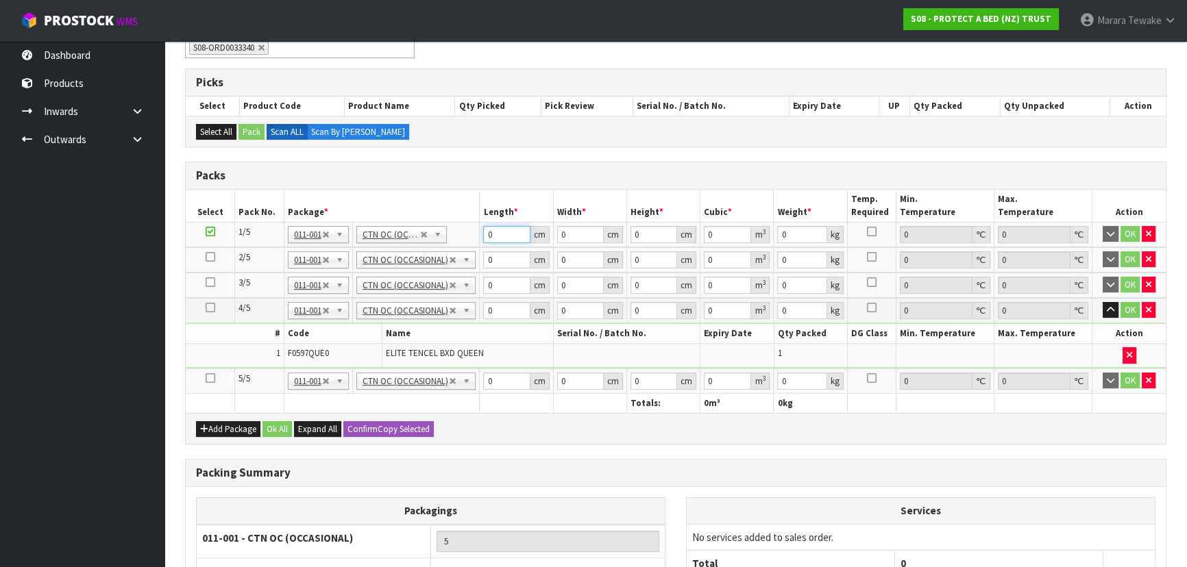
drag, startPoint x: 496, startPoint y: 240, endPoint x: 464, endPoint y: 206, distance: 46.5
click at [467, 219] on table "Select Pack No. Package * Length * Width * Height * Cubic * Weight * Temp. Requ…" at bounding box center [676, 301] width 980 height 223
type input "58"
type input "41"
type input "3"
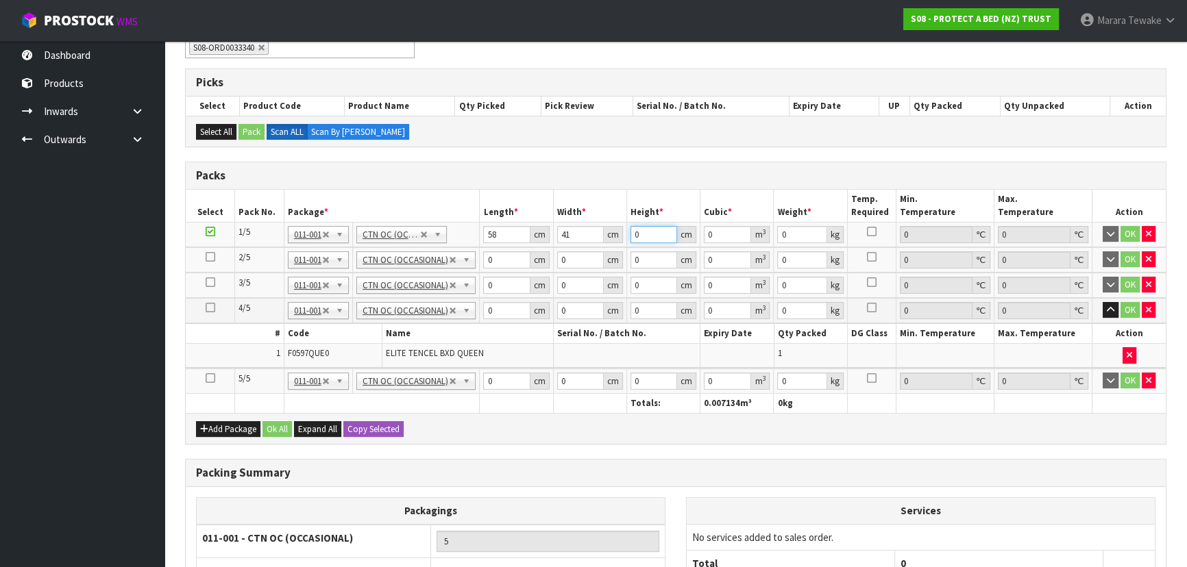
type input "0.007134"
type input "32"
type input "0.076096"
type input "32"
type input "9"
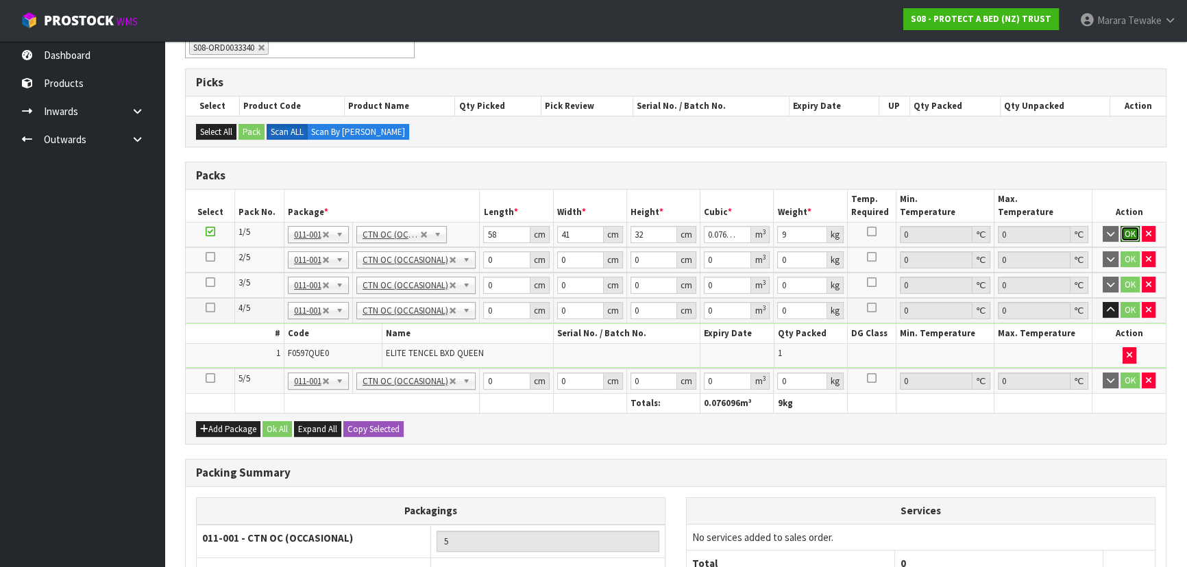
click button "OK" at bounding box center [1130, 234] width 19 height 16
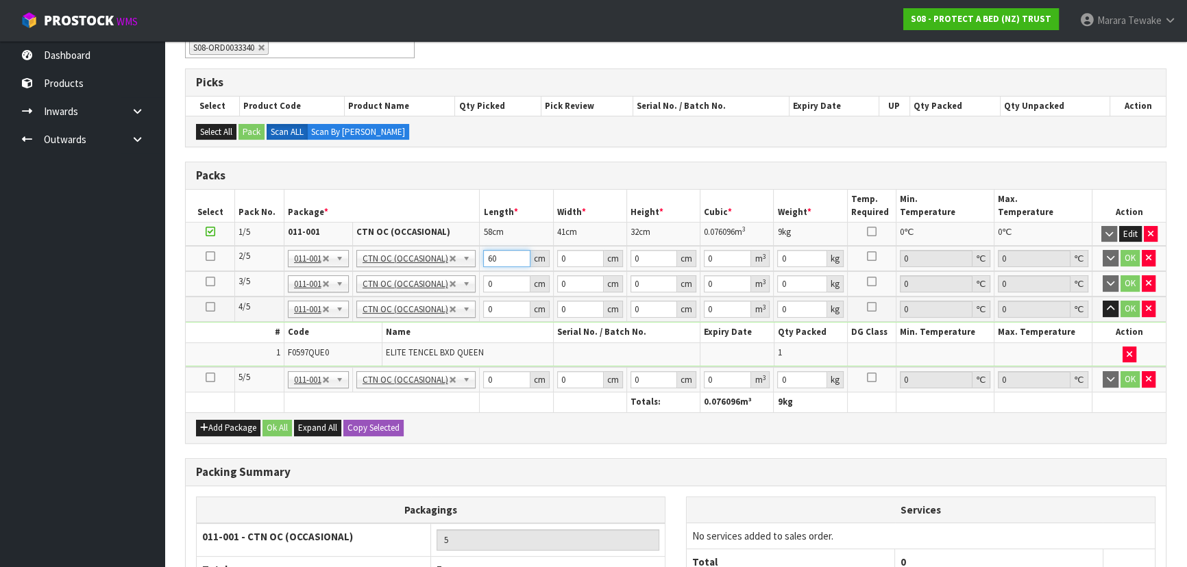
type input "60"
type input "42"
type input "3"
type input "0.00756"
type input "34"
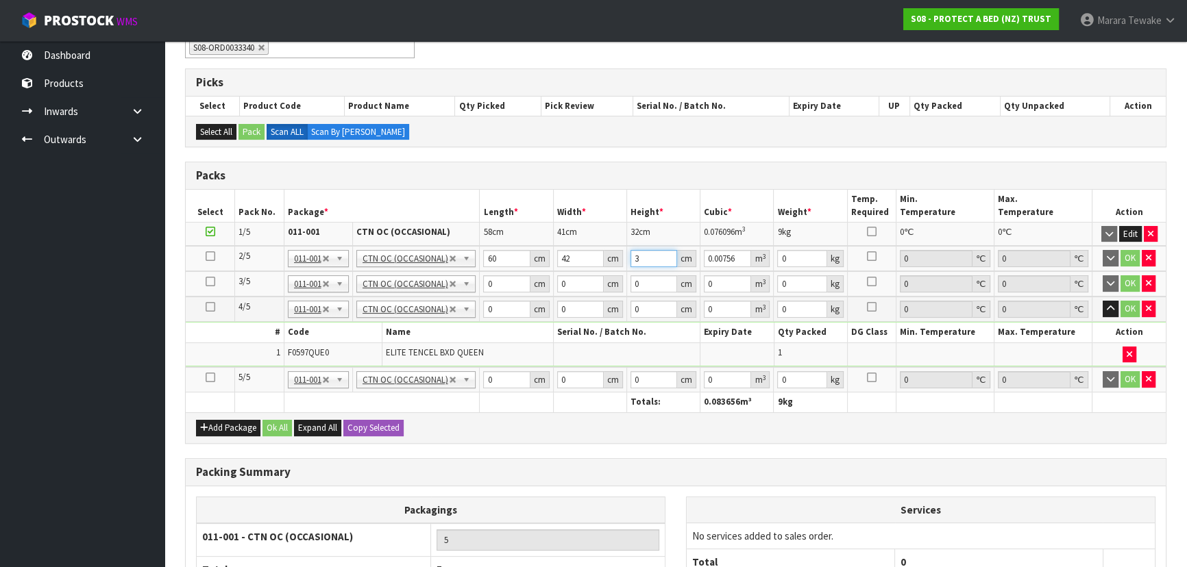
type input "0.08568"
type input "34"
type input "8"
click button "OK" at bounding box center [1130, 258] width 19 height 16
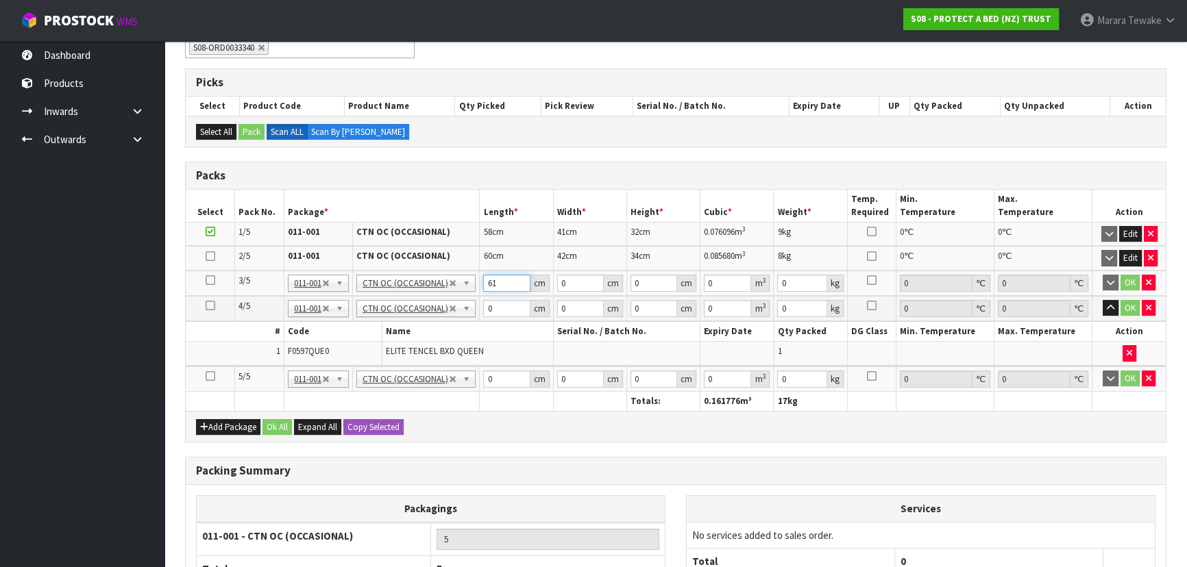
type input "61"
type input "42"
type input "3"
type input "0.007686"
type input "33"
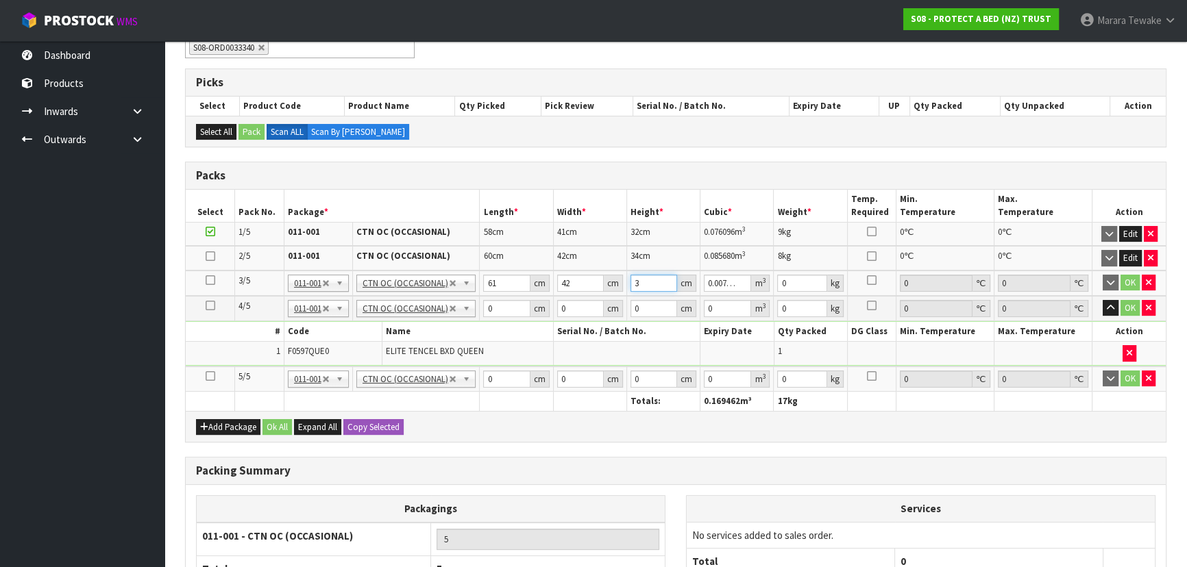
type input "0.084546"
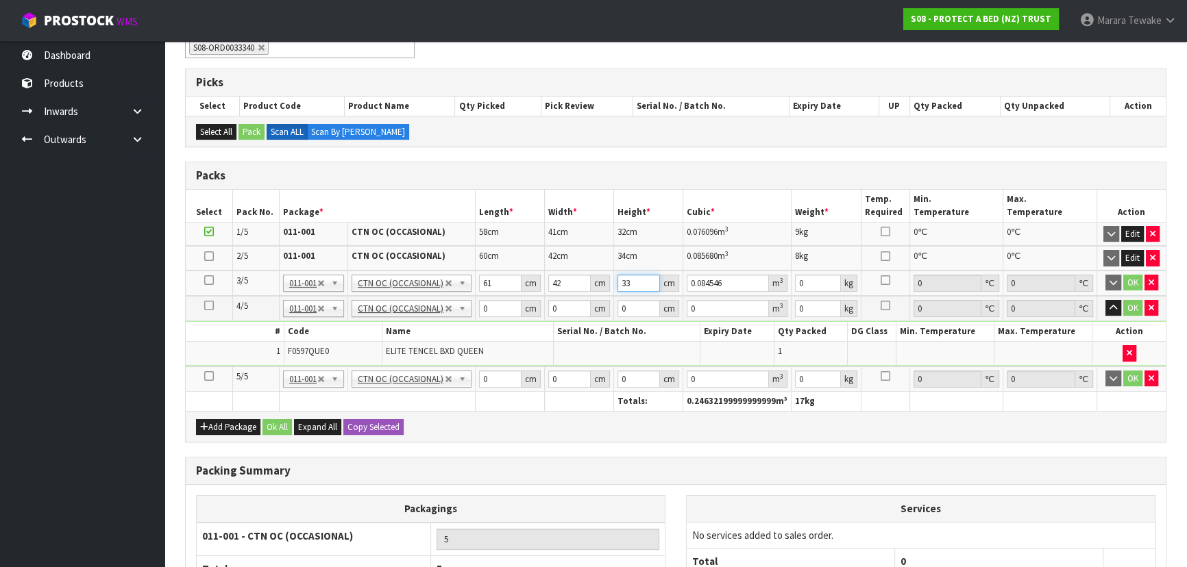
type input "33"
type input "8"
click button "OK" at bounding box center [1132, 283] width 19 height 16
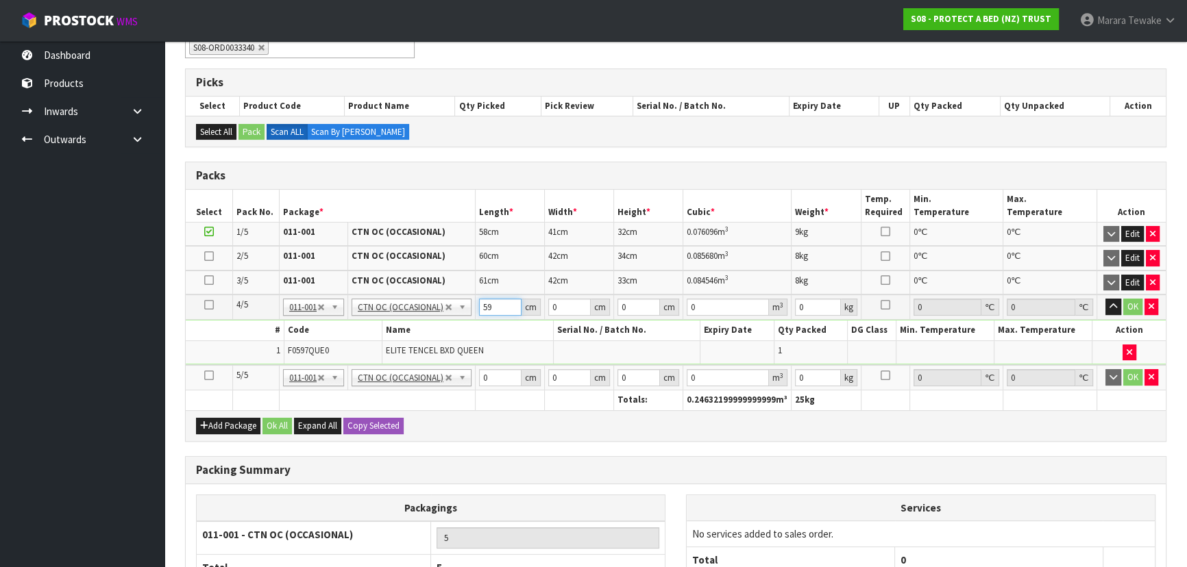
type input "59"
type input "40"
type input "3"
type input "0.00708"
type input "32"
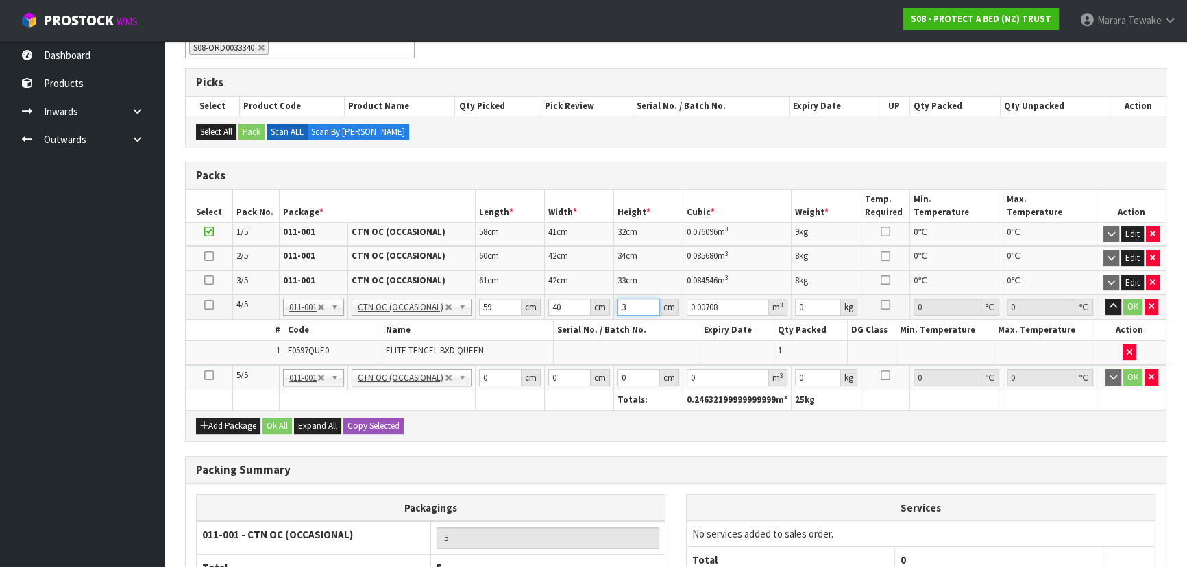
type input "0.07552"
type input "32"
type input "9"
click at [1105, 299] on button "button" at bounding box center [1113, 307] width 16 height 16
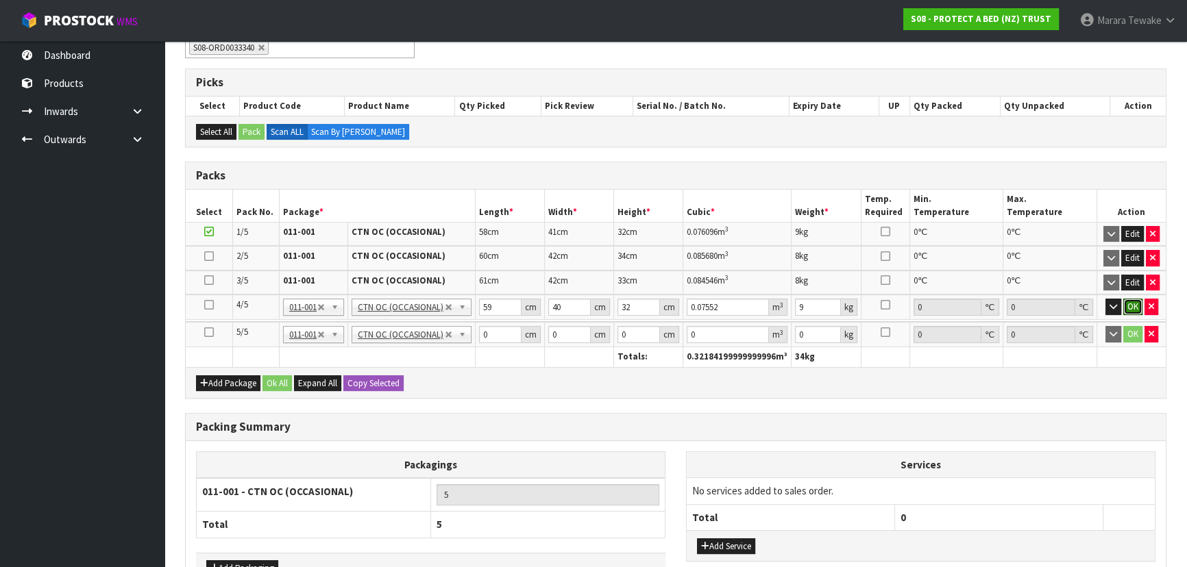
click button "OK" at bounding box center [1132, 307] width 19 height 16
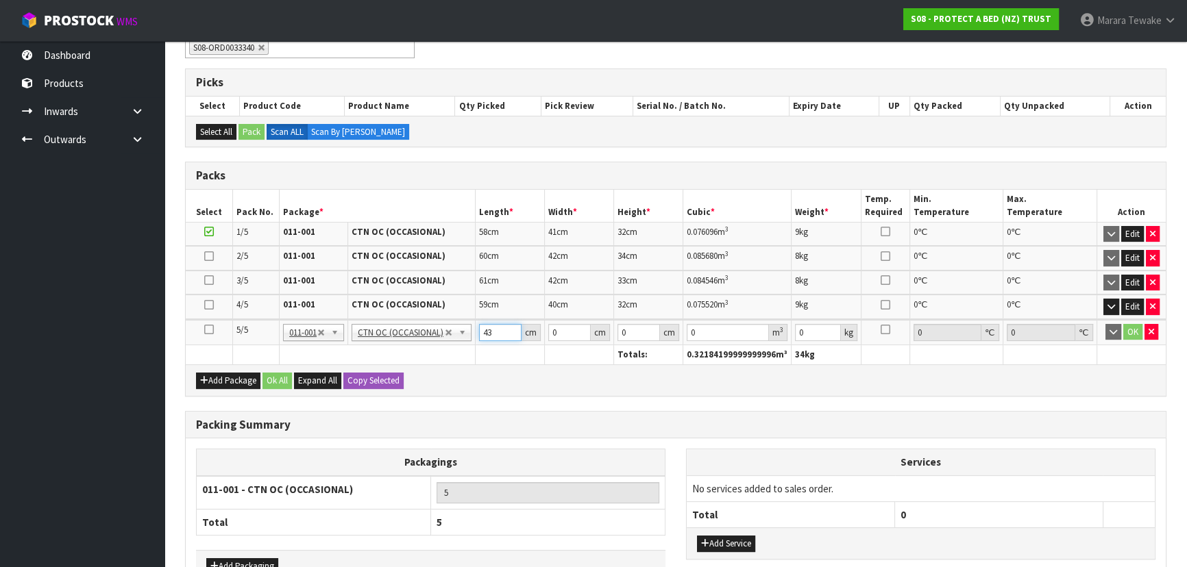
type input "43"
type input "35"
type input "1"
type input "0.001505"
type input "13"
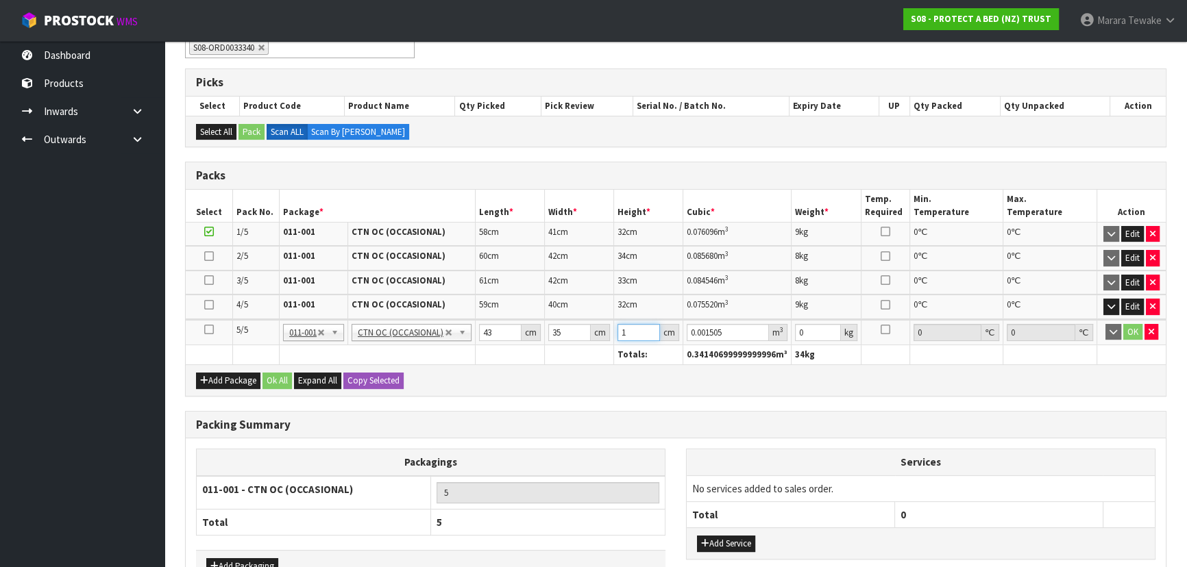
type input "0.019565"
type input "13"
type input "2"
click button "OK" at bounding box center [1132, 332] width 19 height 16
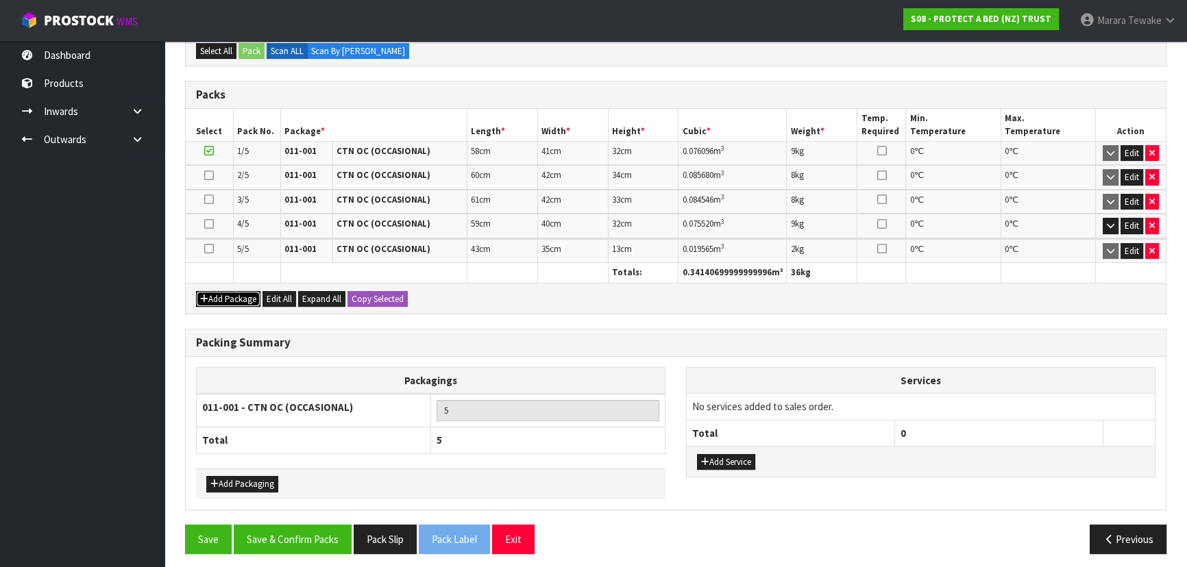
scroll to position [333, 0]
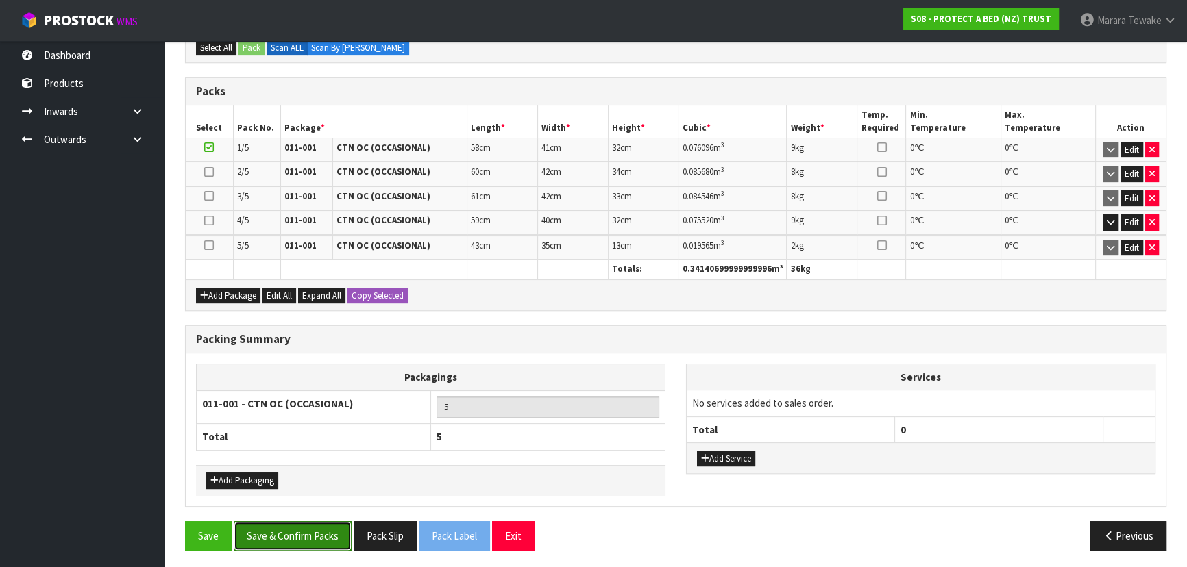
click at [313, 539] on button "Save & Confirm Packs" at bounding box center [293, 536] width 118 height 29
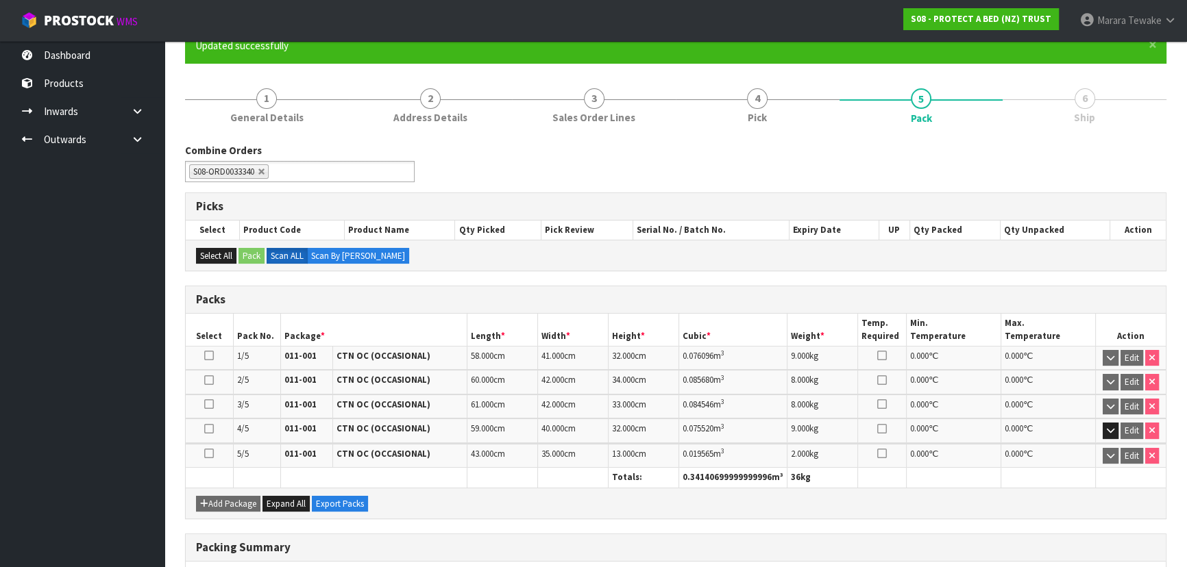
scroll to position [302, 0]
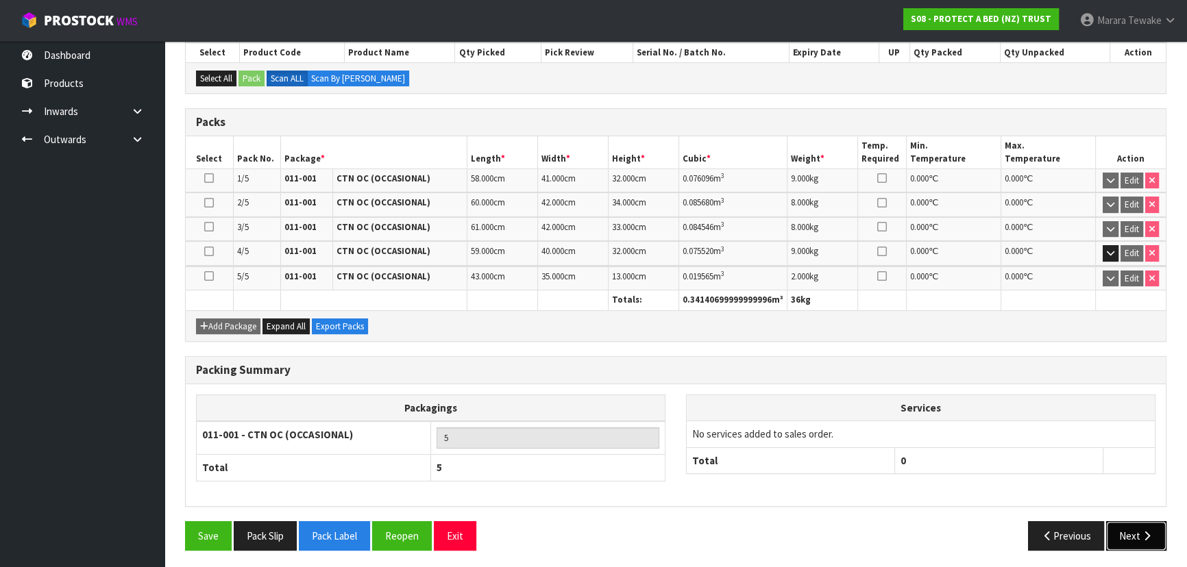
drag, startPoint x: 1153, startPoint y: 533, endPoint x: 1070, endPoint y: 530, distance: 83.7
click at [1152, 531] on button "Next" at bounding box center [1136, 536] width 60 height 29
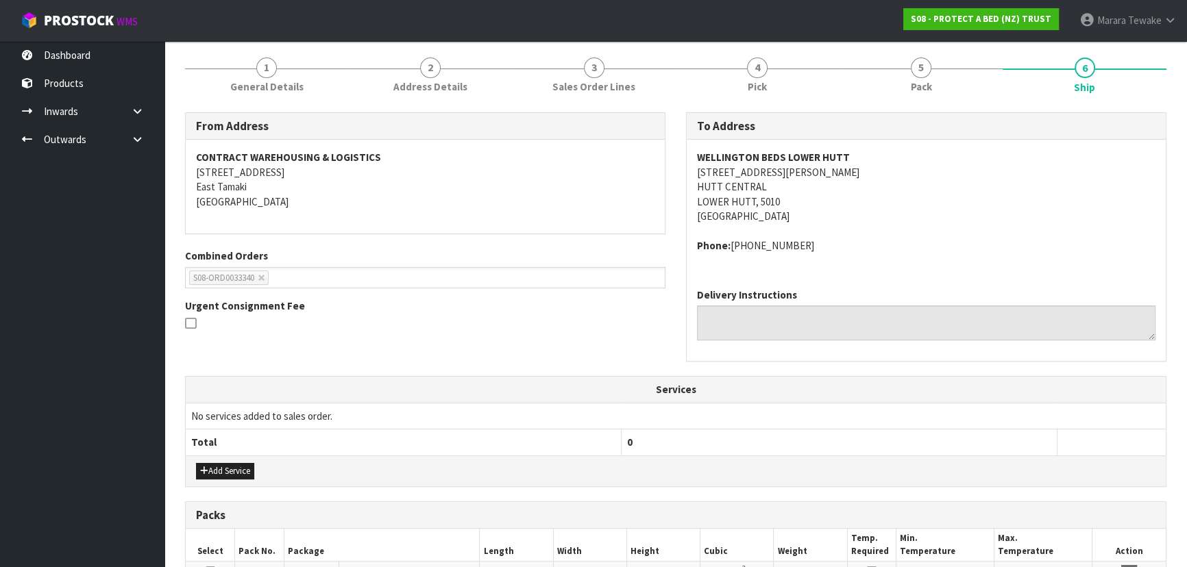
scroll to position [436, 0]
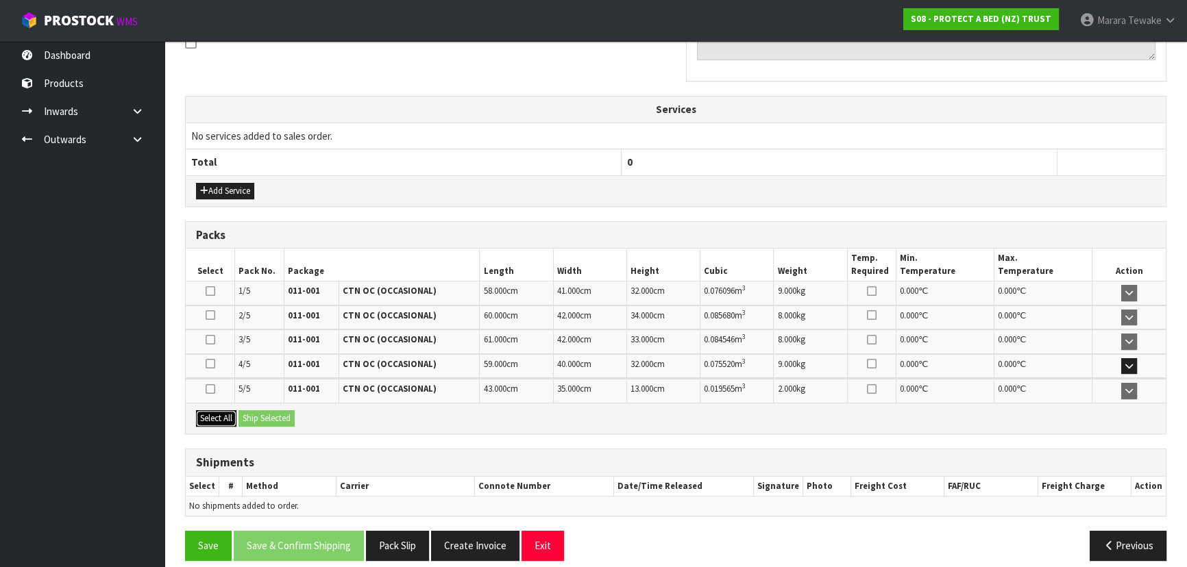
click at [221, 412] on button "Select All" at bounding box center [216, 419] width 40 height 16
click at [282, 411] on button "Ship Selected" at bounding box center [266, 419] width 56 height 16
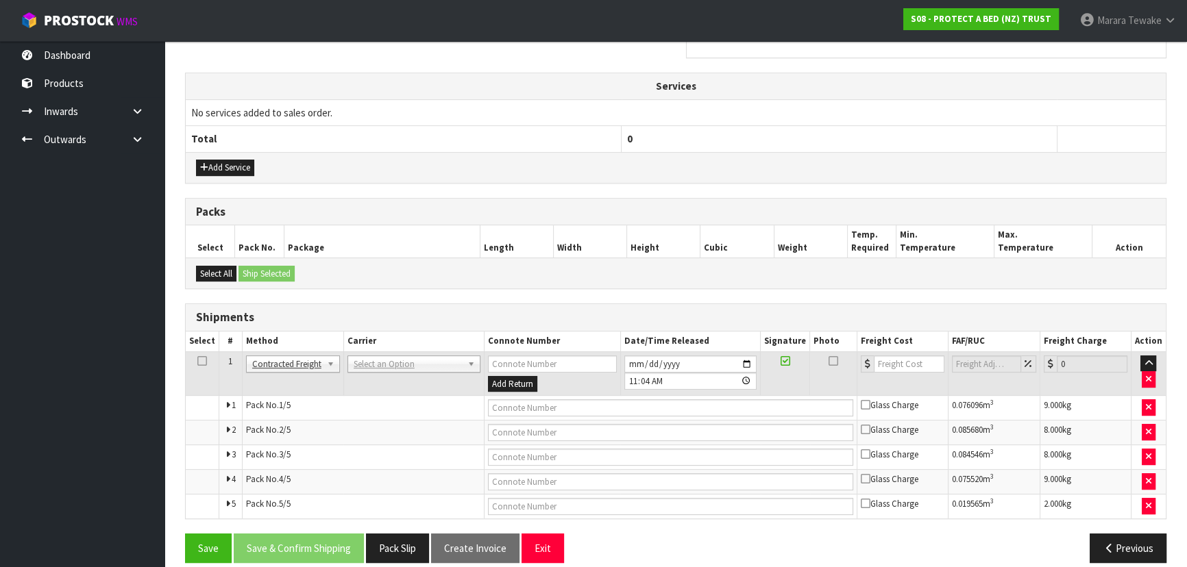
scroll to position [473, 0]
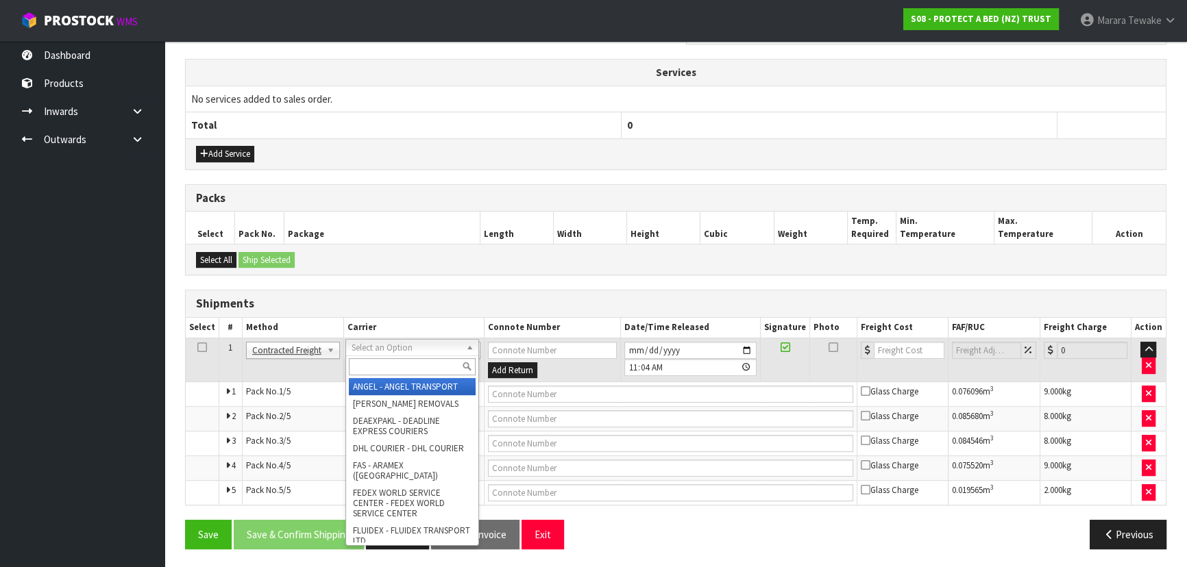
click at [384, 377] on div "ANGEL - ANGEL TRANSPORT CONROY - CONROY REMOVALS DEAEXPAKL - DEADLINE EXPRESS C…" at bounding box center [412, 451] width 134 height 191
click at [384, 360] on input "text" at bounding box center [412, 366] width 127 height 17
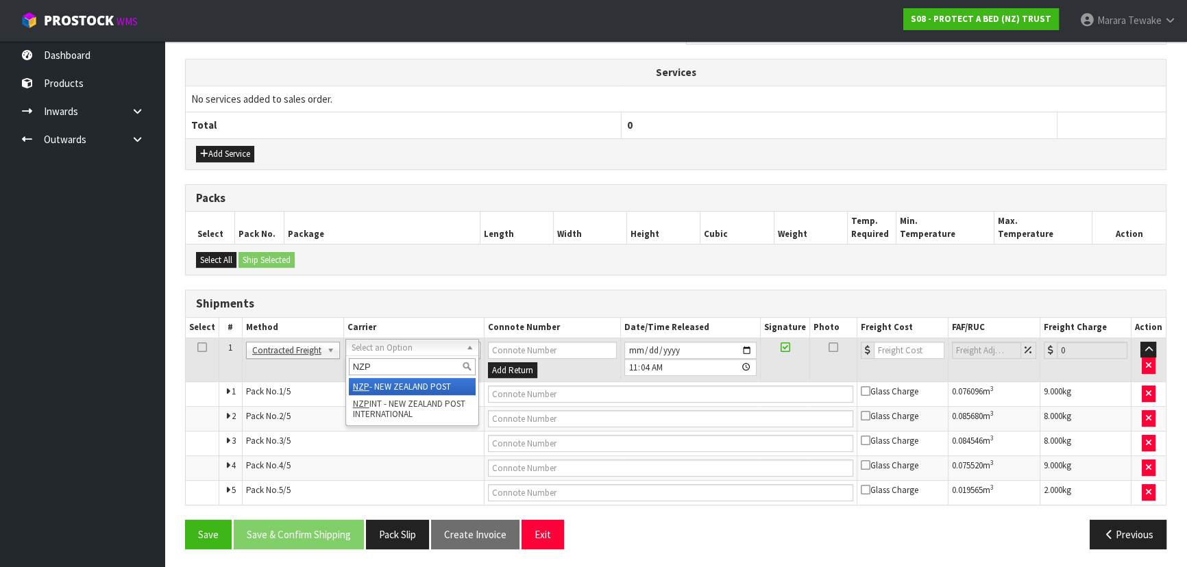
type input "NZP"
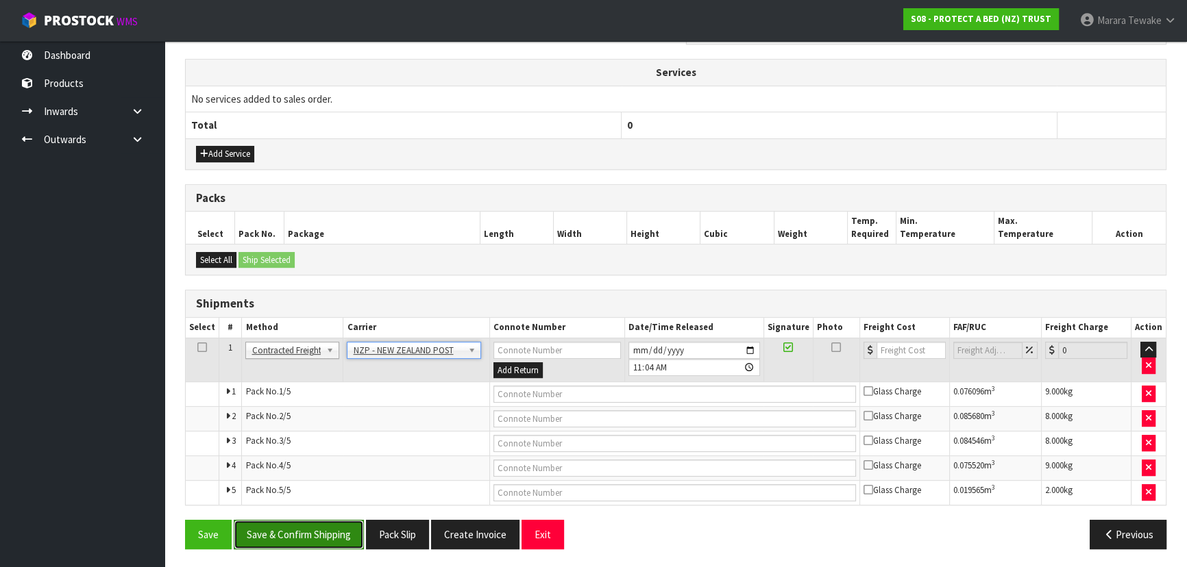
drag, startPoint x: 336, startPoint y: 536, endPoint x: 317, endPoint y: 532, distance: 19.5
click at [334, 535] on button "Save & Confirm Shipping" at bounding box center [299, 534] width 130 height 29
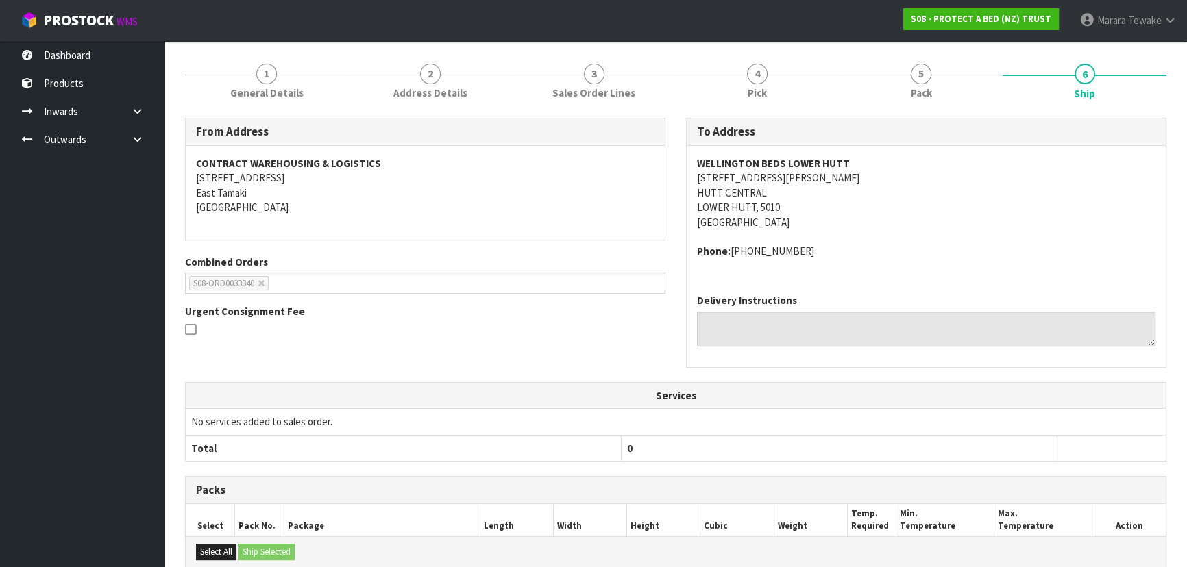
scroll to position [449, 0]
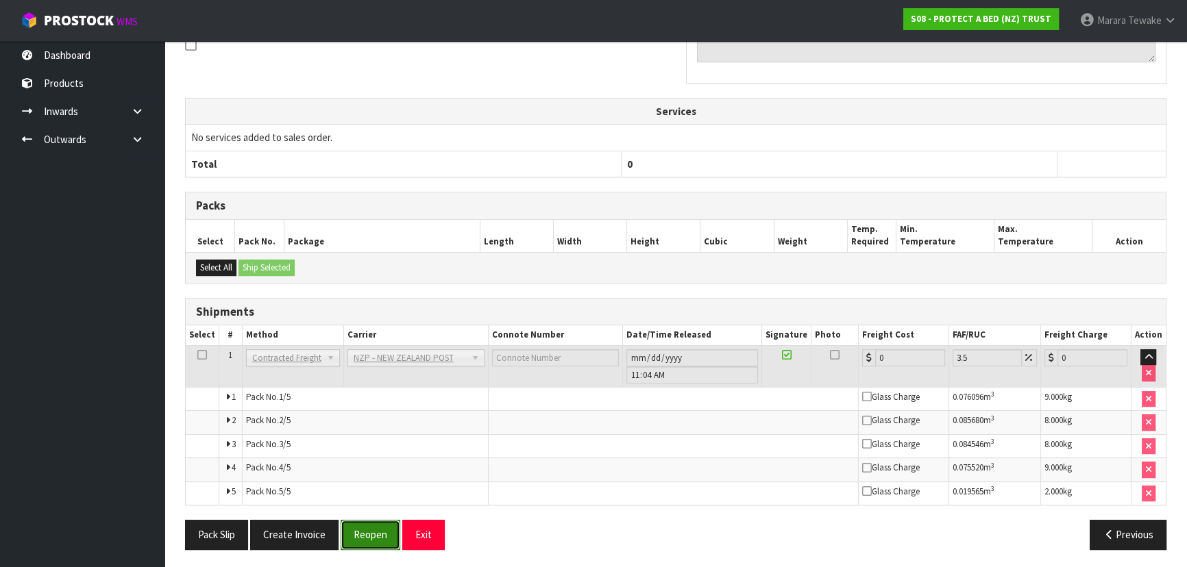
click at [370, 535] on button "Reopen" at bounding box center [371, 534] width 60 height 29
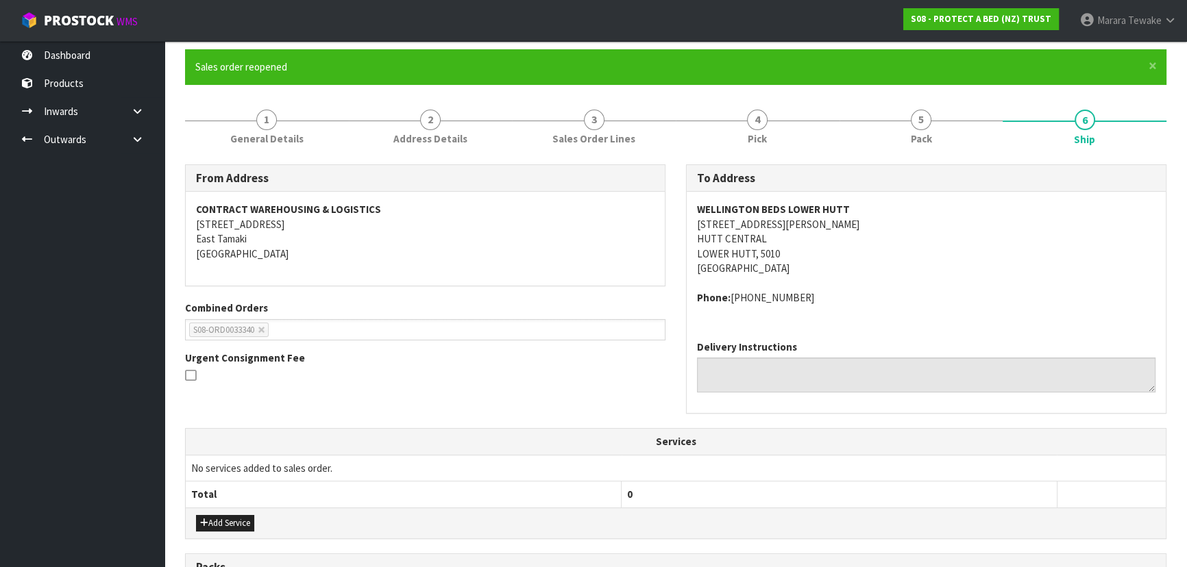
scroll to position [473, 0]
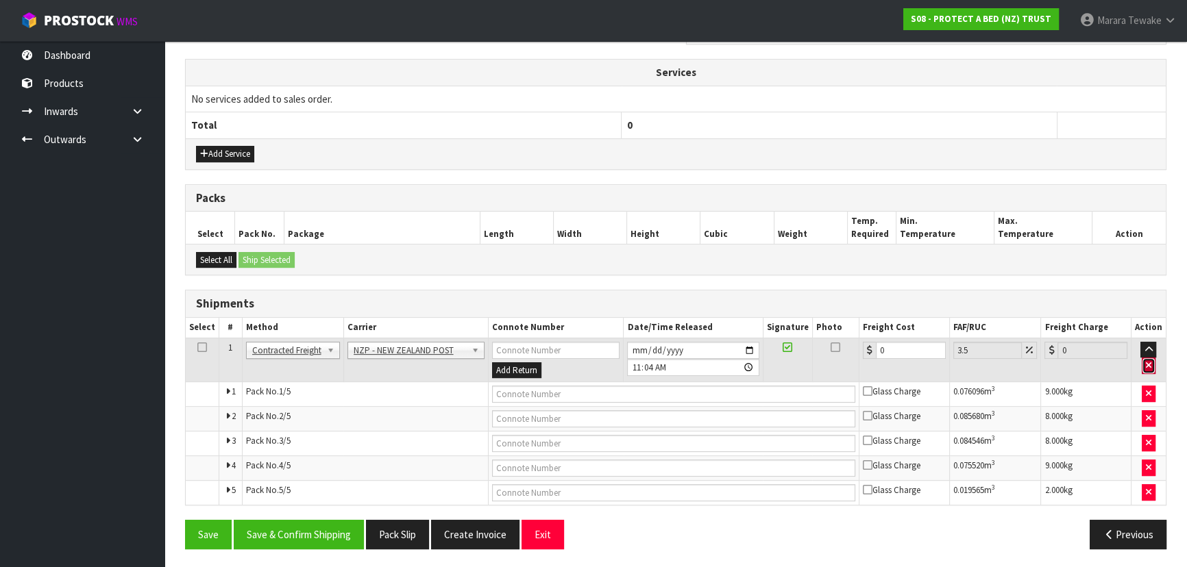
click at [1147, 361] on icon "button" at bounding box center [1148, 365] width 5 height 9
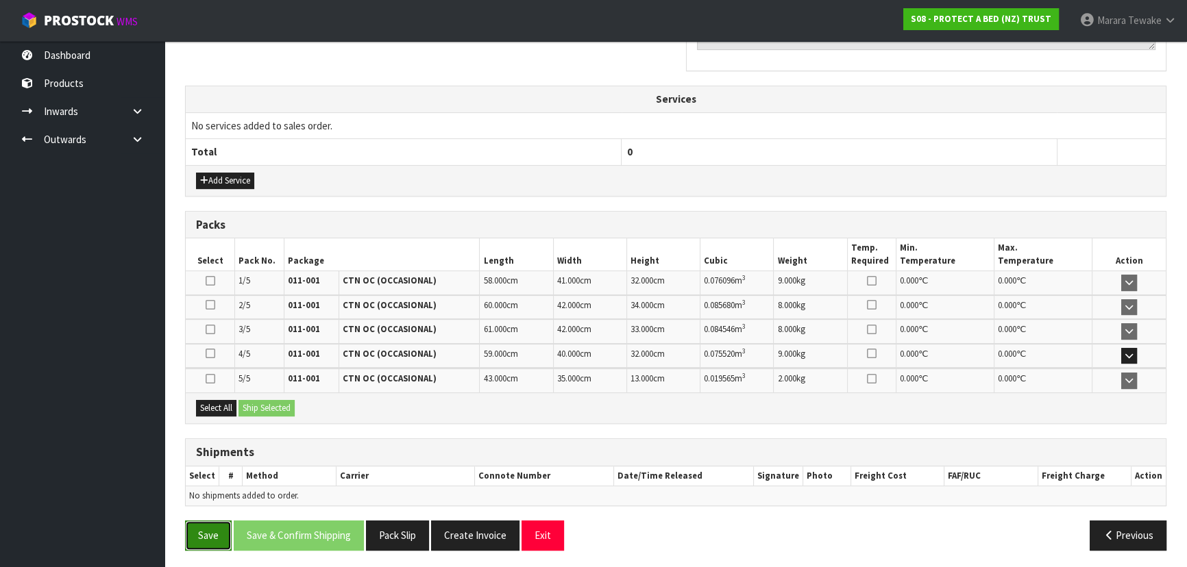
click at [206, 526] on button "Save" at bounding box center [208, 535] width 47 height 29
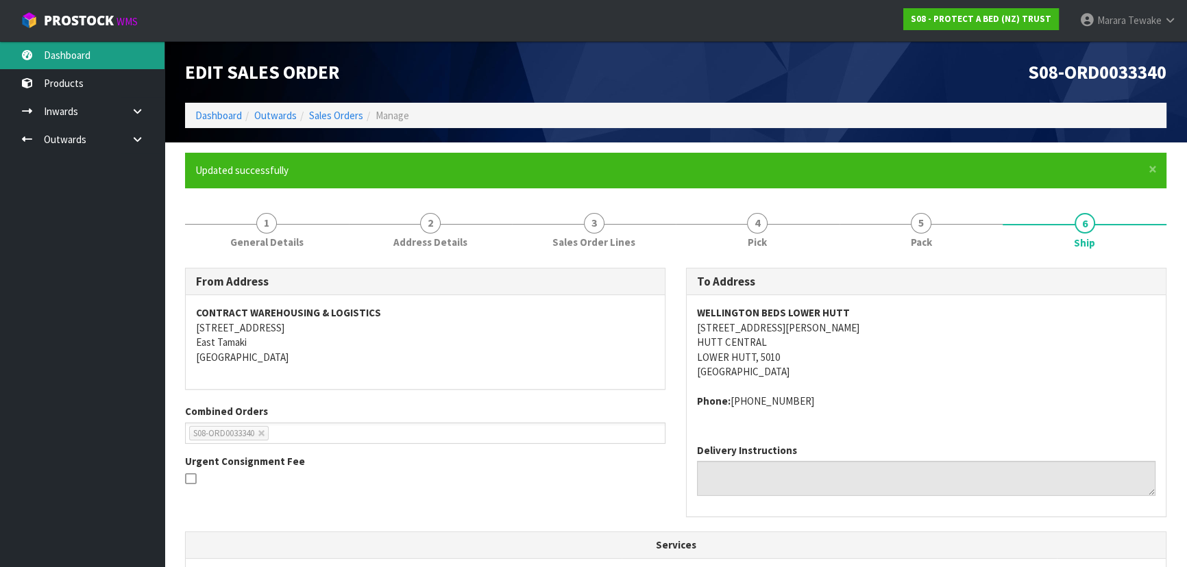
click at [84, 53] on link "Dashboard" at bounding box center [82, 55] width 164 height 28
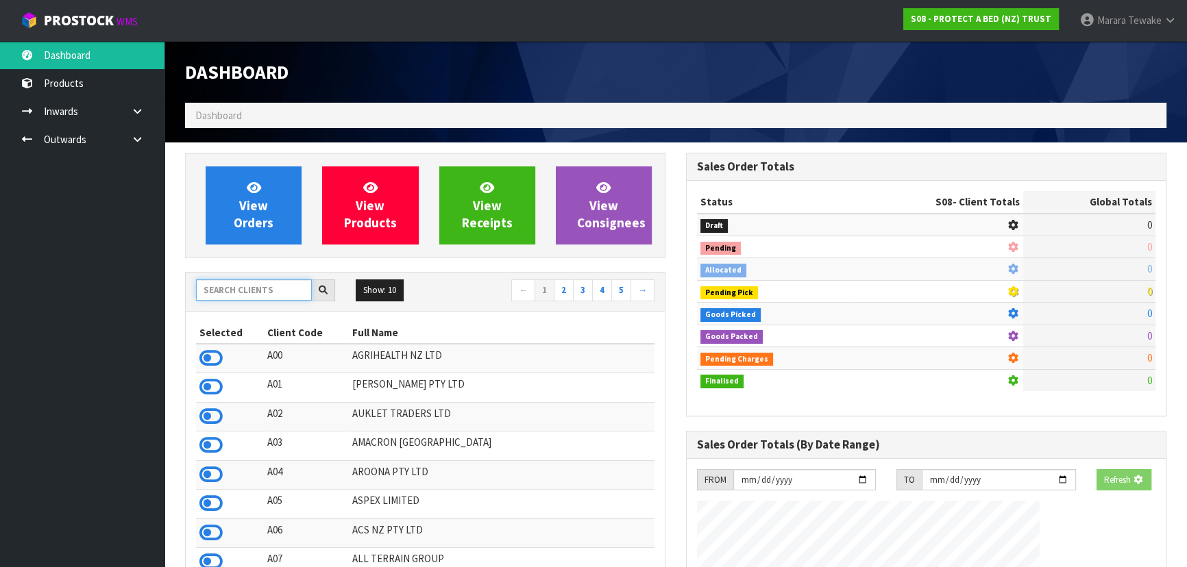
click at [269, 291] on input "text" at bounding box center [254, 290] width 116 height 21
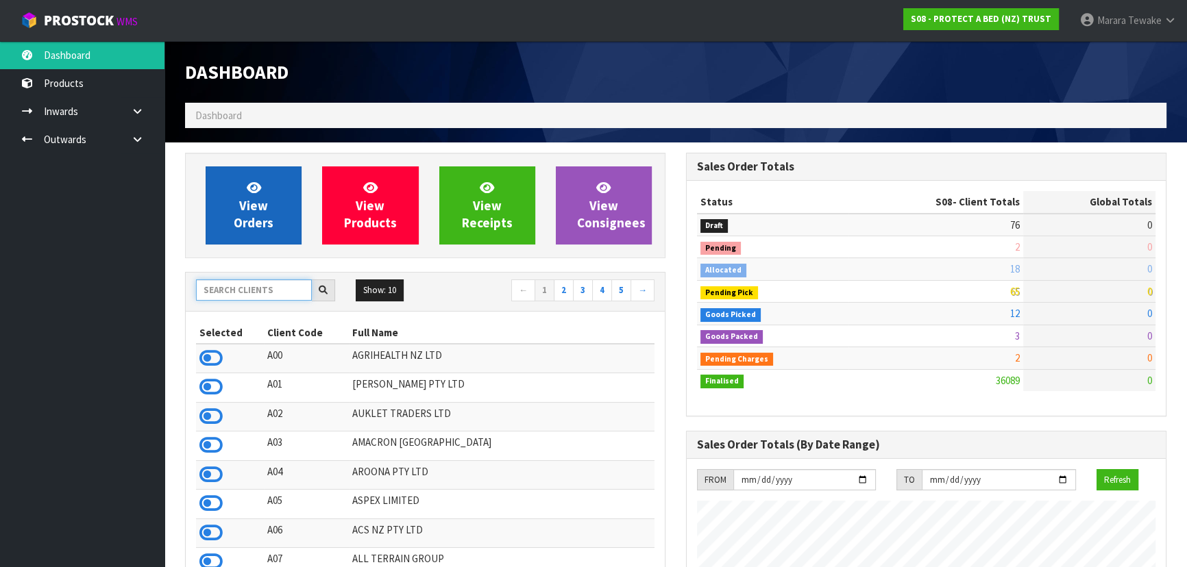
scroll to position [1036, 500]
click at [249, 223] on span "View Orders" at bounding box center [254, 205] width 40 height 51
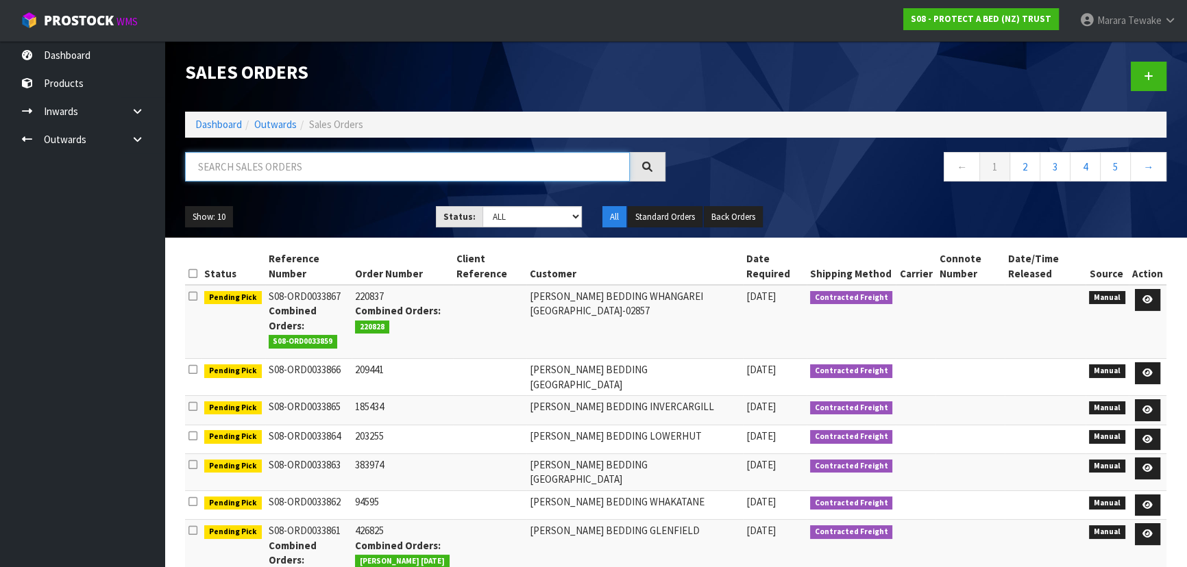
click at [269, 159] on input "text" at bounding box center [407, 166] width 445 height 29
type input "JOB-0416602"
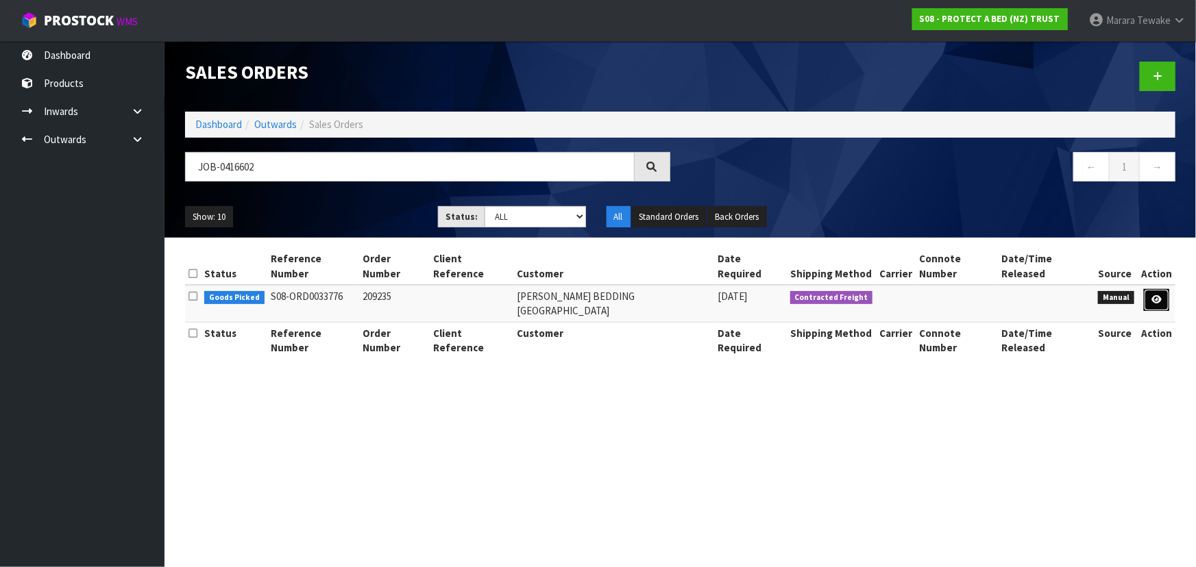
click at [1162, 289] on link at bounding box center [1156, 300] width 25 height 22
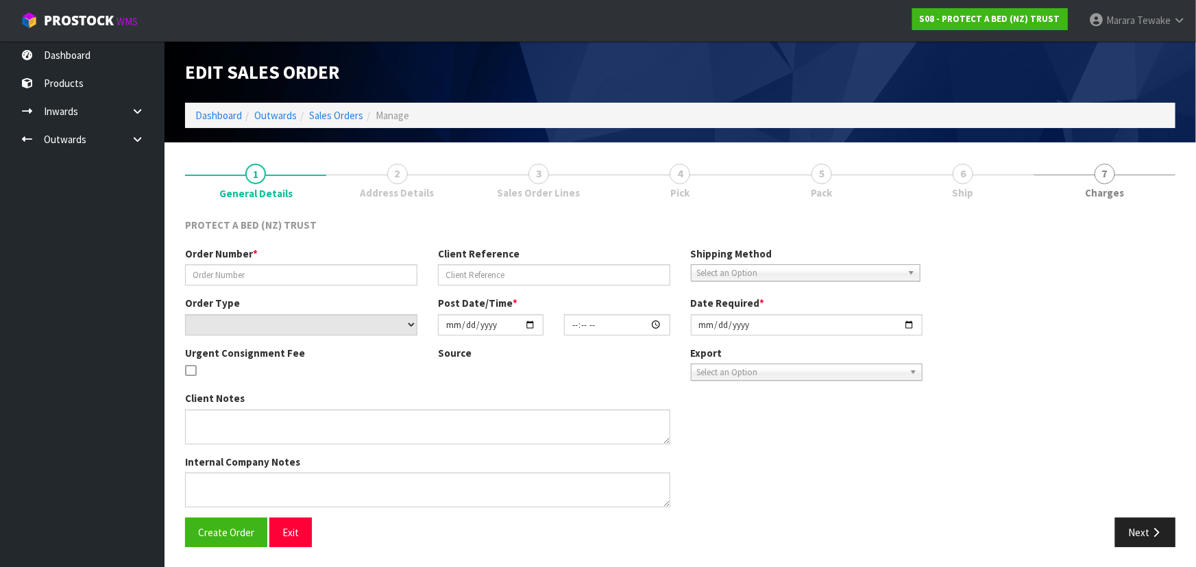
type input "209235"
select select "number:0"
type input "2025-10-08"
type input "10:03:00.000"
type input "2025-10-08"
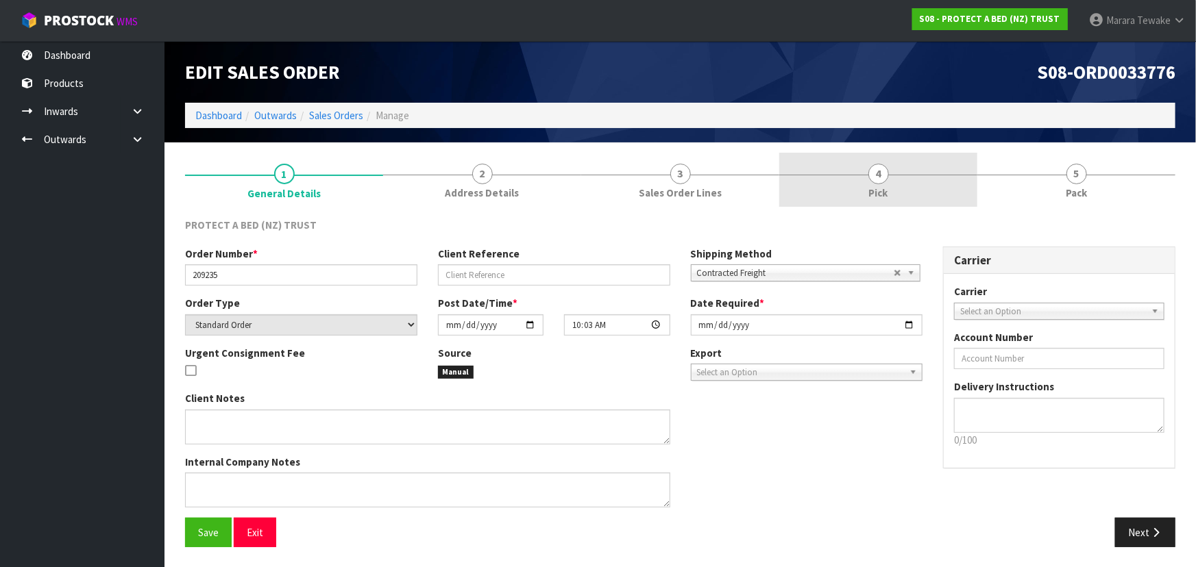
click at [914, 192] on link "4 Pick" at bounding box center [878, 180] width 198 height 54
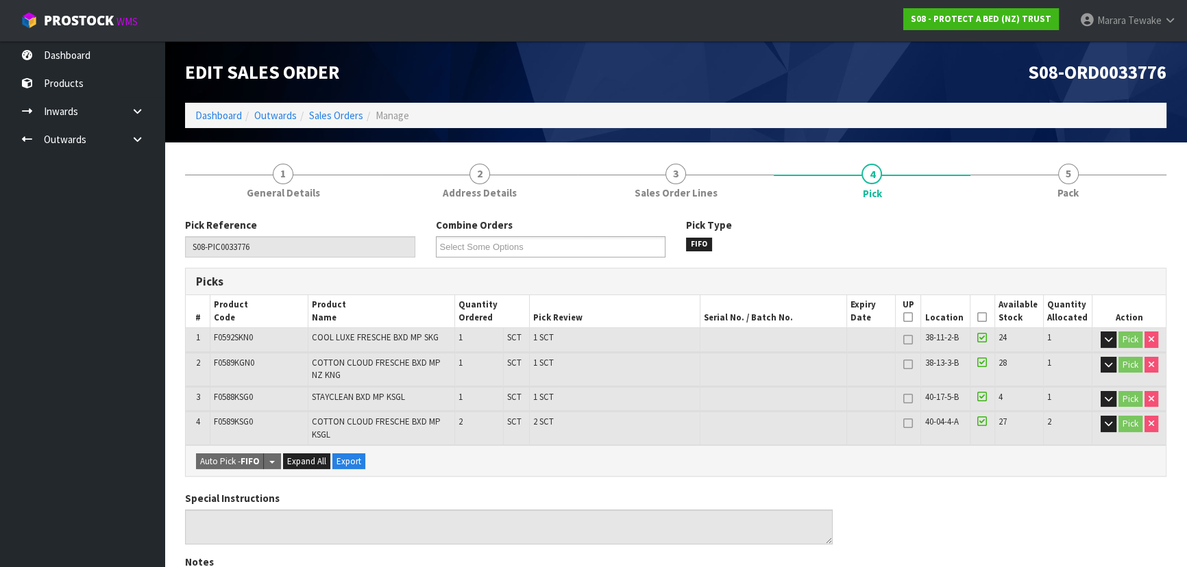
click at [984, 317] on icon at bounding box center [982, 317] width 10 height 1
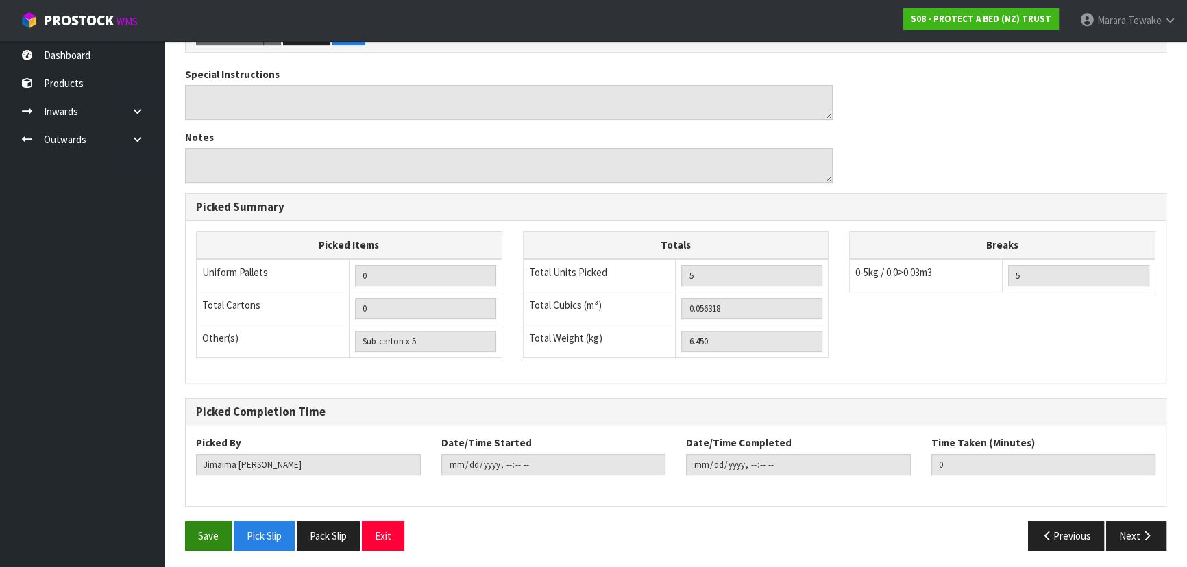
scroll to position [475, 0]
click at [206, 531] on button "Save" at bounding box center [208, 535] width 47 height 29
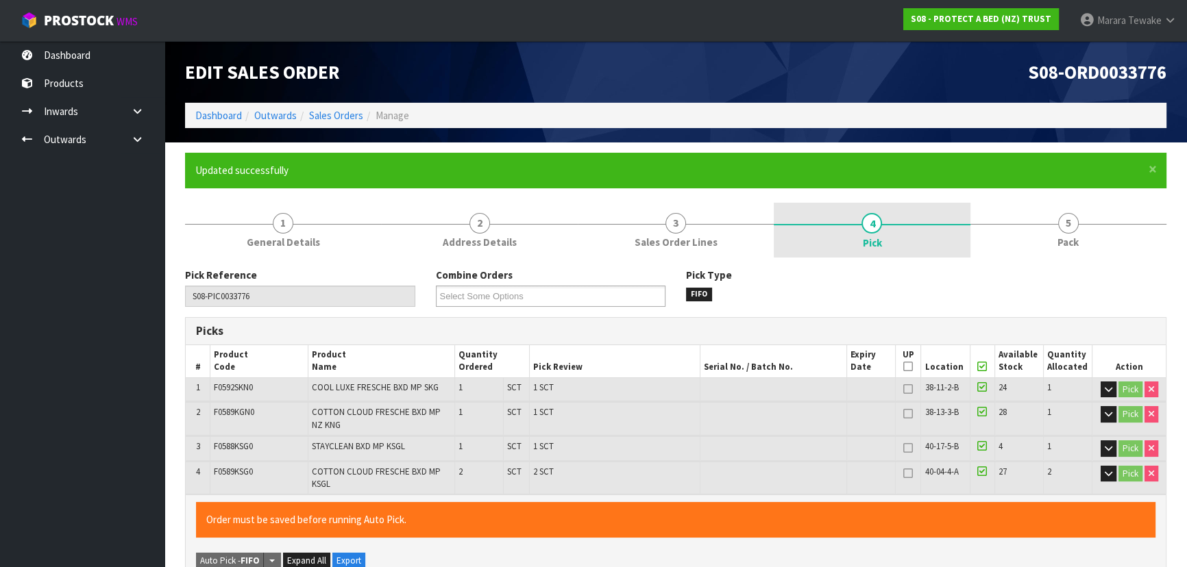
type input "Marara Tewake"
type input "2025-10-15T11:08:39"
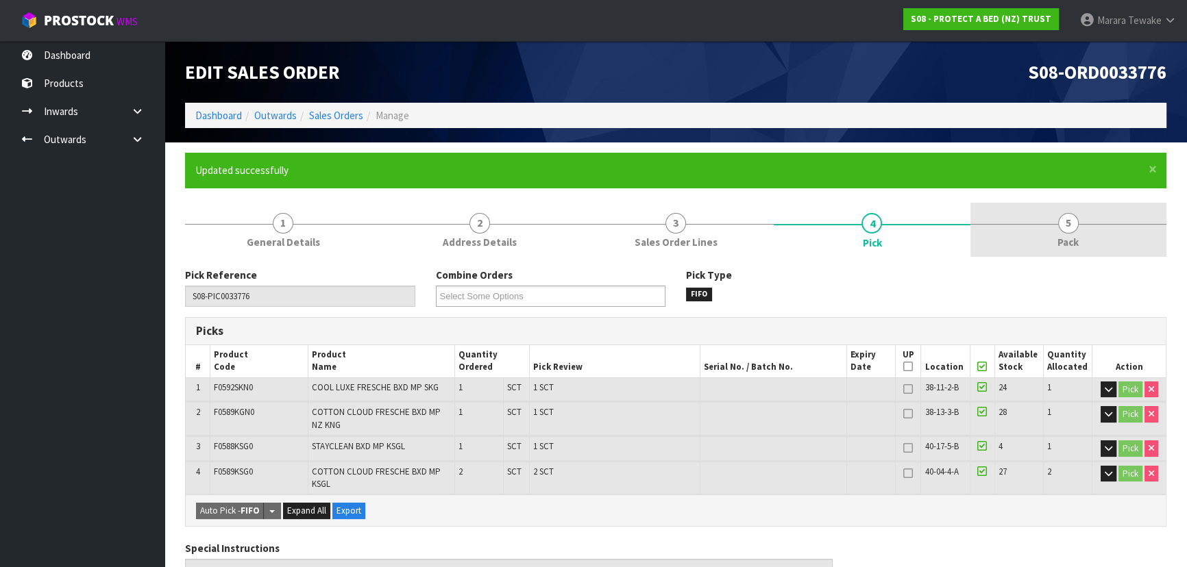
click at [1076, 228] on span "5" at bounding box center [1068, 223] width 21 height 21
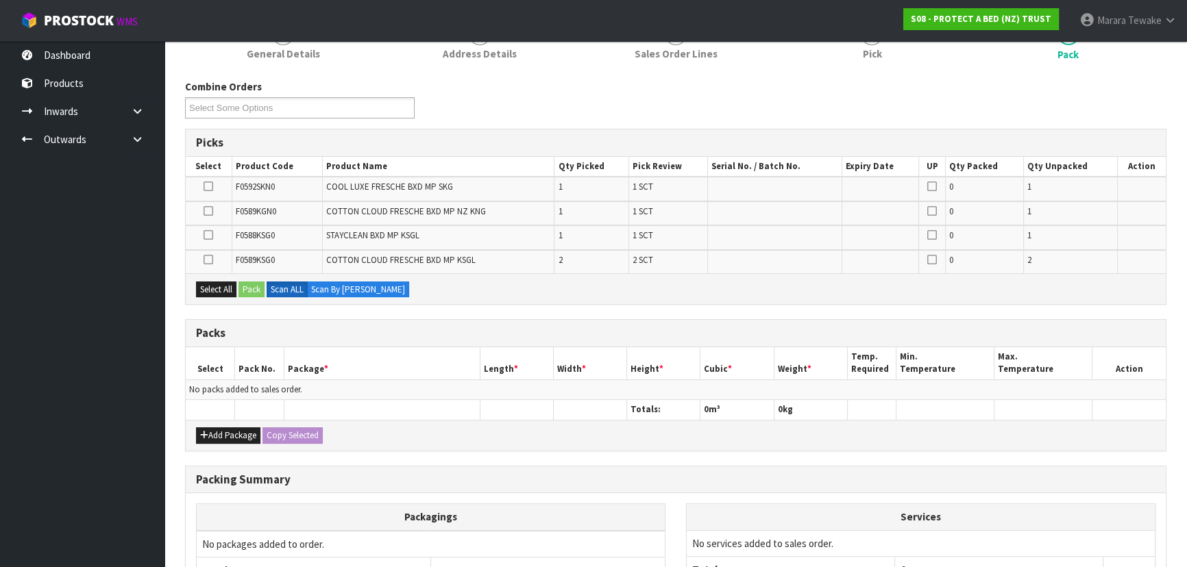
scroll to position [311, 0]
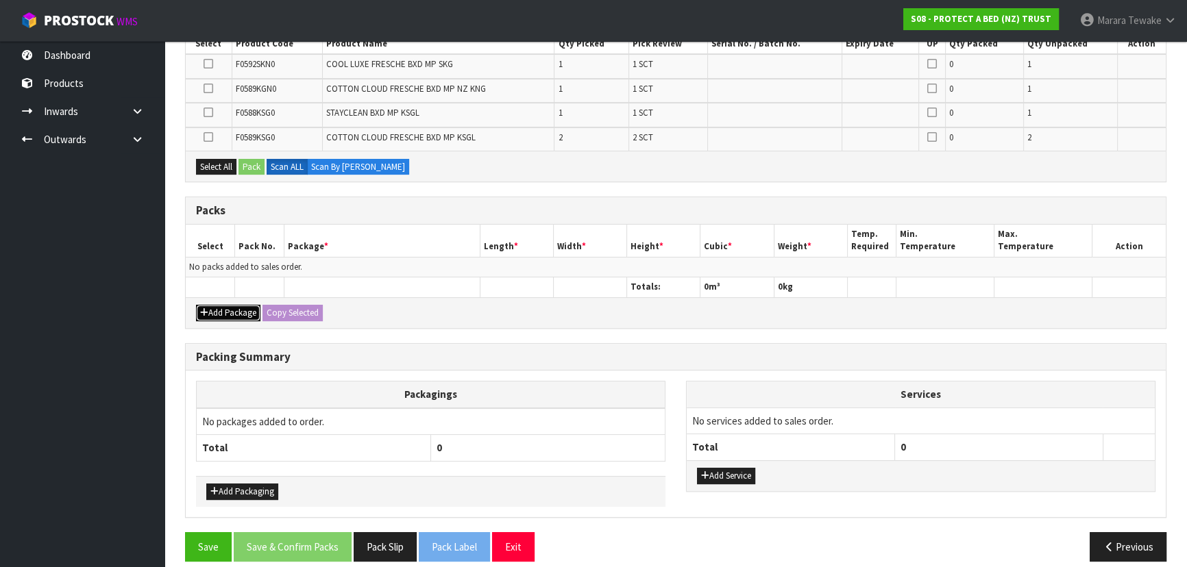
click at [211, 313] on button "Add Package" at bounding box center [228, 313] width 64 height 16
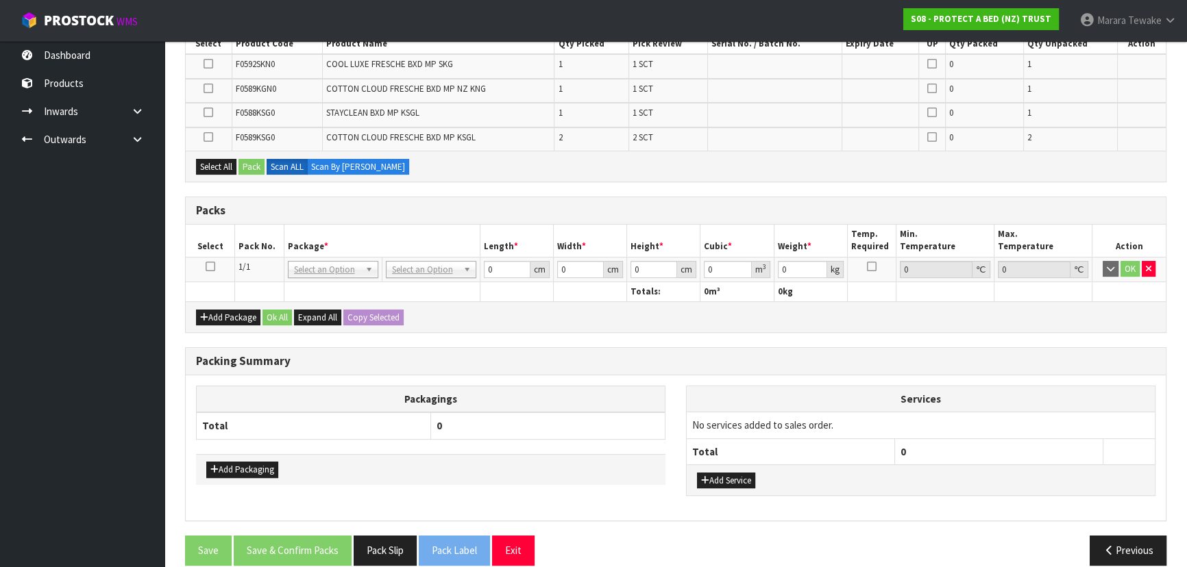
click at [206, 267] on icon at bounding box center [211, 267] width 10 height 1
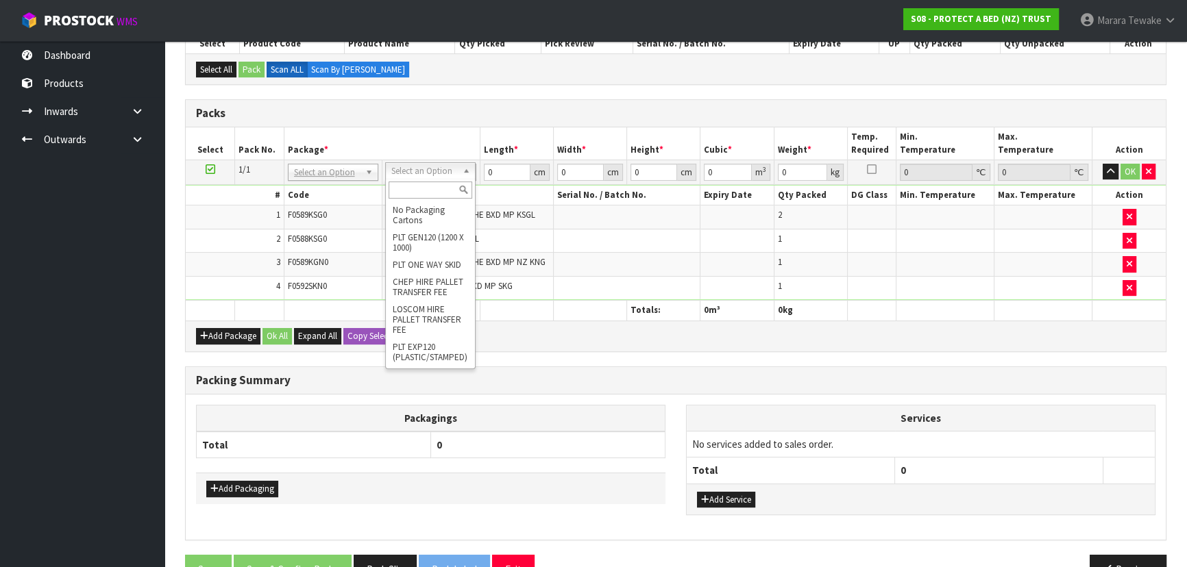
click at [431, 189] on input "text" at bounding box center [431, 190] width 84 height 17
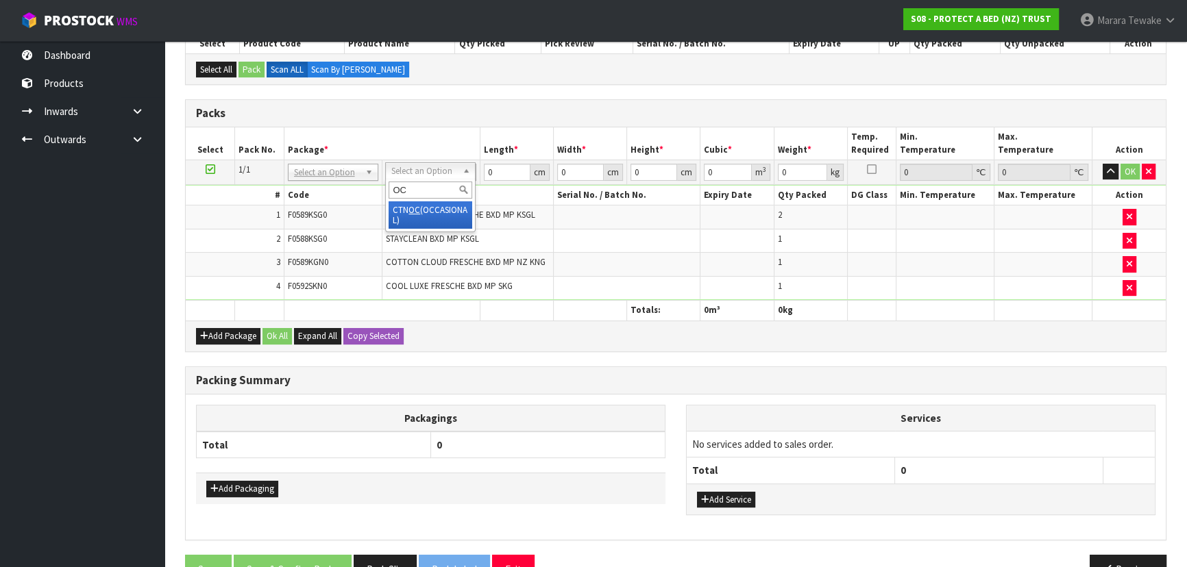
type input "OC"
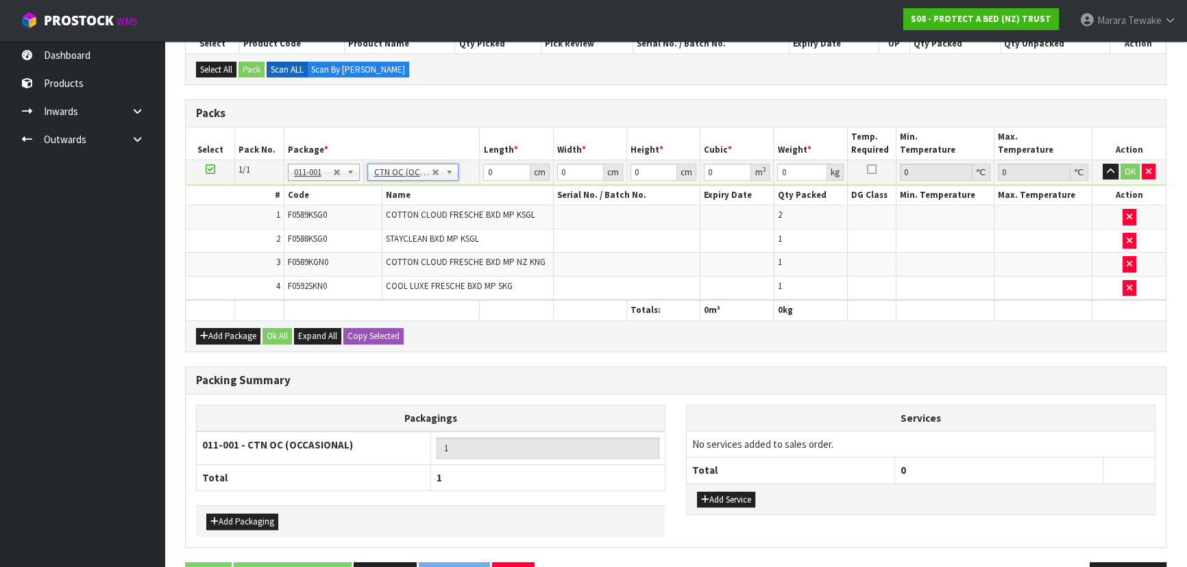
type input "6.45"
drag, startPoint x: 500, startPoint y: 166, endPoint x: 459, endPoint y: 146, distance: 45.7
click at [473, 156] on table "Select Pack No. Package * Length * Width * Height * Cubic * Weight * Temp. Requ…" at bounding box center [676, 223] width 980 height 193
type input "58"
type input "40"
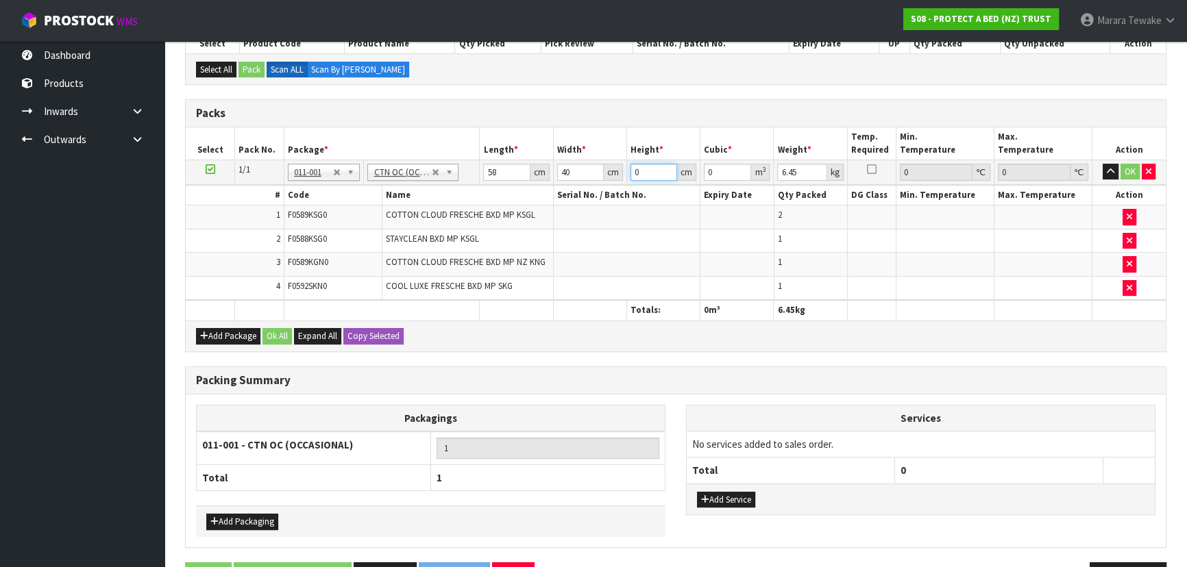
type input "3"
type input "0.00696"
type input "32"
type input "0.07424"
type input "32"
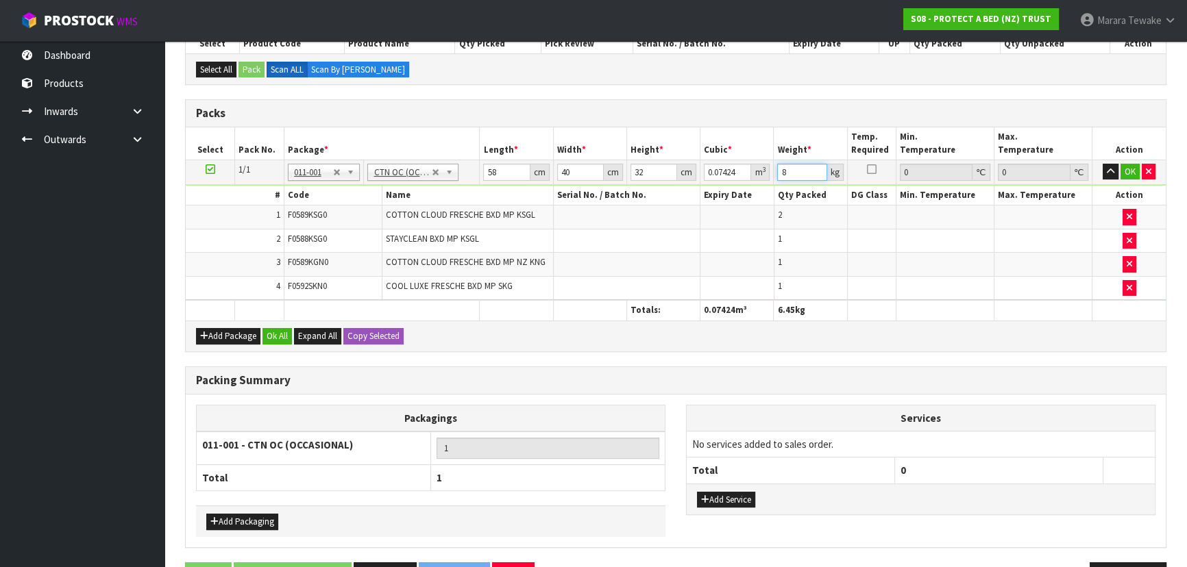
type input "8"
click at [1103, 164] on button "button" at bounding box center [1111, 172] width 16 height 16
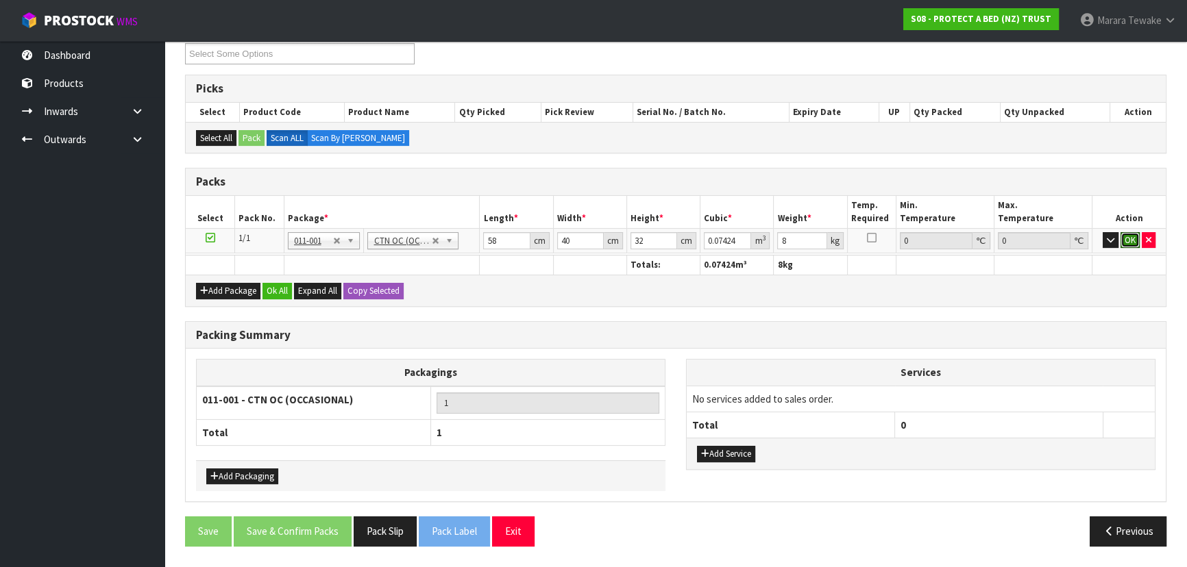
click button "OK" at bounding box center [1130, 240] width 19 height 16
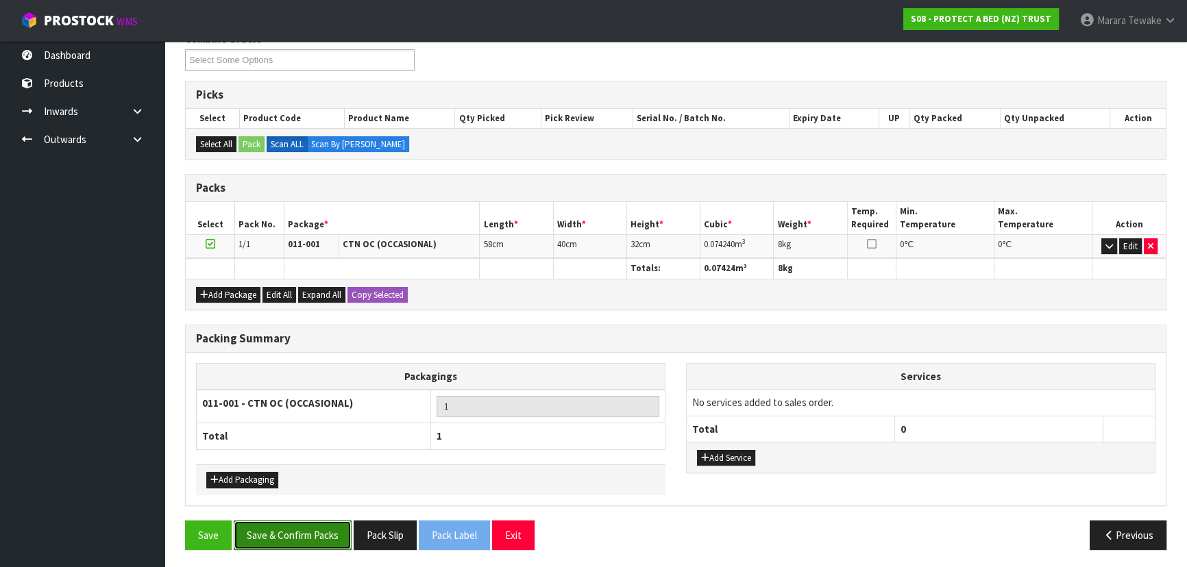
click at [291, 537] on button "Save & Confirm Packs" at bounding box center [293, 535] width 118 height 29
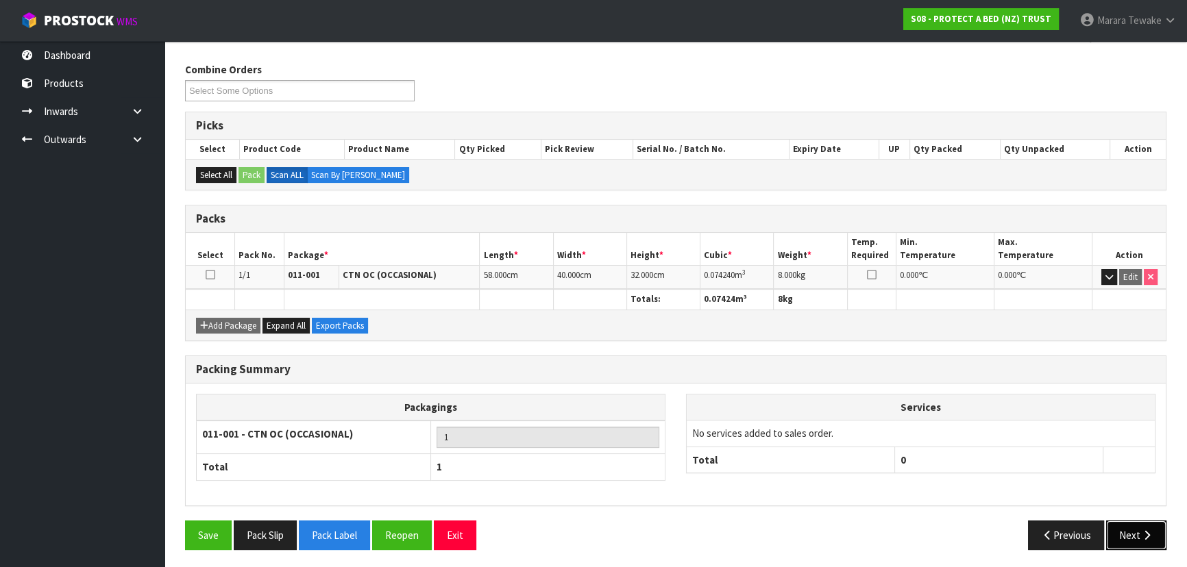
click at [1149, 539] on button "Next" at bounding box center [1136, 535] width 60 height 29
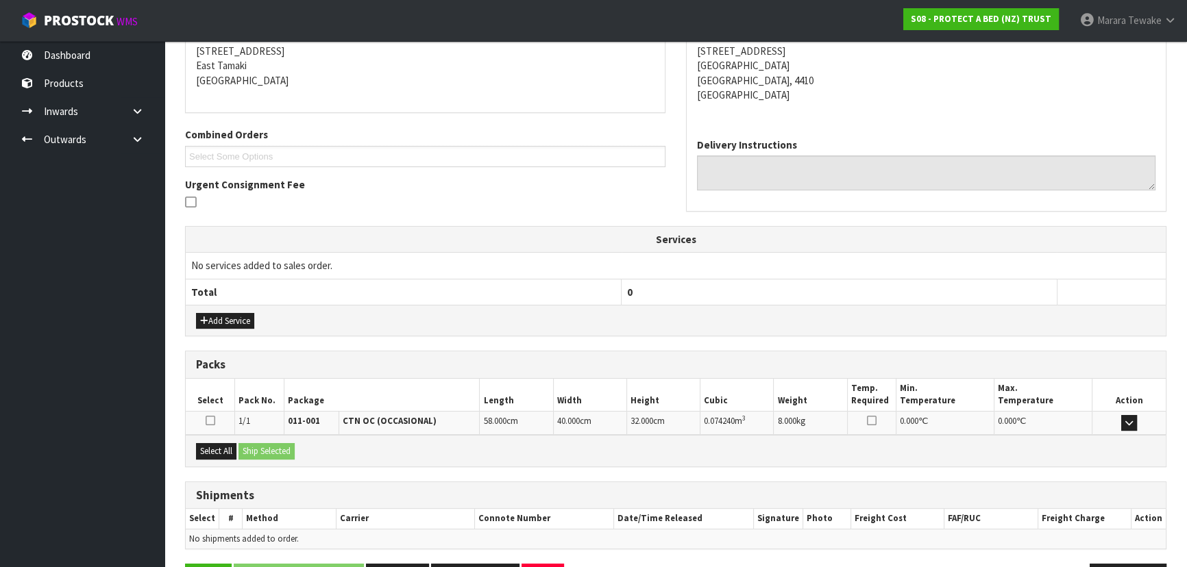
scroll to position [321, 0]
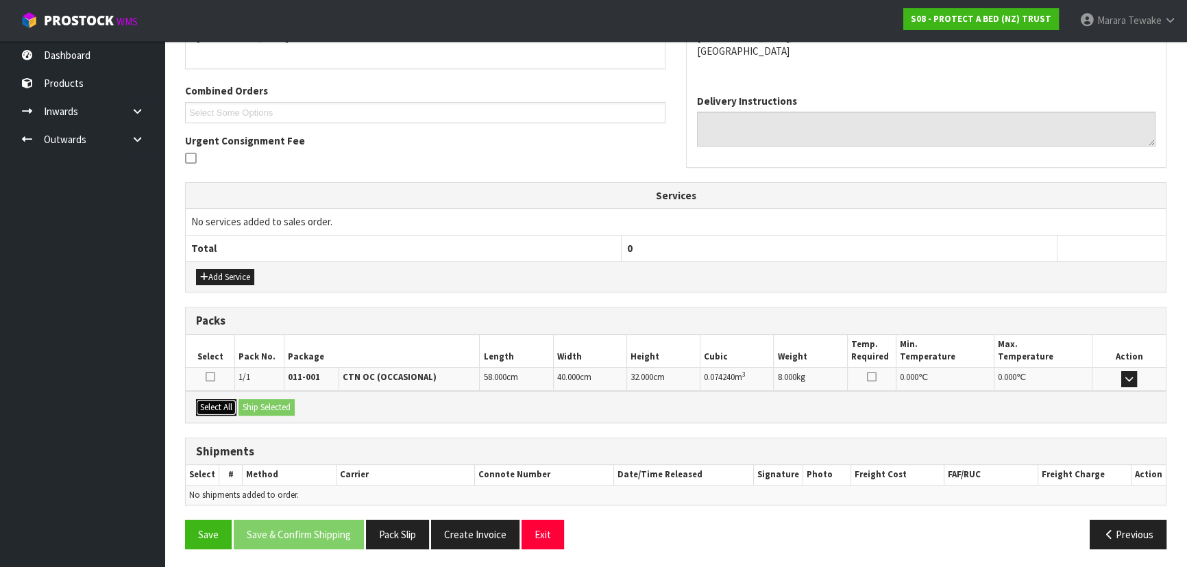
click at [226, 402] on button "Select All" at bounding box center [216, 408] width 40 height 16
click at [247, 403] on button "Ship Selected" at bounding box center [266, 408] width 56 height 16
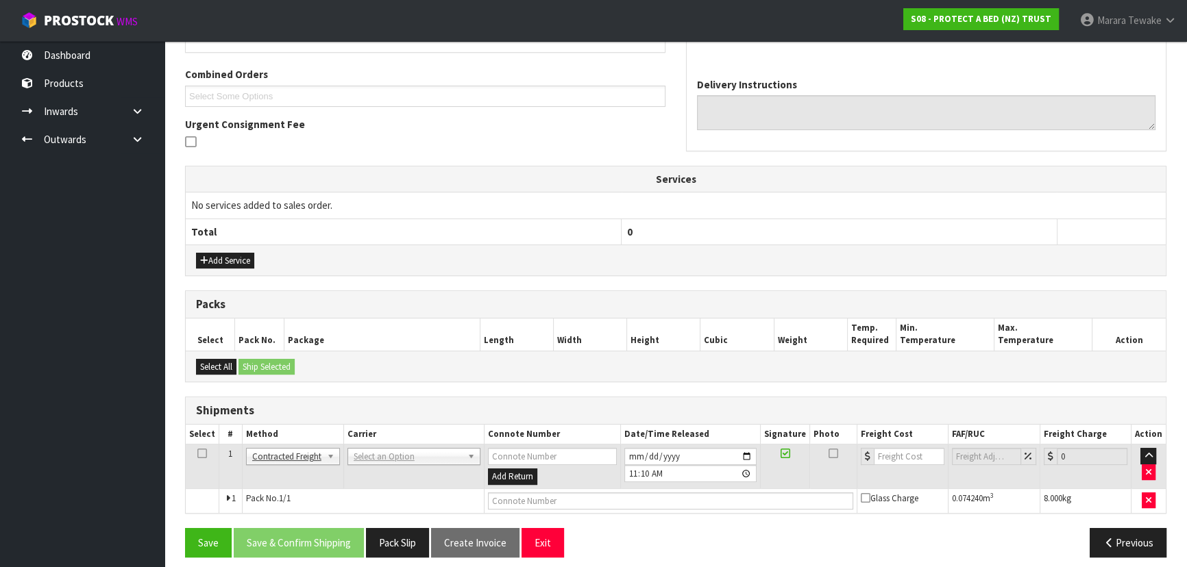
scroll to position [345, 0]
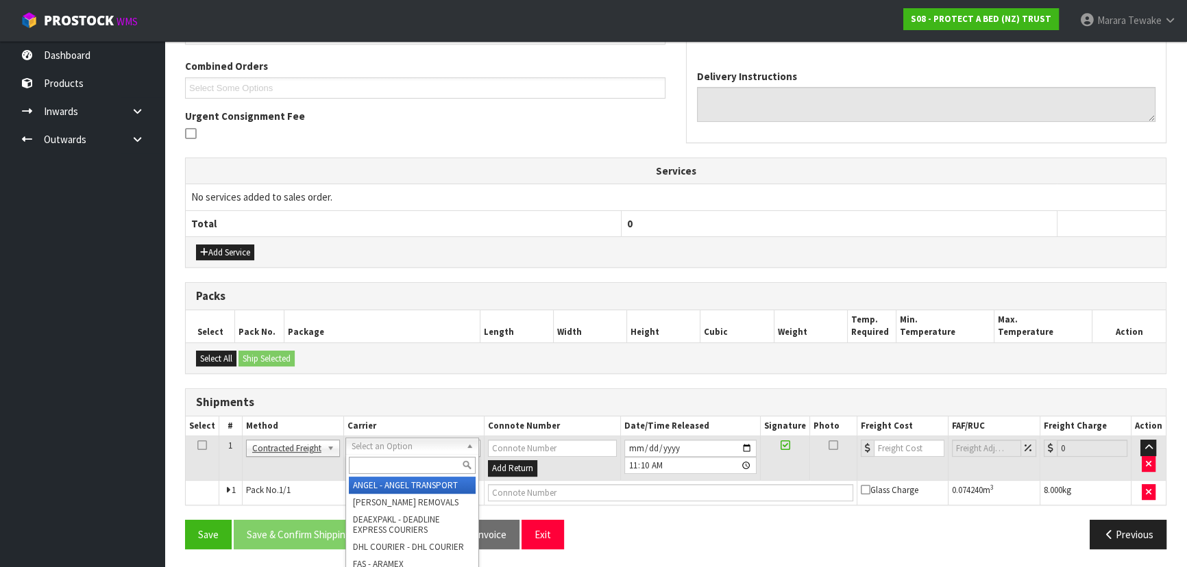
click at [397, 467] on input "text" at bounding box center [412, 465] width 127 height 17
type input "NZP"
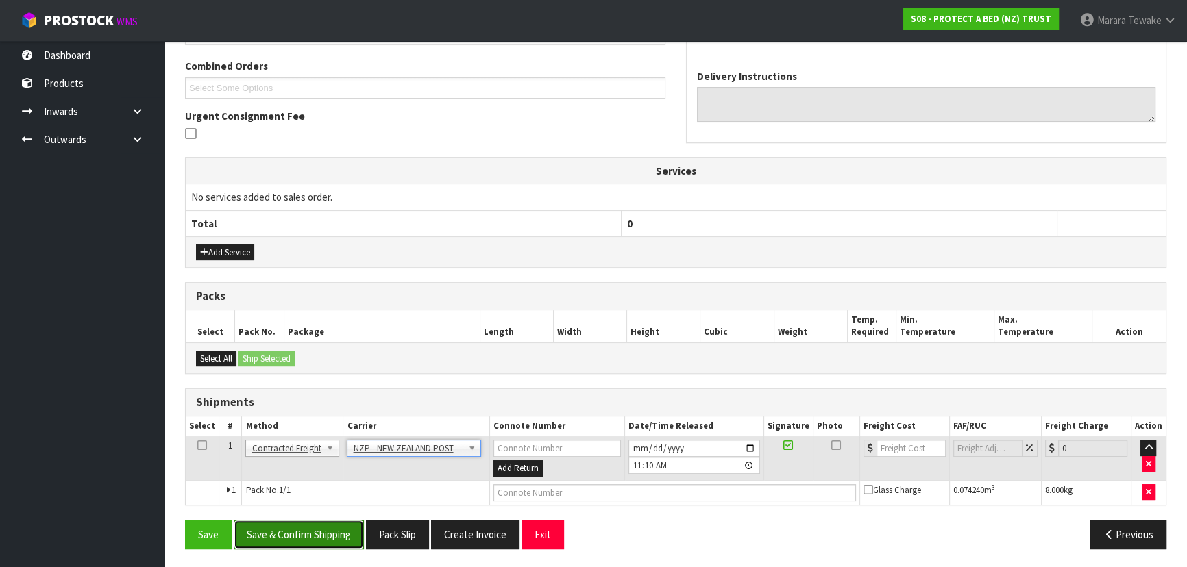
drag, startPoint x: 330, startPoint y: 540, endPoint x: 310, endPoint y: 536, distance: 19.6
click at [329, 537] on button "Save & Confirm Shipping" at bounding box center [299, 534] width 130 height 29
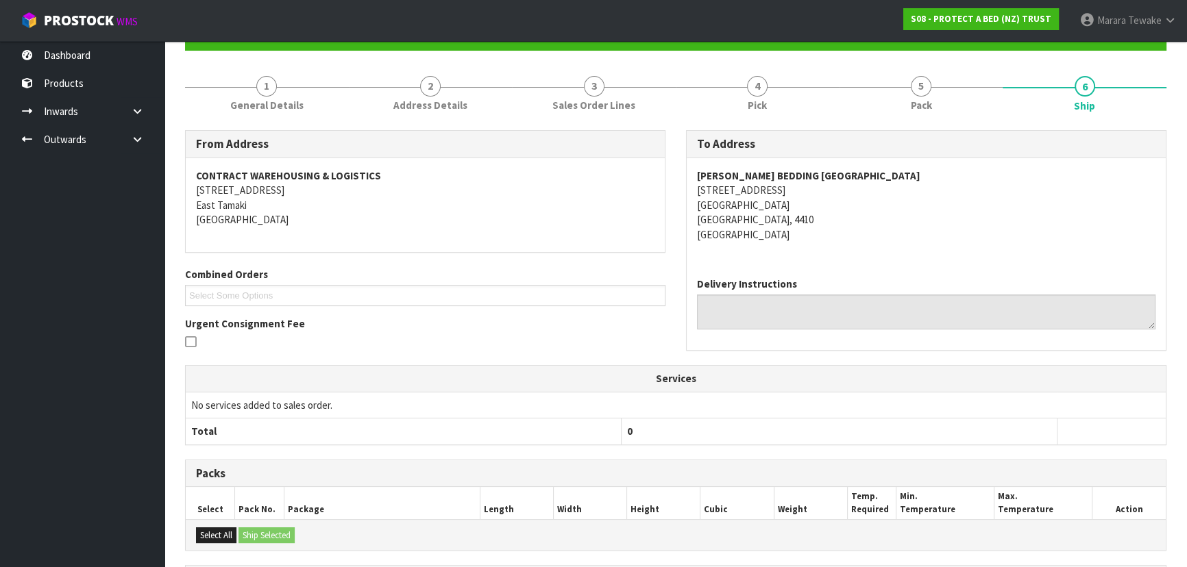
scroll to position [326, 0]
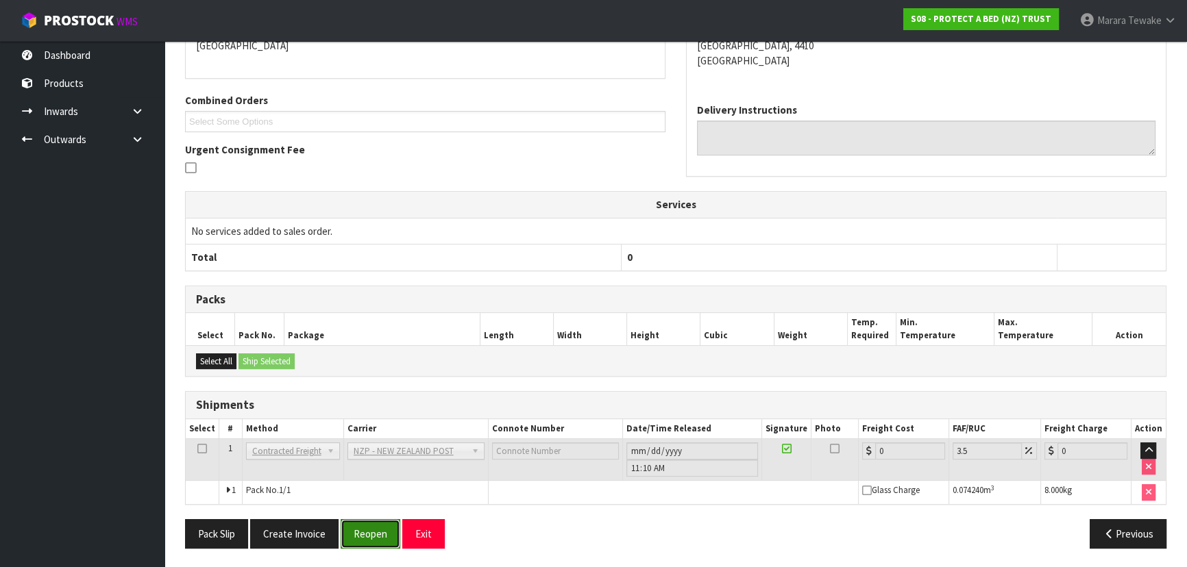
click at [356, 522] on button "Reopen" at bounding box center [371, 533] width 60 height 29
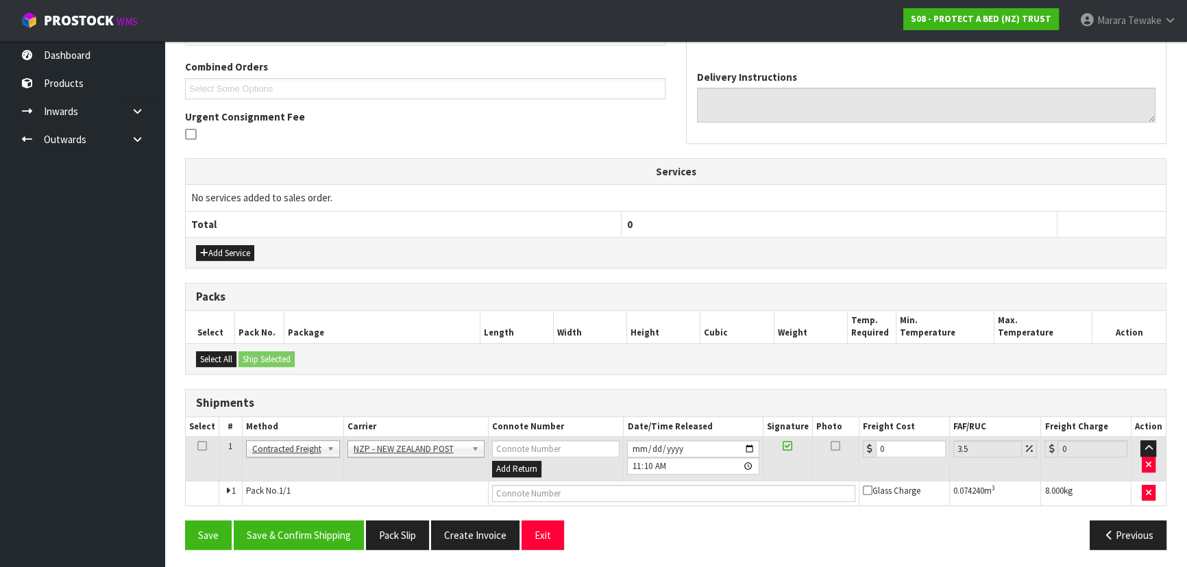
scroll to position [345, 0]
drag, startPoint x: 908, startPoint y: 437, endPoint x: 883, endPoint y: 434, distance: 24.9
click at [884, 437] on td "0" at bounding box center [904, 459] width 90 height 45
click at [899, 454] on input "0" at bounding box center [911, 448] width 70 height 17
click at [900, 441] on input "0" at bounding box center [911, 448] width 70 height 17
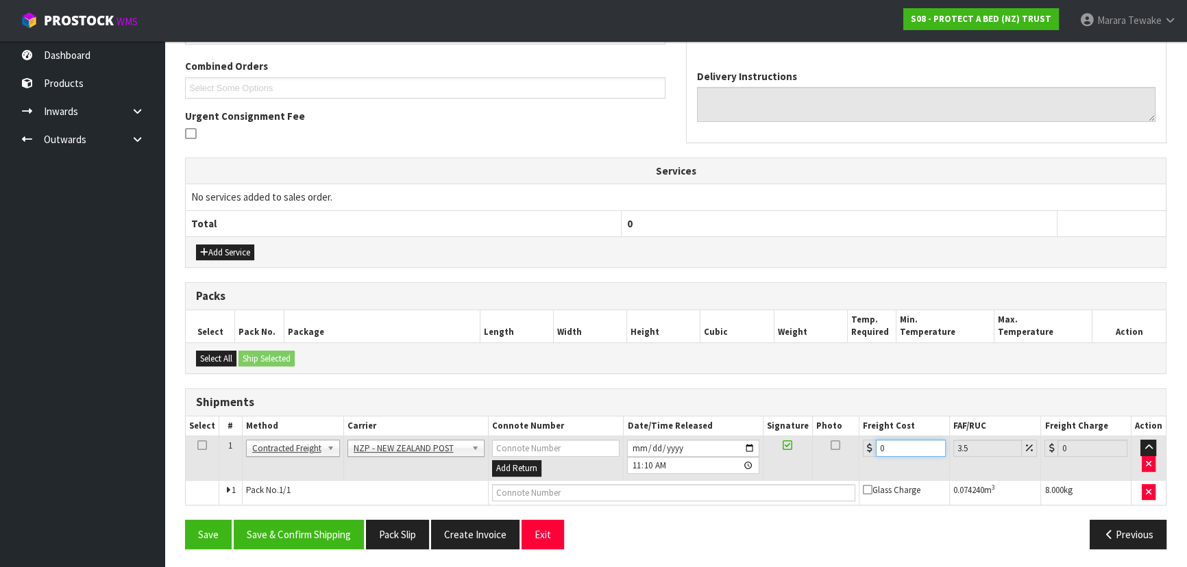
drag, startPoint x: 909, startPoint y: 443, endPoint x: 884, endPoint y: 448, distance: 25.0
click at [883, 449] on input "0" at bounding box center [911, 448] width 70 height 17
type input "1"
type input "1.03"
type input "12"
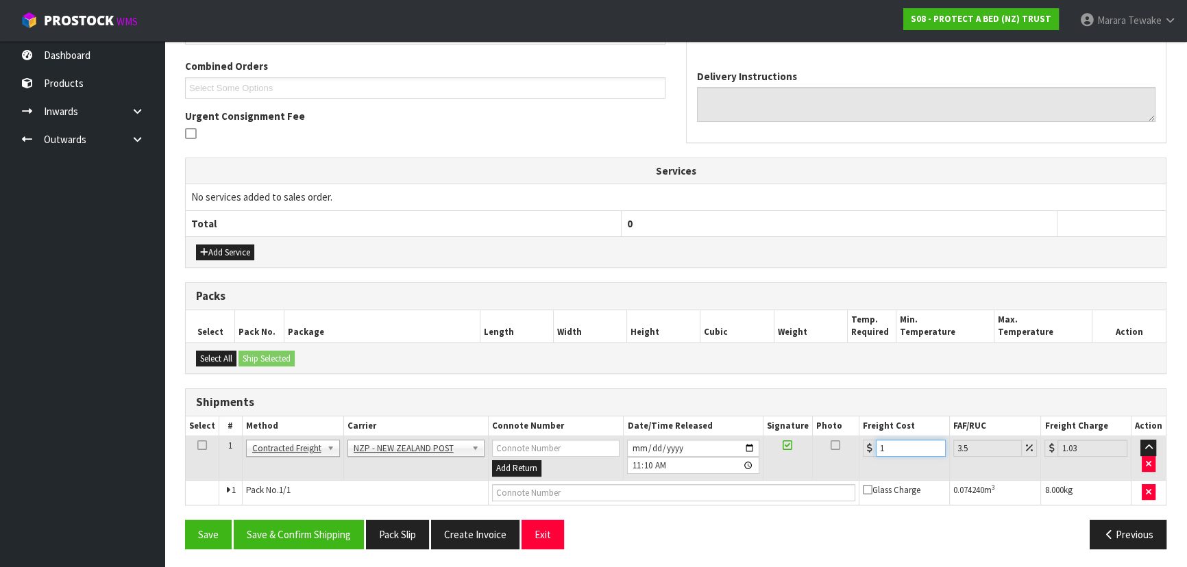
type input "12.42"
type input "12.5"
type input "12.94"
type input "12.51"
type input "12.95"
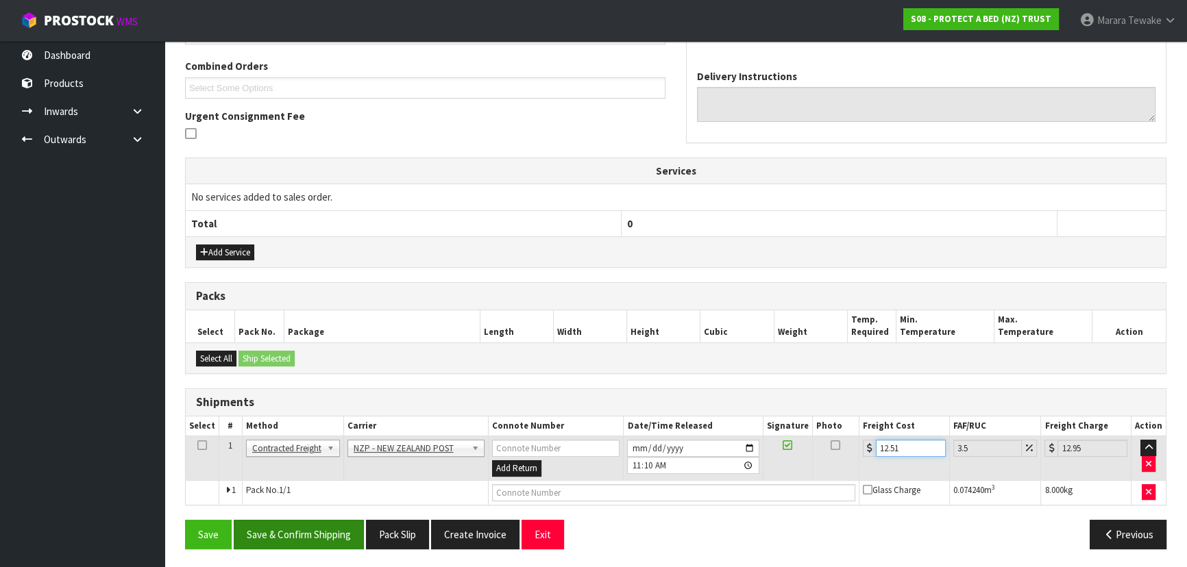
type input "12.51"
drag, startPoint x: 317, startPoint y: 532, endPoint x: 270, endPoint y: 489, distance: 64.5
click at [317, 529] on button "Save & Confirm Shipping" at bounding box center [299, 534] width 130 height 29
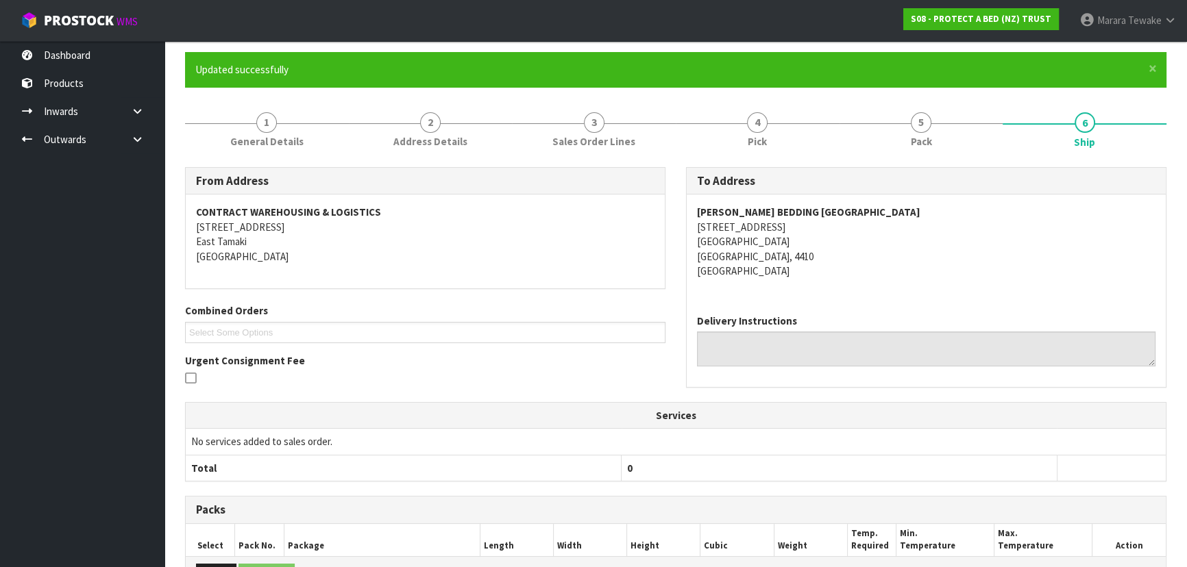
scroll to position [0, 0]
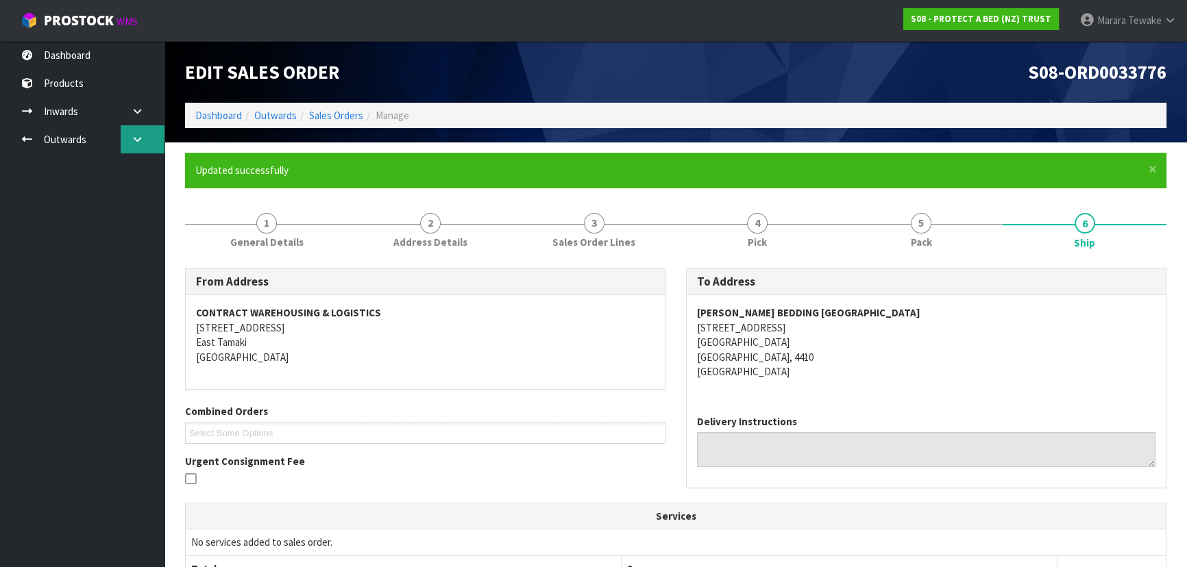
click at [130, 148] on link at bounding box center [143, 139] width 44 height 28
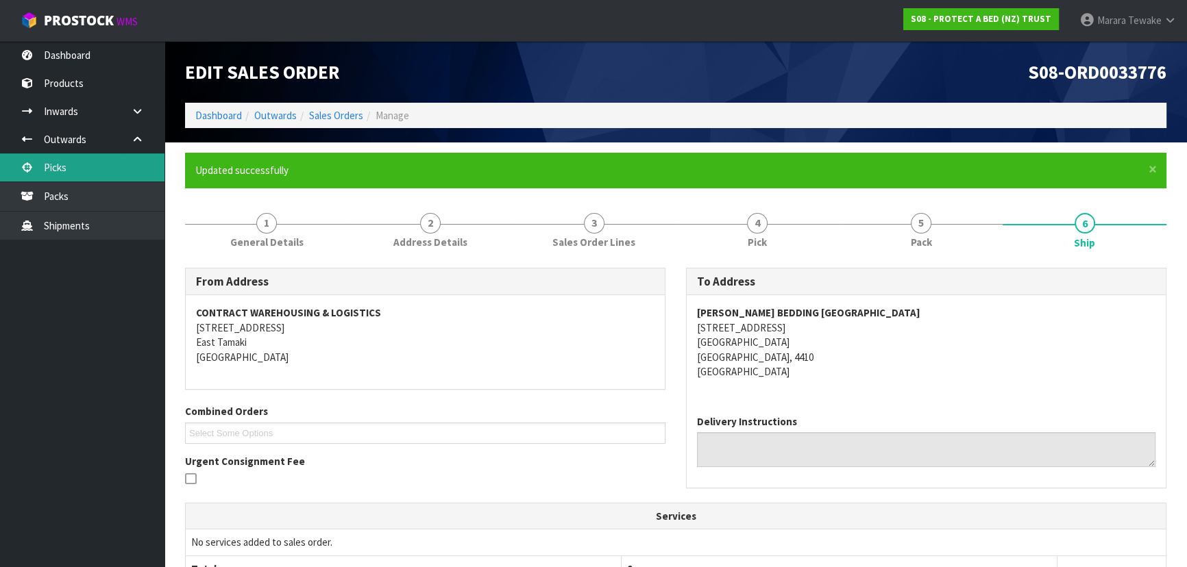
click at [117, 177] on link "Picks" at bounding box center [82, 168] width 164 height 28
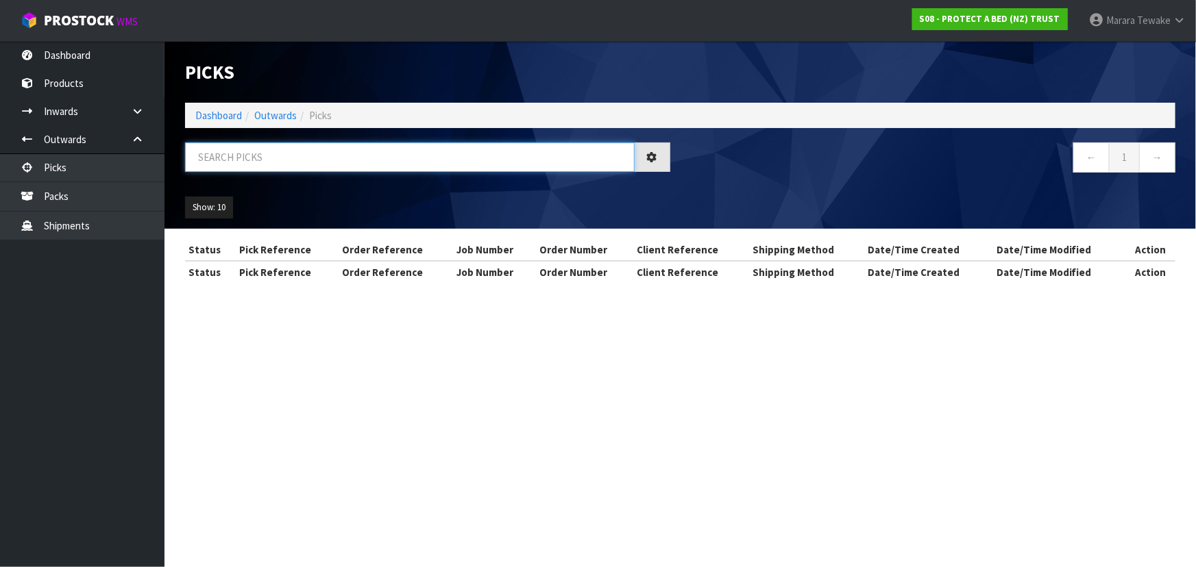
click at [252, 151] on input "text" at bounding box center [410, 157] width 450 height 29
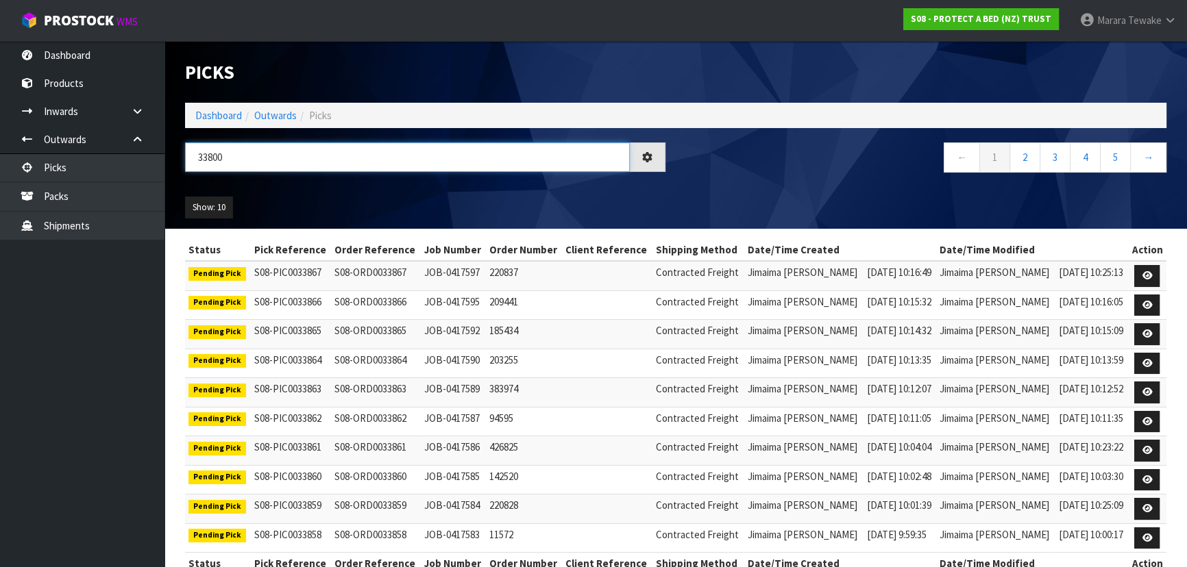
type input "33800"
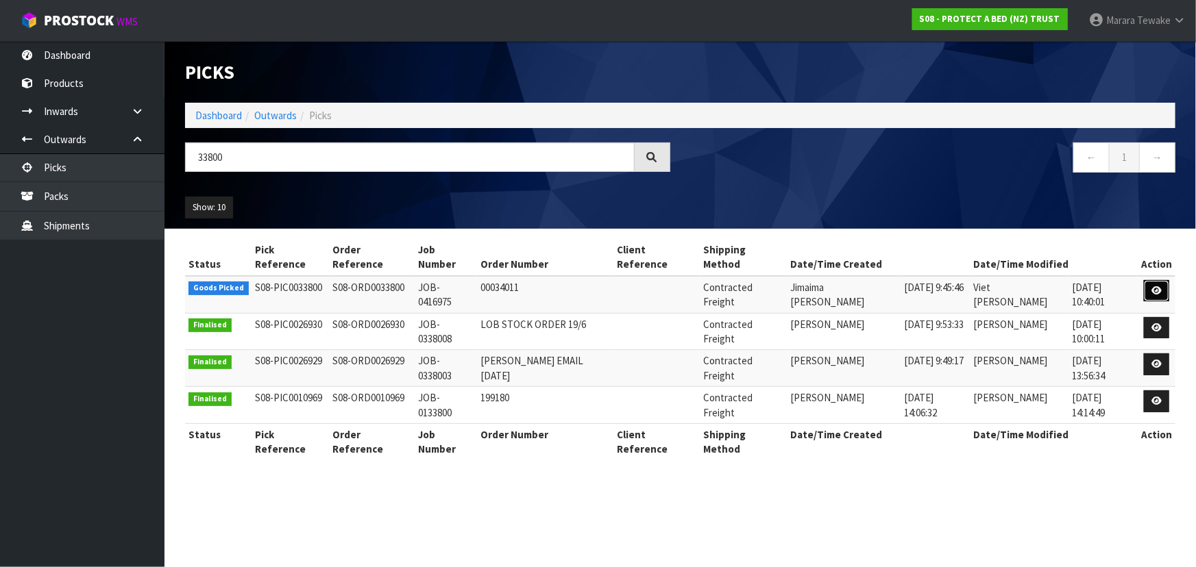
click at [1155, 286] on icon at bounding box center [1156, 290] width 10 height 9
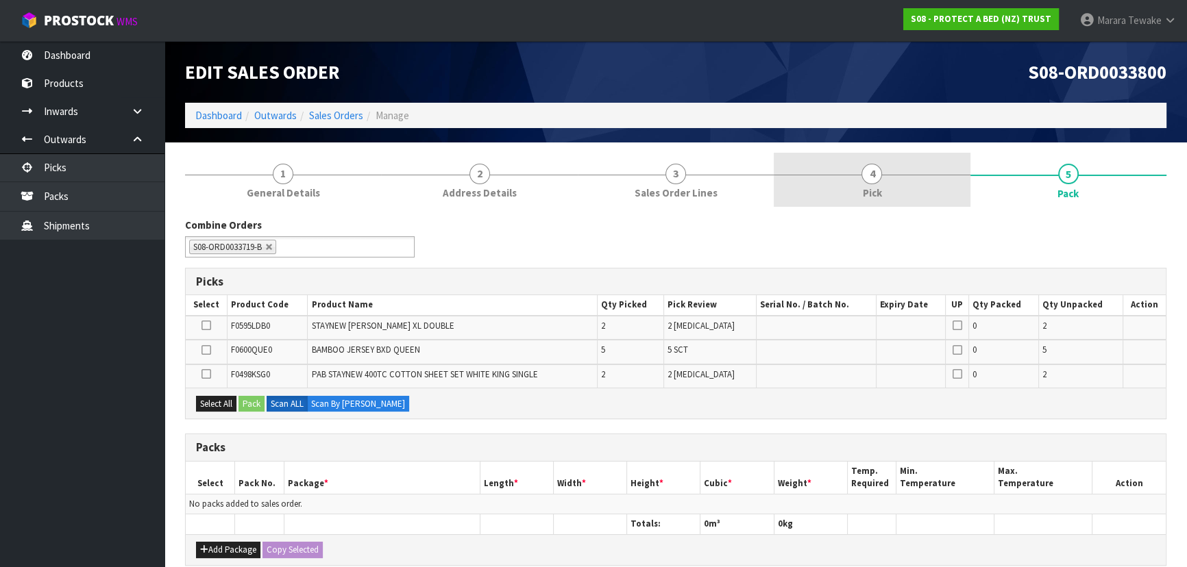
click at [943, 191] on link "4 Pick" at bounding box center [872, 180] width 196 height 54
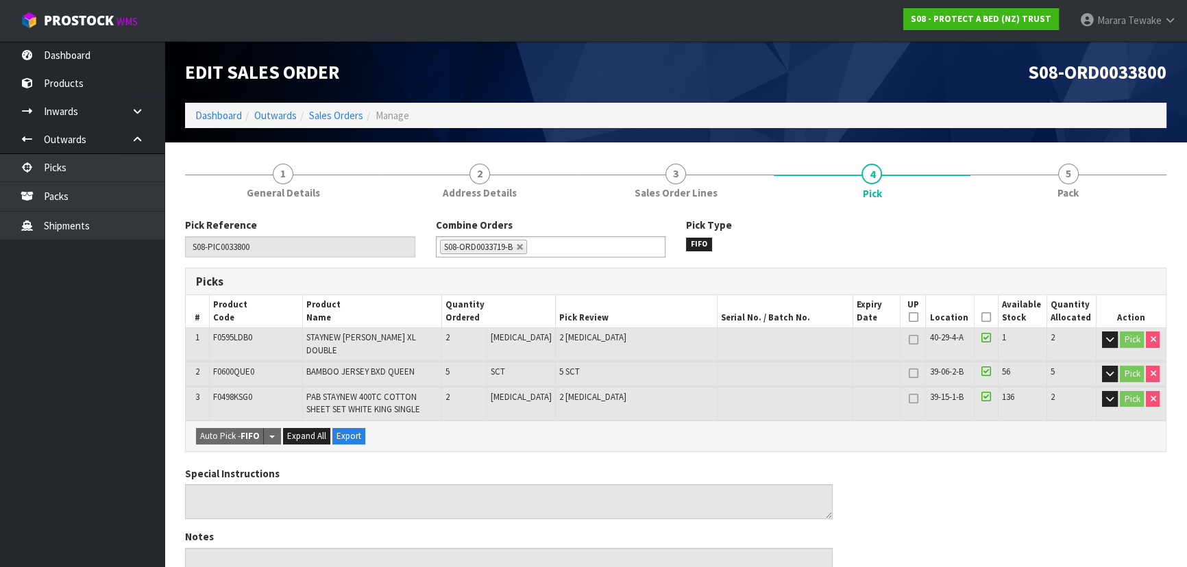
click at [981, 317] on icon at bounding box center [986, 317] width 10 height 1
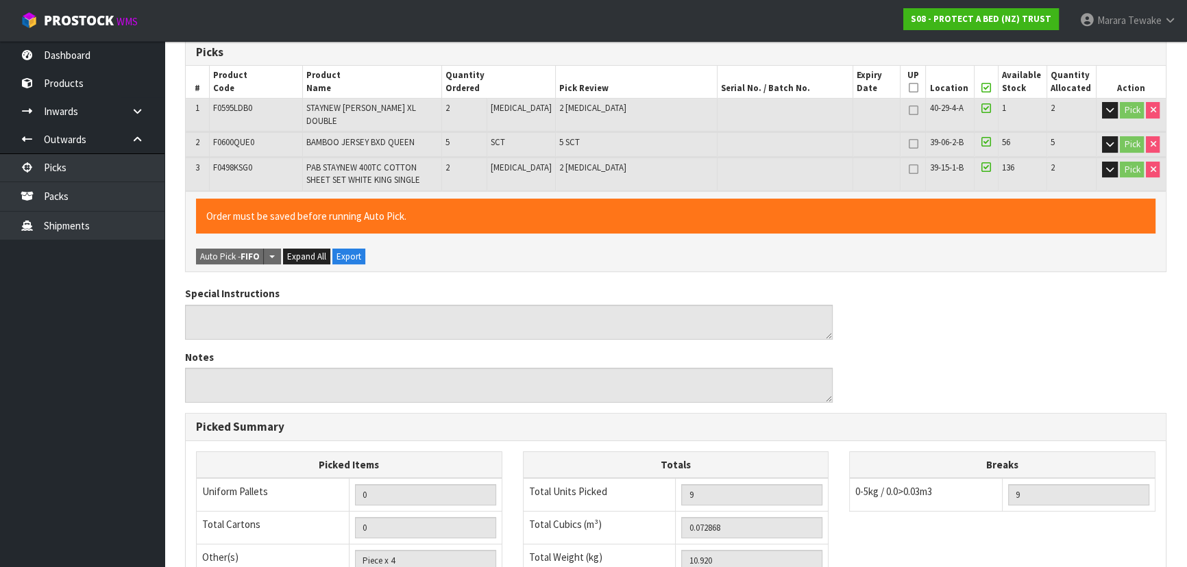
scroll to position [462, 0]
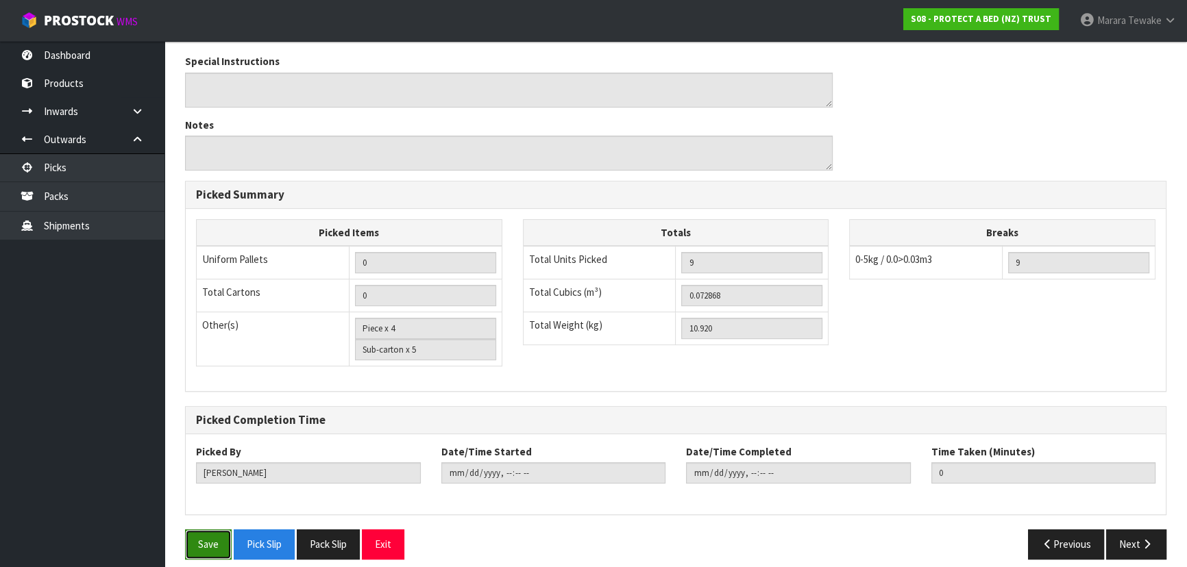
click at [198, 532] on button "Save" at bounding box center [208, 544] width 47 height 29
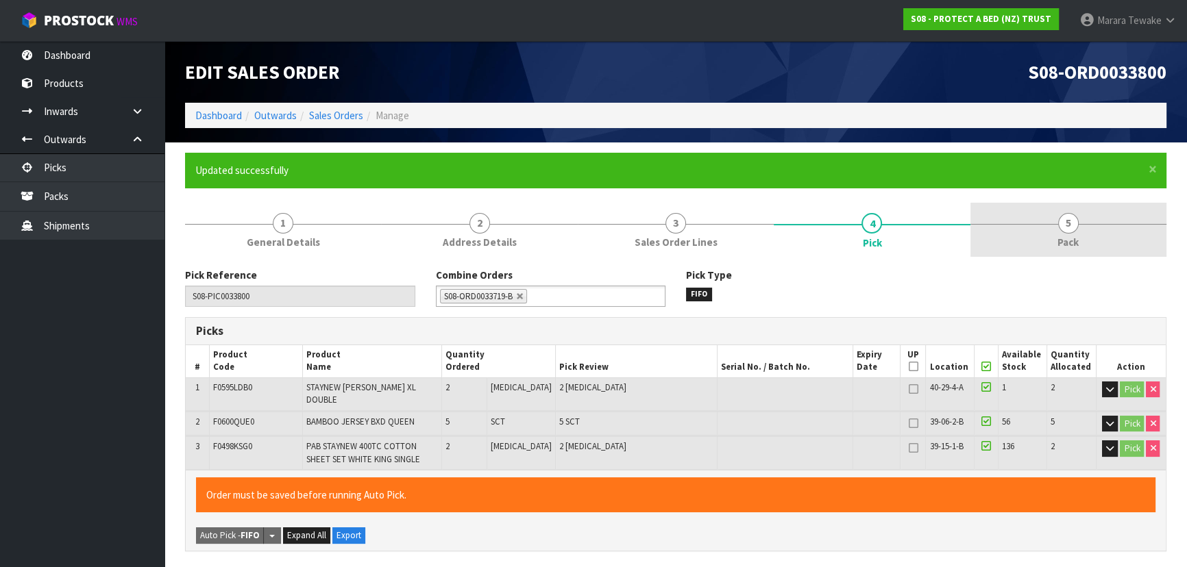
click at [1029, 238] on link "5 Pack" at bounding box center [1068, 230] width 196 height 54
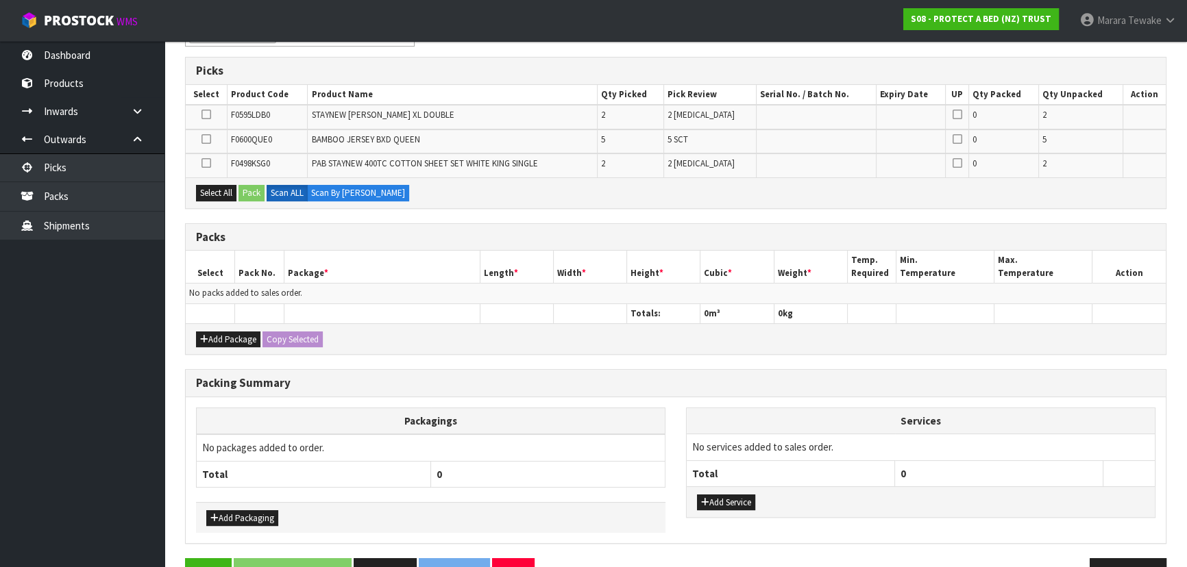
scroll to position [298, 0]
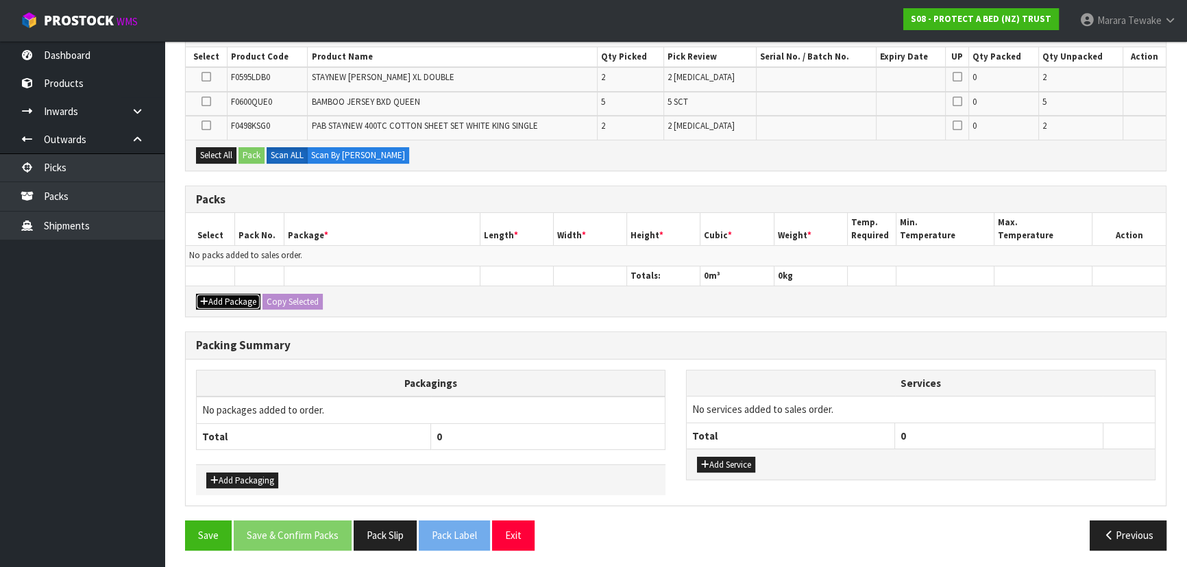
drag, startPoint x: 240, startPoint y: 294, endPoint x: 230, endPoint y: 288, distance: 12.0
click at [238, 294] on button "Add Package" at bounding box center [228, 302] width 64 height 16
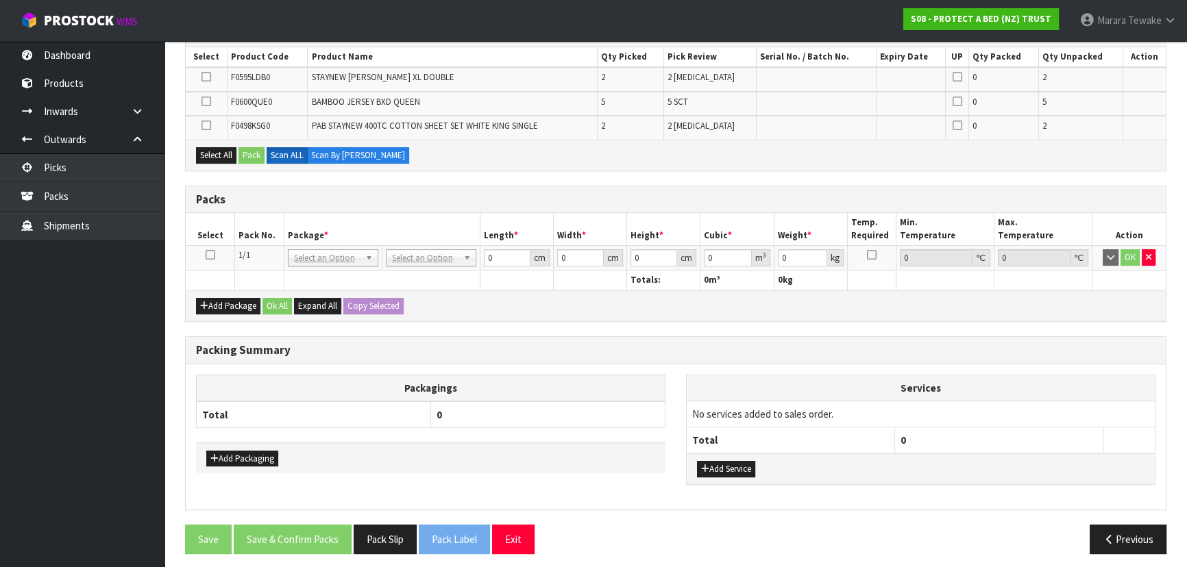
click at [213, 255] on icon at bounding box center [211, 255] width 10 height 1
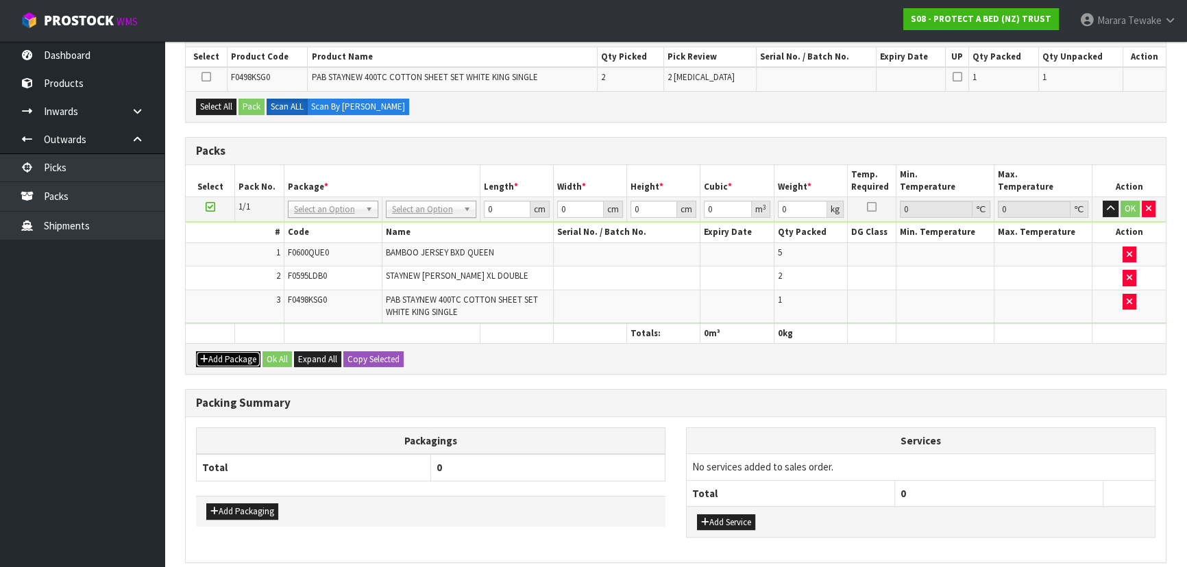
click at [226, 354] on button "Add Package" at bounding box center [228, 360] width 64 height 16
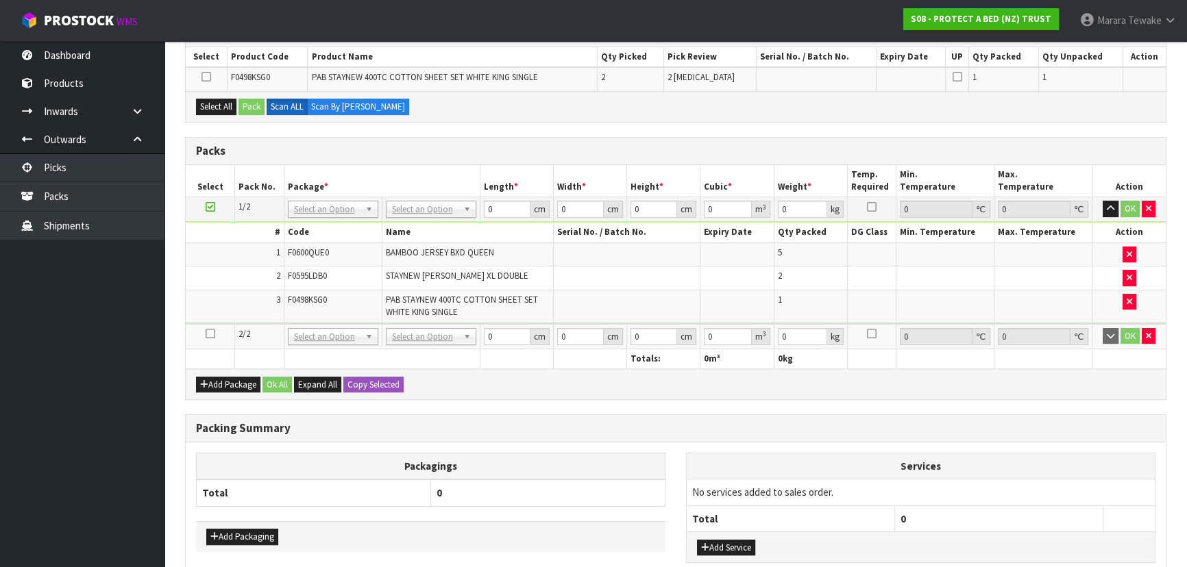
click at [207, 334] on icon at bounding box center [211, 334] width 10 height 1
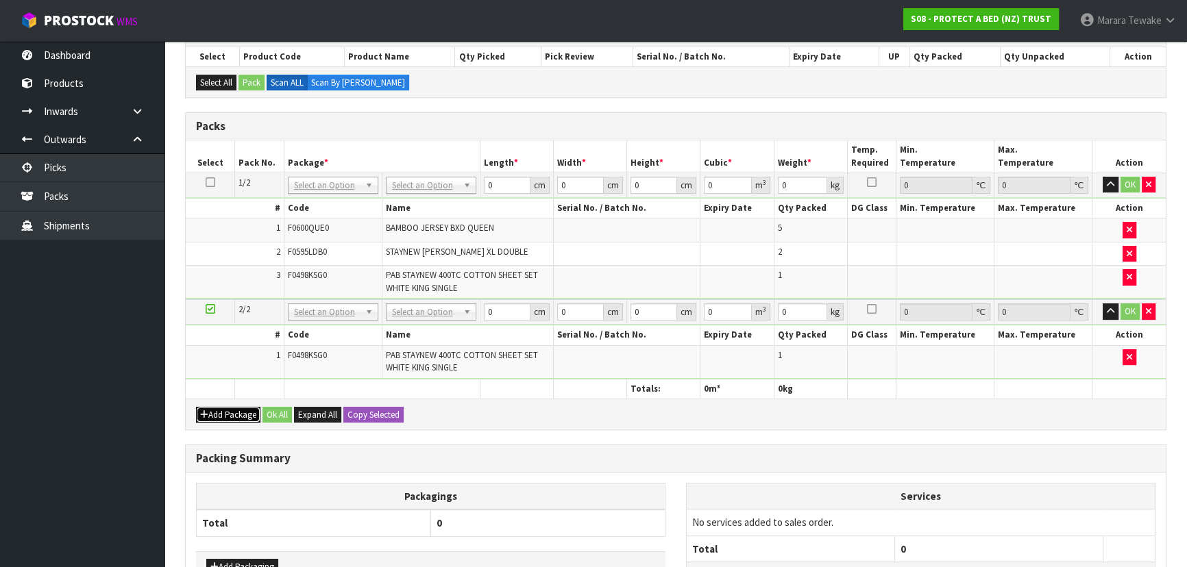
click at [222, 417] on button "Add Package" at bounding box center [228, 415] width 64 height 16
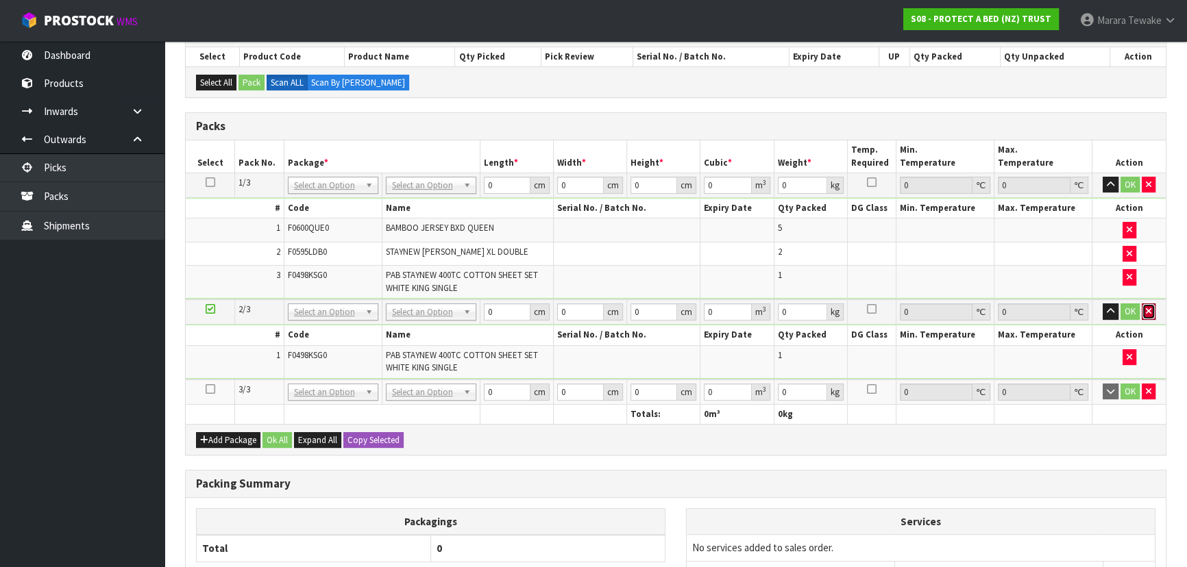
drag, startPoint x: 1149, startPoint y: 313, endPoint x: 1151, endPoint y: 266, distance: 46.6
click at [1149, 310] on icon "button" at bounding box center [1148, 311] width 5 height 9
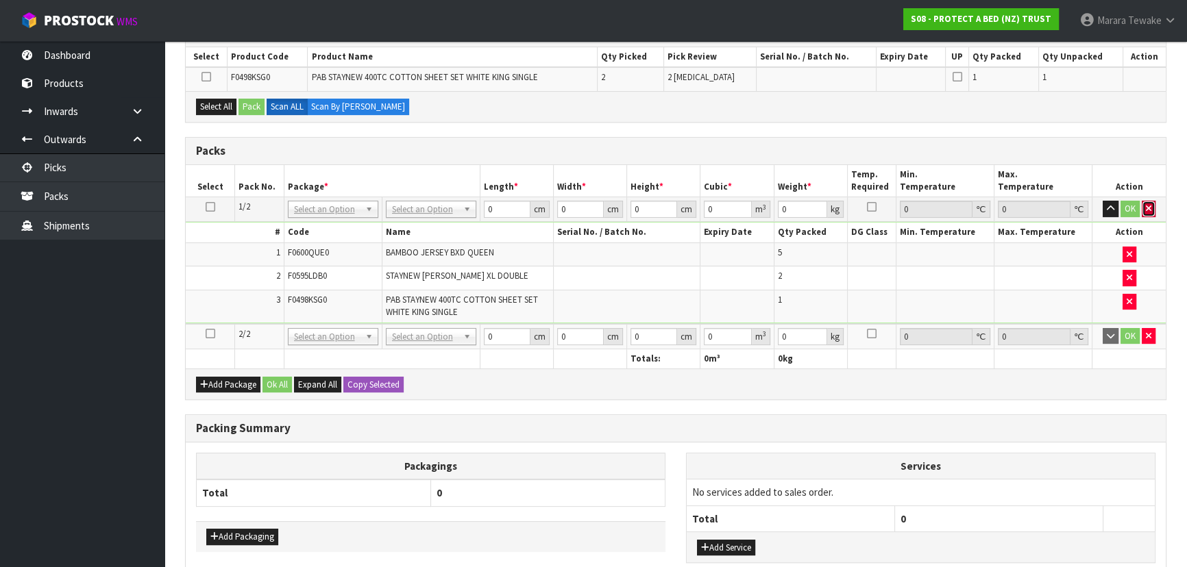
click at [1146, 210] on icon "button" at bounding box center [1148, 208] width 5 height 9
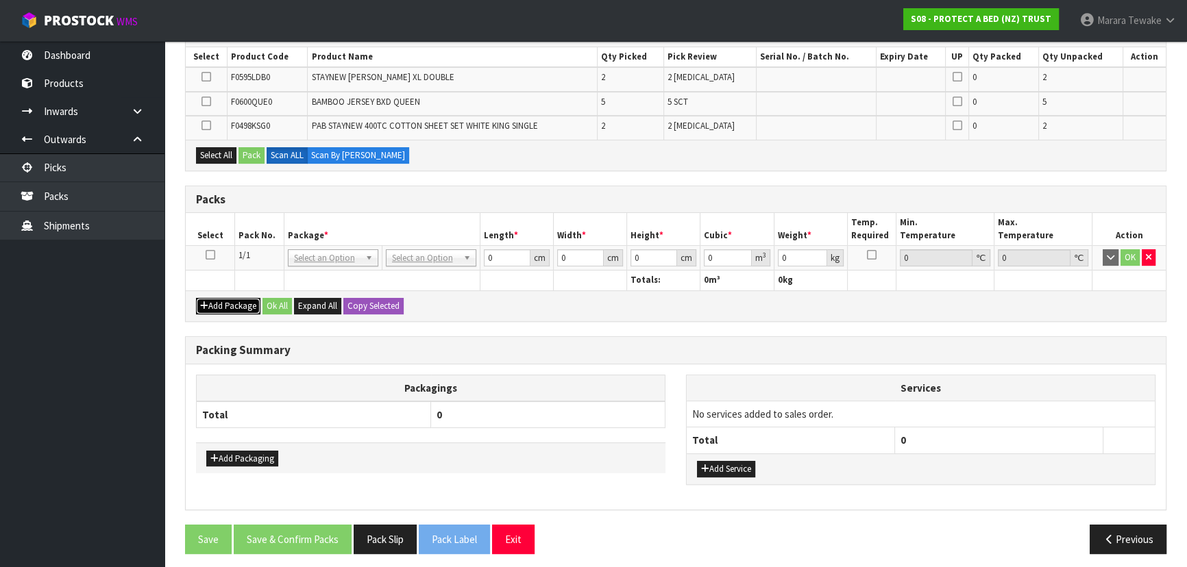
click at [245, 306] on button "Add Package" at bounding box center [228, 306] width 64 height 16
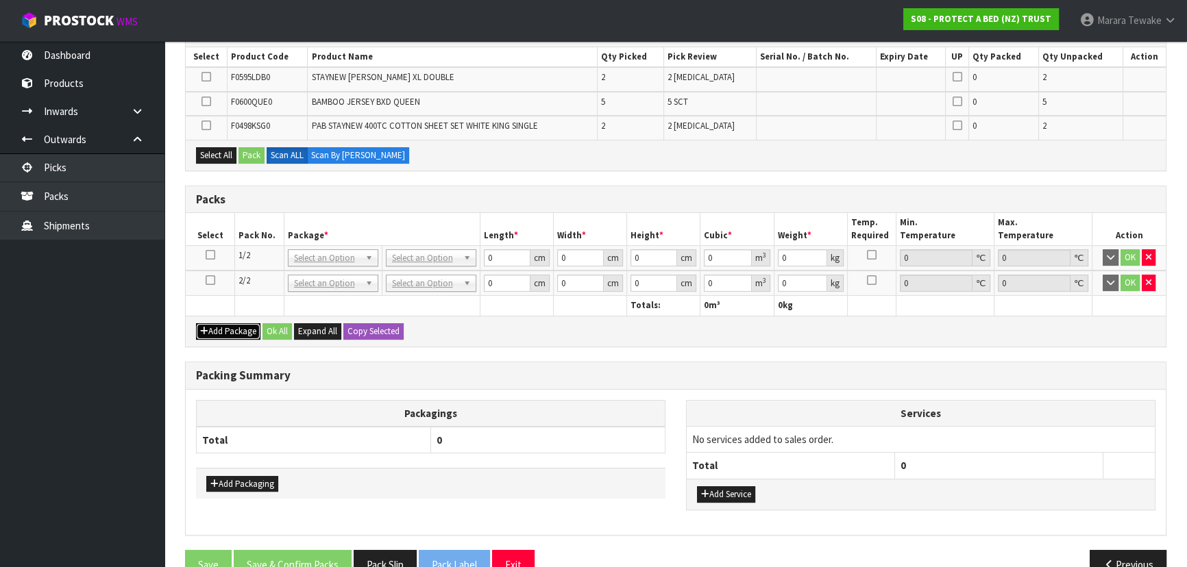
drag, startPoint x: 230, startPoint y: 328, endPoint x: 226, endPoint y: 319, distance: 9.5
click at [230, 328] on button "Add Package" at bounding box center [228, 331] width 64 height 16
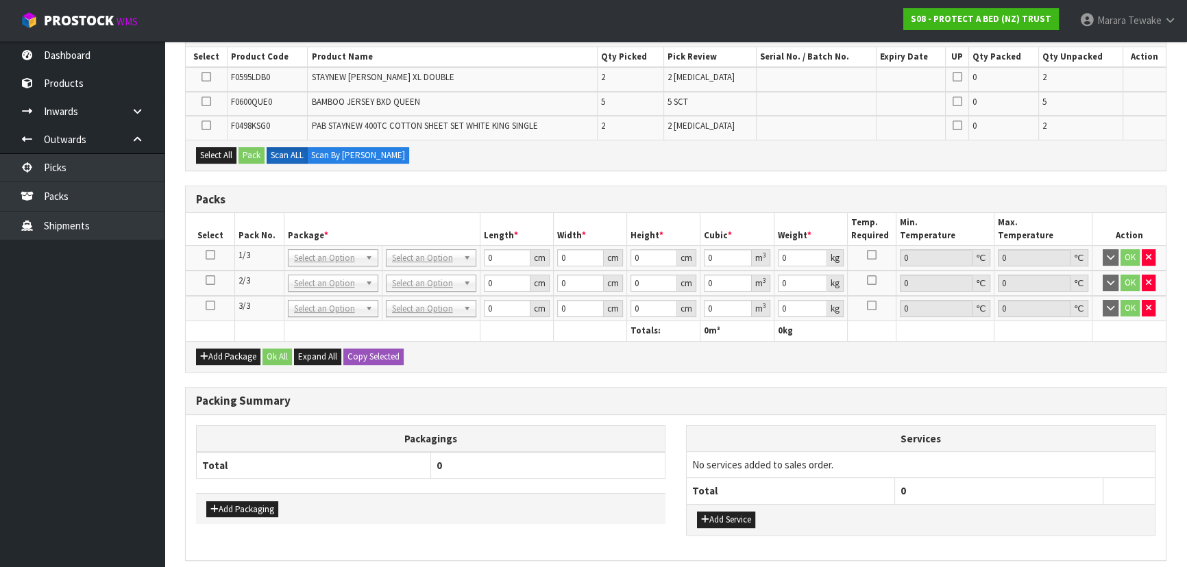
click at [212, 280] on icon at bounding box center [211, 280] width 10 height 1
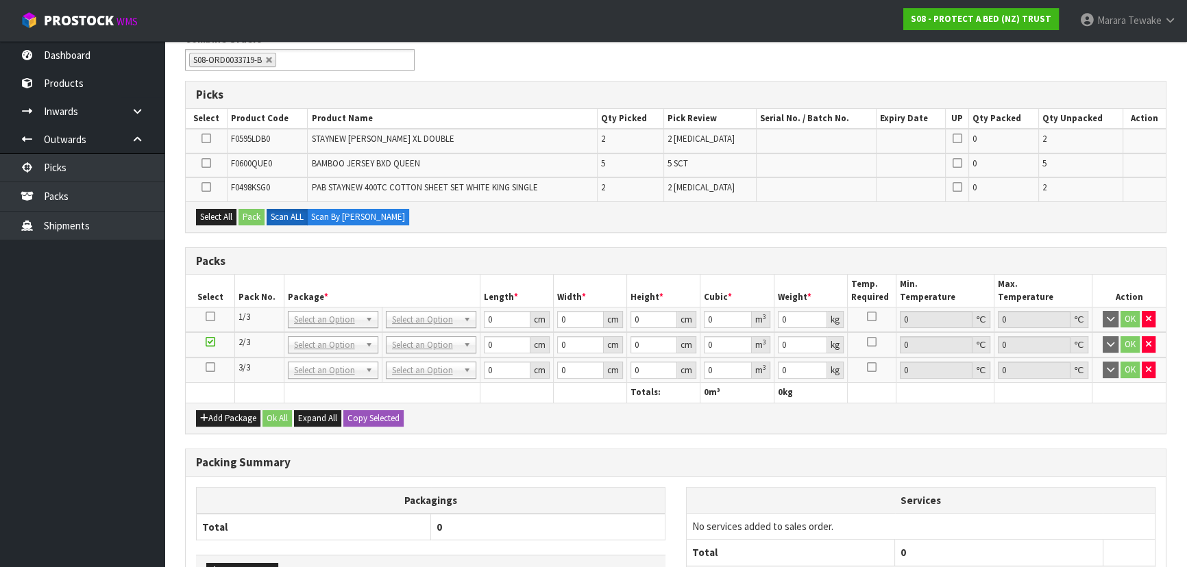
scroll to position [236, 0]
click at [220, 214] on button "Select All" at bounding box center [216, 218] width 40 height 16
